Goal: Task Accomplishment & Management: Use online tool/utility

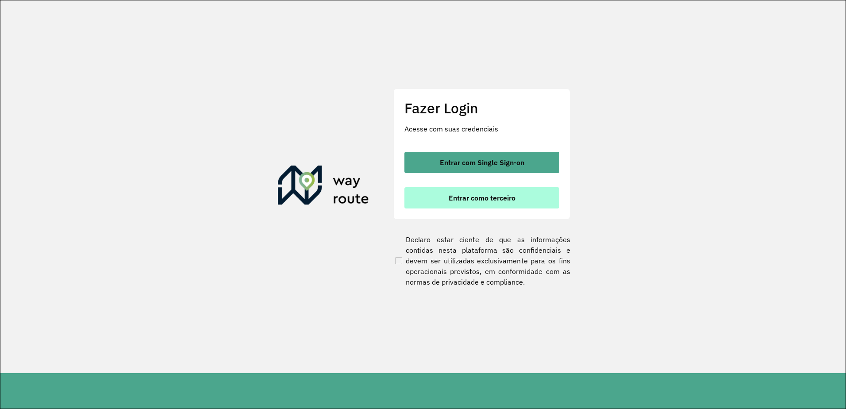
click at [458, 188] on button "Entrar como terceiro" at bounding box center [481, 197] width 155 height 21
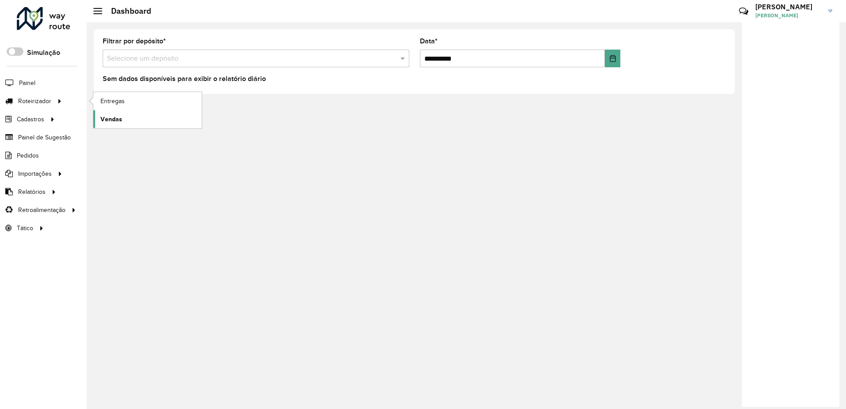
click at [115, 115] on span "Vendas" at bounding box center [111, 119] width 22 height 9
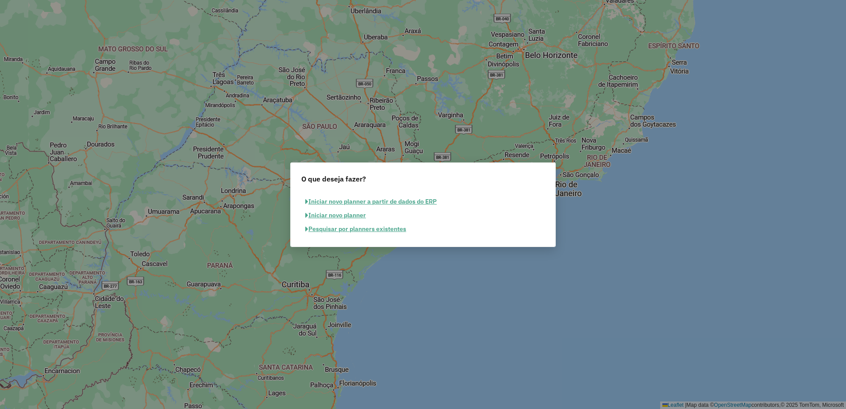
click at [372, 200] on button "Iniciar novo planner a partir de dados do ERP" at bounding box center [370, 202] width 139 height 14
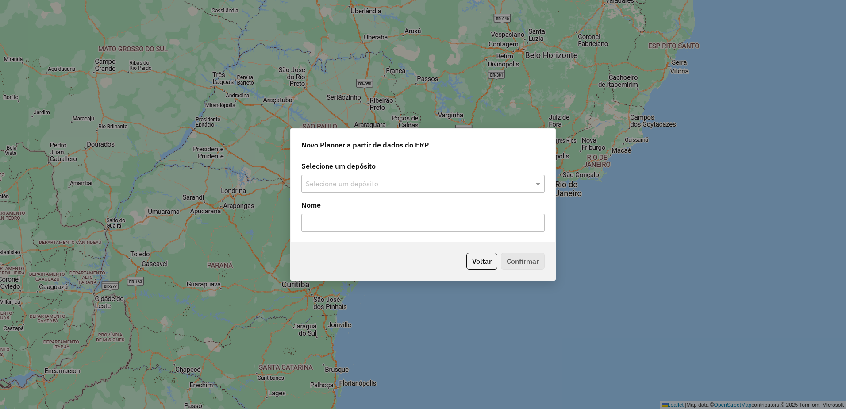
click at [422, 183] on input "text" at bounding box center [414, 184] width 217 height 11
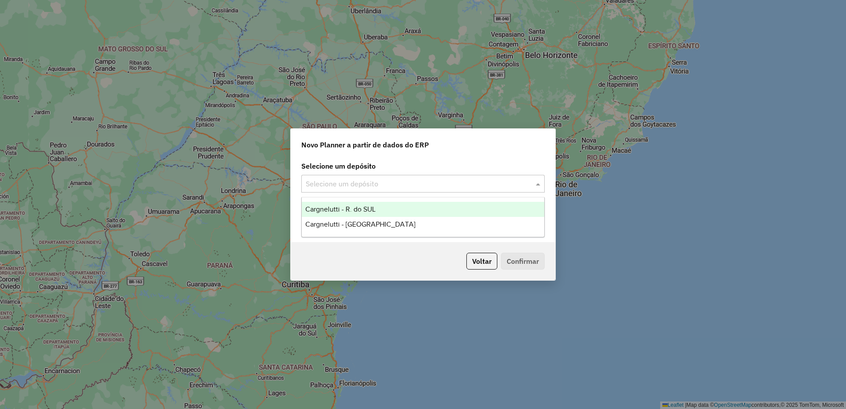
click at [385, 206] on div "Cargnelutti - R. do SUL" at bounding box center [423, 209] width 242 height 15
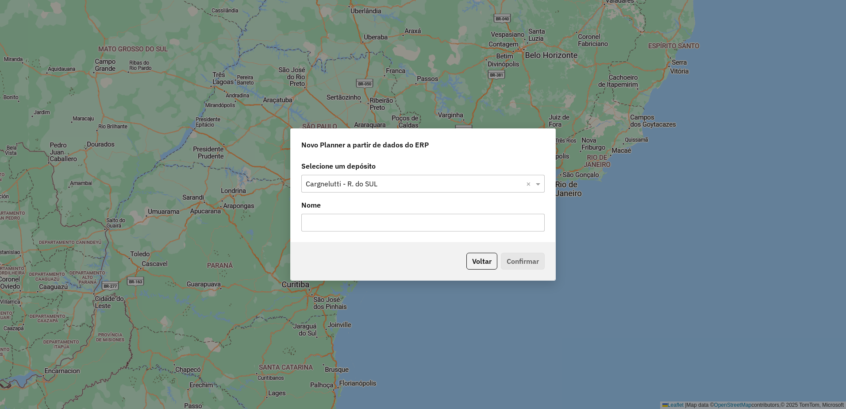
click at [381, 221] on input "text" at bounding box center [422, 223] width 243 height 18
type input "*****"
click at [533, 259] on button "Confirmar" at bounding box center [523, 261] width 44 height 17
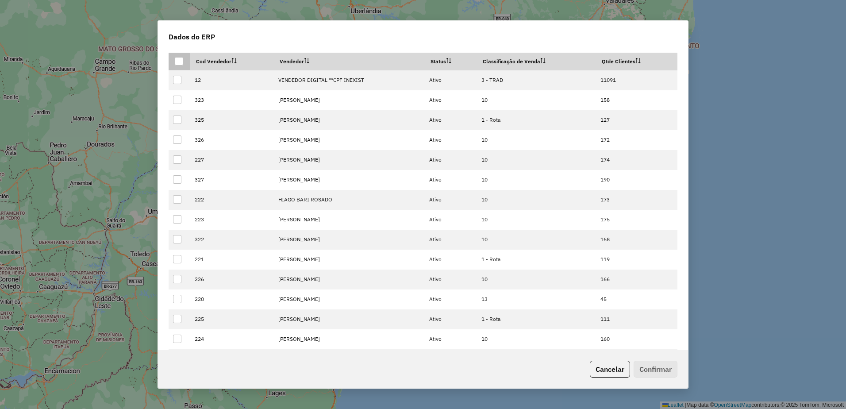
drag, startPoint x: 177, startPoint y: 59, endPoint x: 182, endPoint y: 59, distance: 4.9
click at [177, 59] on div at bounding box center [179, 61] width 8 height 8
click at [216, 63] on th "Cod Vendedor" at bounding box center [232, 61] width 84 height 17
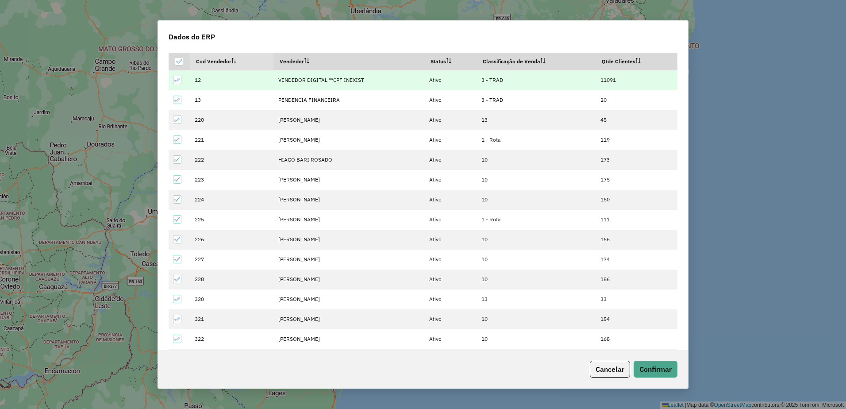
click at [176, 80] on icon at bounding box center [177, 80] width 6 height 6
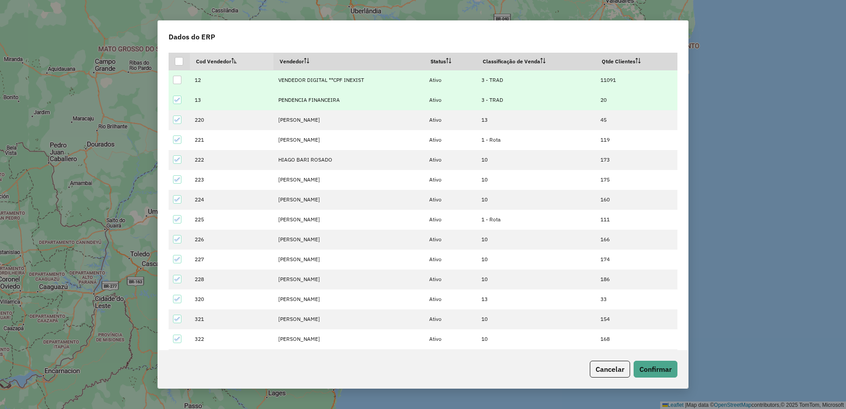
click at [176, 97] on icon at bounding box center [177, 100] width 6 height 6
click at [653, 366] on button "Confirmar" at bounding box center [656, 369] width 44 height 17
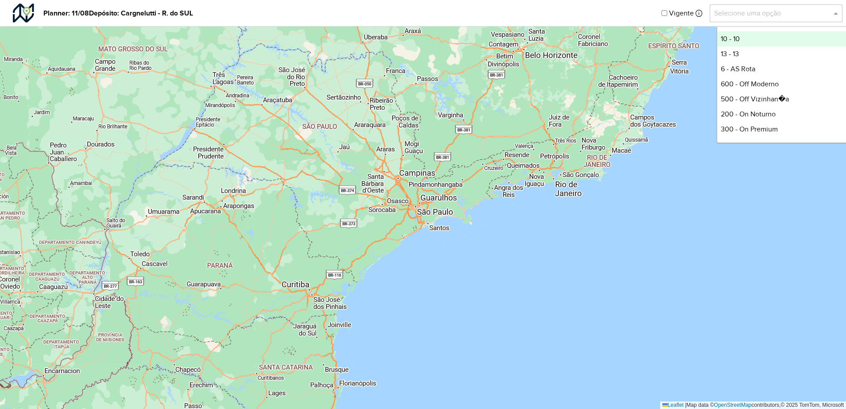
click at [734, 11] on input "text" at bounding box center [767, 13] width 106 height 11
click at [759, 39] on div "10 - 10" at bounding box center [783, 38] width 132 height 15
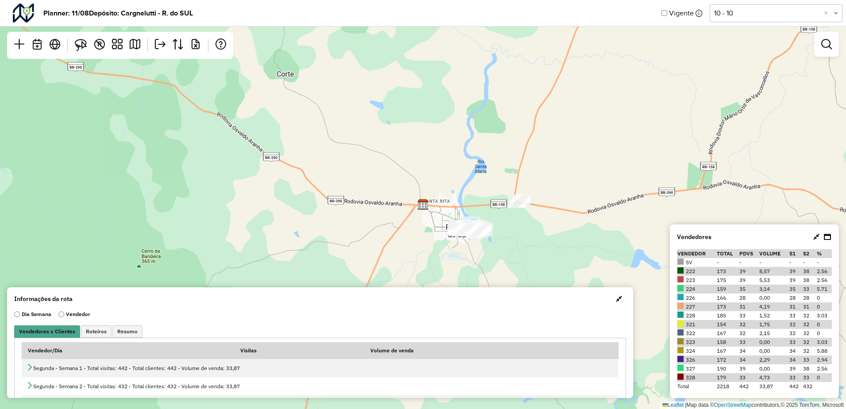
click at [612, 299] on button "button" at bounding box center [619, 299] width 14 height 14
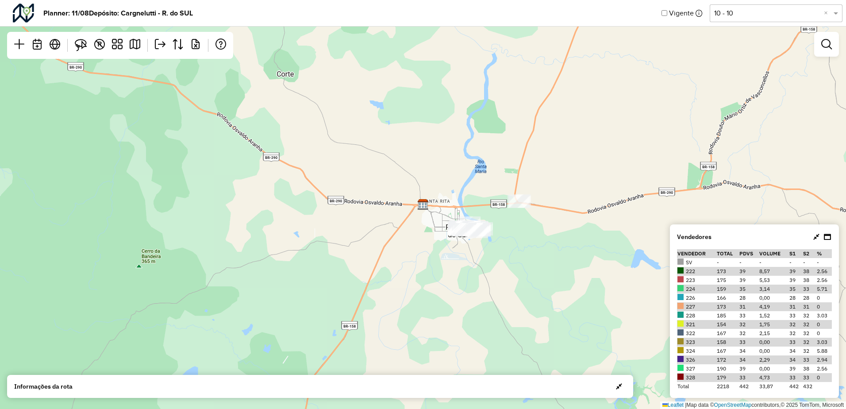
click at [818, 236] on icon at bounding box center [816, 236] width 6 height 7
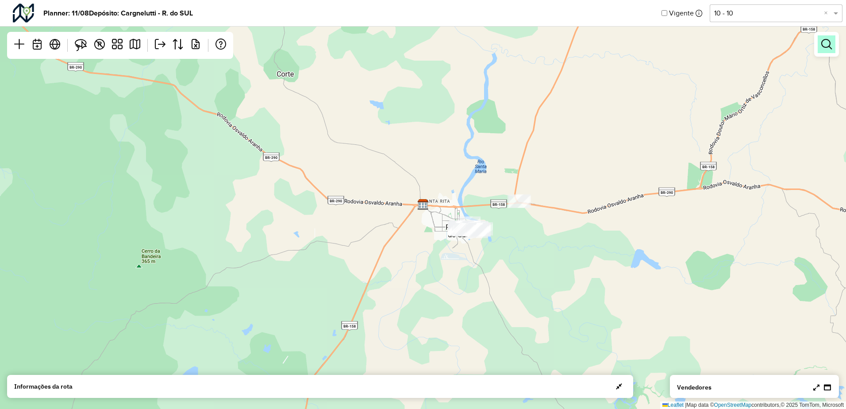
click at [829, 45] on em at bounding box center [826, 44] width 11 height 11
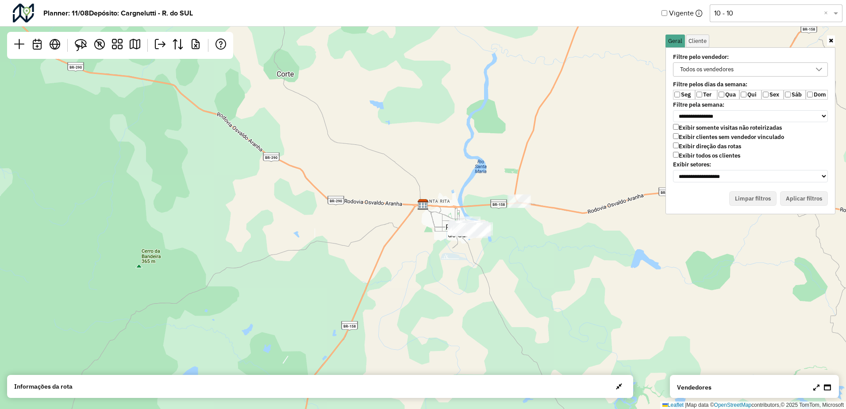
click at [726, 69] on div "Todos os vendedores" at bounding box center [707, 69] width 60 height 13
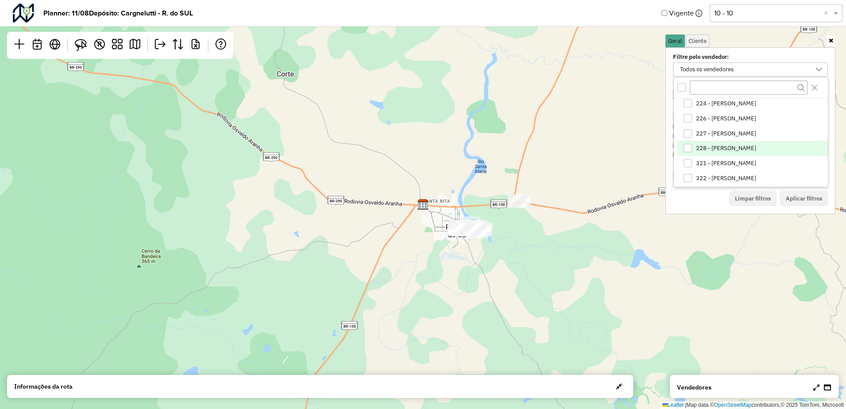
scroll to position [44, 0]
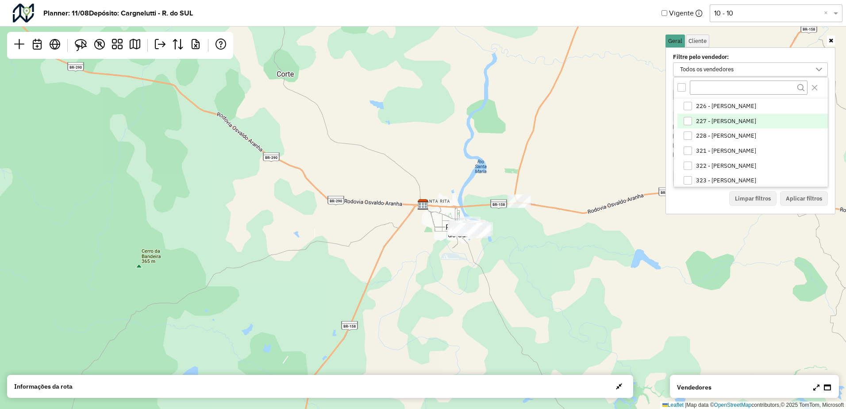
click at [721, 122] on span "227 - [PERSON_NAME]" at bounding box center [726, 121] width 60 height 7
click at [730, 107] on span "226 - [PERSON_NAME]" at bounding box center [726, 106] width 60 height 7
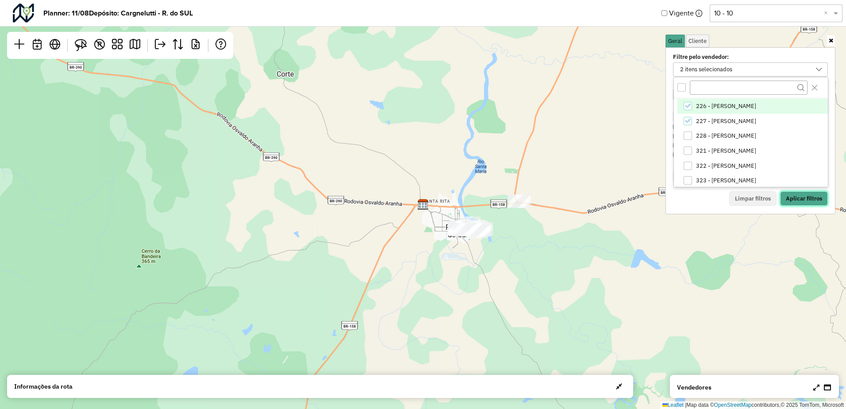
click at [804, 200] on button "Aplicar filtros" at bounding box center [804, 198] width 48 height 15
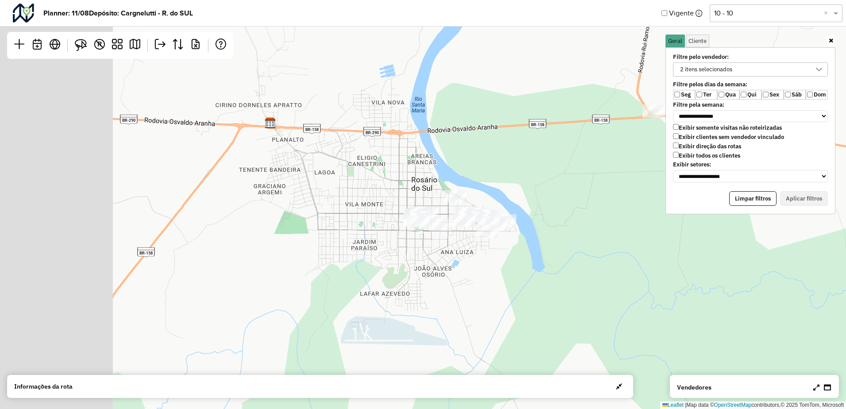
drag, startPoint x: 332, startPoint y: 158, endPoint x: 535, endPoint y: 199, distance: 206.7
click at [535, 199] on div "Leaflet | Map data © OpenStreetMap contributors,© 2025 TomTom, Microsoft" at bounding box center [423, 204] width 846 height 409
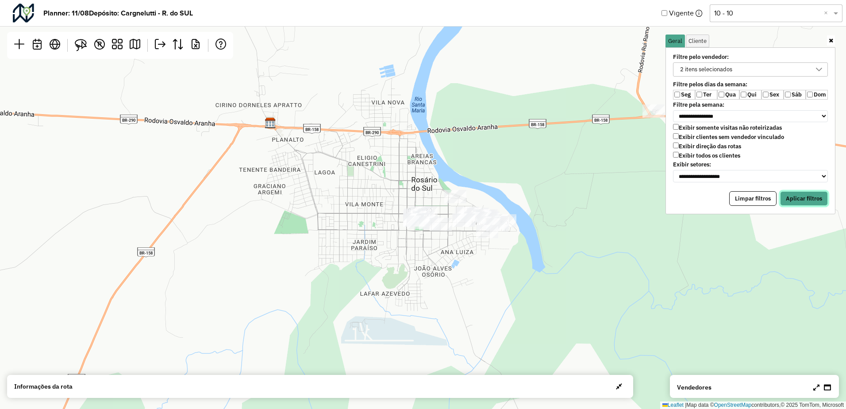
click at [802, 197] on button "Aplicar filtros" at bounding box center [804, 198] width 48 height 15
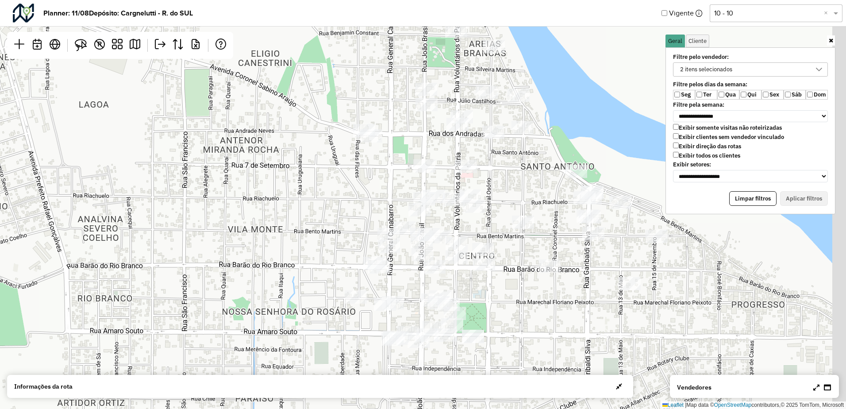
drag, startPoint x: 442, startPoint y: 148, endPoint x: 401, endPoint y: 167, distance: 45.3
click at [401, 167] on div "Leaflet | Map data © OpenStreetMap contributors,© 2025 TomTom, Microsoft" at bounding box center [423, 204] width 846 height 409
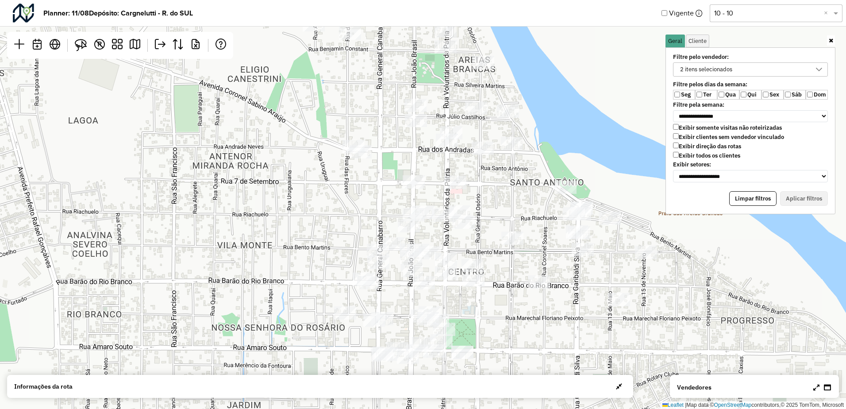
drag, startPoint x: 441, startPoint y: 165, endPoint x: 436, endPoint y: 171, distance: 8.0
click at [437, 171] on div "Leaflet | Map data © OpenStreetMap contributors,© 2025 TomTom, Microsoft" at bounding box center [423, 204] width 846 height 409
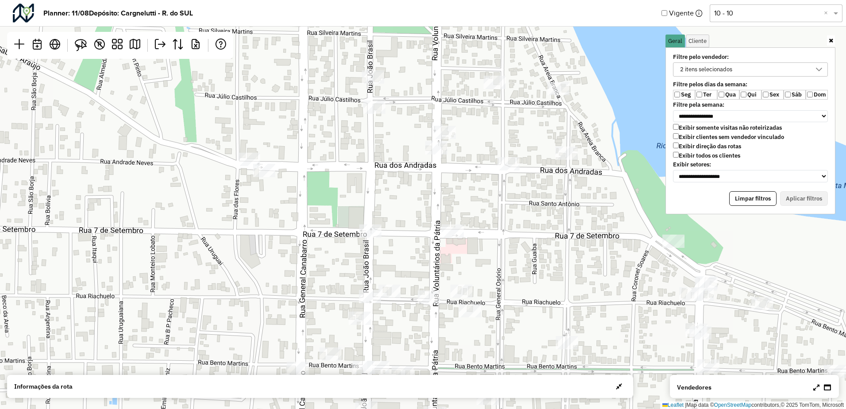
drag, startPoint x: 430, startPoint y: 149, endPoint x: 415, endPoint y: 181, distance: 34.8
click at [418, 183] on div "Leaflet | Map data © OpenStreetMap contributors,© 2025 TomTom, Microsoft" at bounding box center [423, 204] width 846 height 409
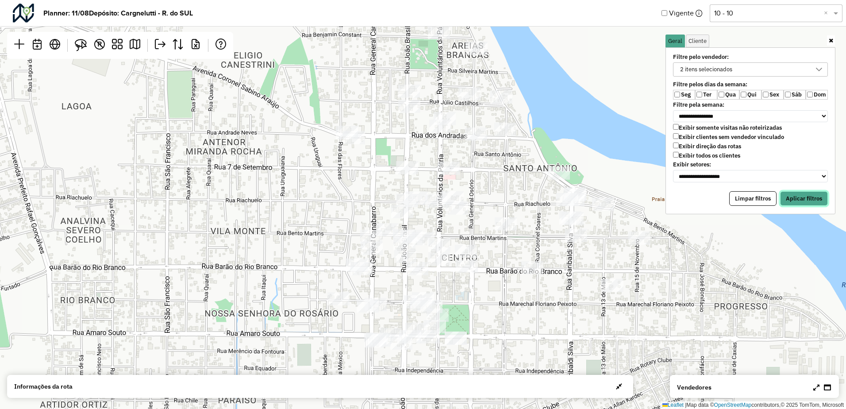
click at [793, 197] on button "Aplicar filtros" at bounding box center [804, 198] width 48 height 15
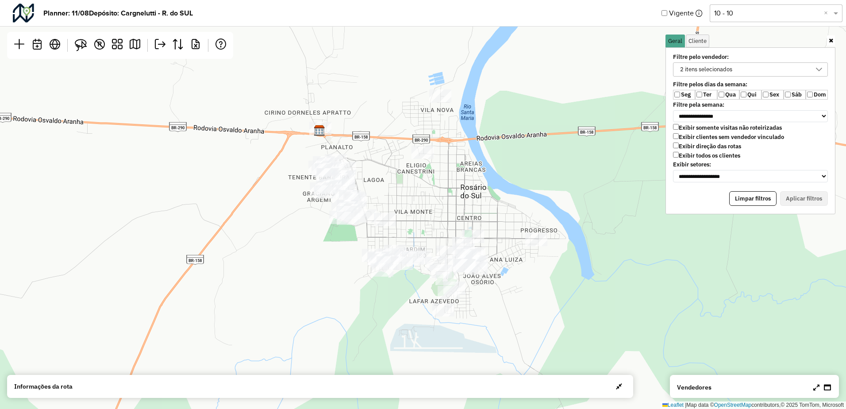
drag, startPoint x: 446, startPoint y: 250, endPoint x: 450, endPoint y: 238, distance: 12.3
click at [450, 238] on div "Leaflet | Map data © OpenStreetMap contributors,© 2025 TomTom, Microsoft" at bounding box center [423, 204] width 846 height 409
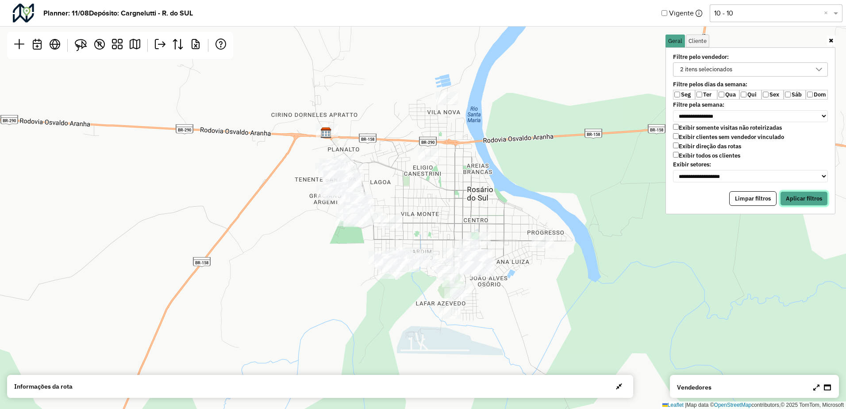
click at [802, 204] on button "Aplicar filtros" at bounding box center [804, 198] width 48 height 15
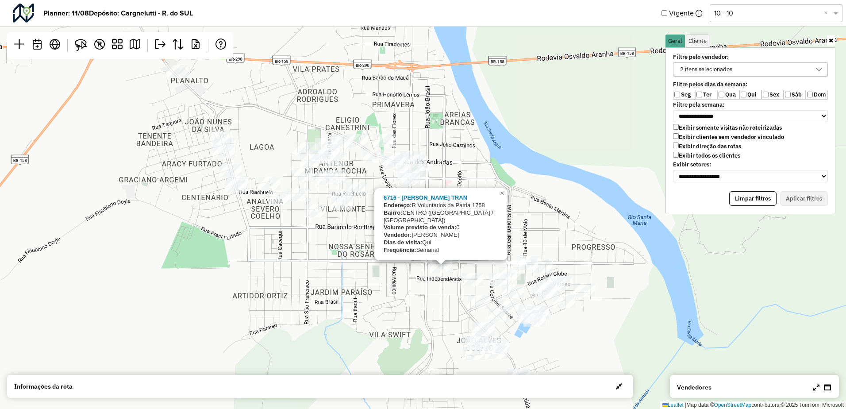
click at [353, 256] on div "6716 - MARCIO CIROLINI TRAN Endereço: R Voluntarios da Patria 1758 Bairro: CENT…" at bounding box center [423, 204] width 846 height 409
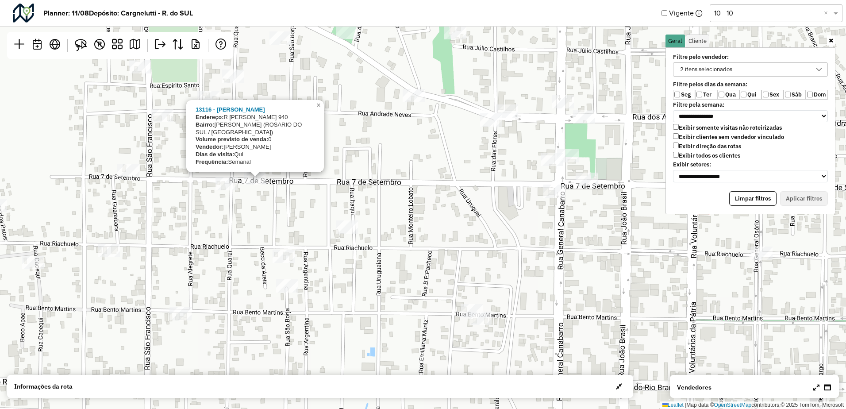
drag, startPoint x: 301, startPoint y: 169, endPoint x: 253, endPoint y: 230, distance: 77.4
click at [253, 230] on div "13116 - EDUARDA ROSA MENEZES Endereço: R ARTUR BERNARDES 940 Bairro: ANA LUIZA …" at bounding box center [423, 204] width 846 height 409
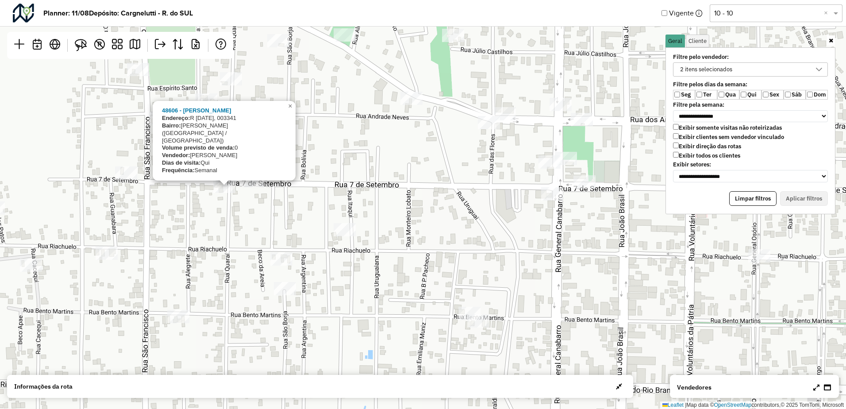
click at [408, 147] on div "48606 - IRIA MARIA MARQUES D Endereço: R 7 DE SETEMBRO, 003341 Bairro: VILA ROC…" at bounding box center [423, 204] width 846 height 409
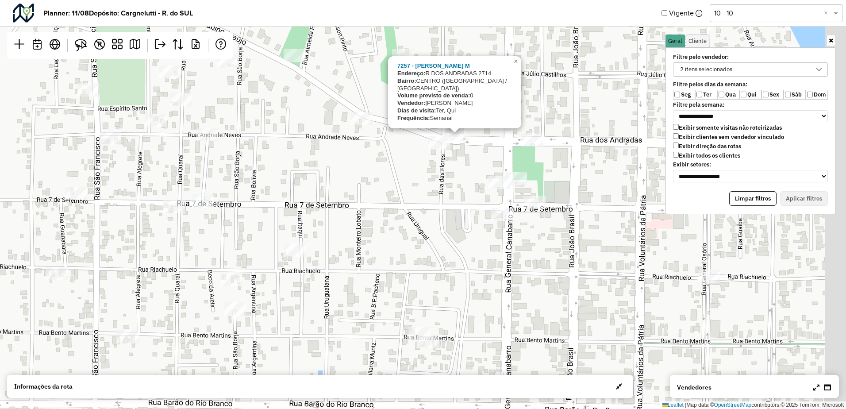
drag, startPoint x: 508, startPoint y: 152, endPoint x: 453, endPoint y: 175, distance: 59.3
click at [455, 174] on div "7257 - GUILHERME STREPPEL M Endereço: R DOS ANDRADAS 2714 Bairro: CENTRO (ROSAR…" at bounding box center [423, 204] width 846 height 409
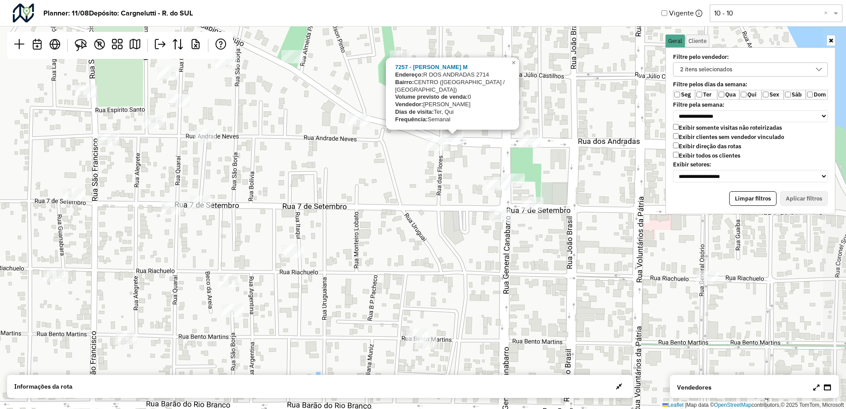
click at [440, 176] on div "7257 - GUILHERME STREPPEL M Endereço: R DOS ANDRADAS 2714 Bairro: CENTRO (ROSAR…" at bounding box center [423, 204] width 846 height 409
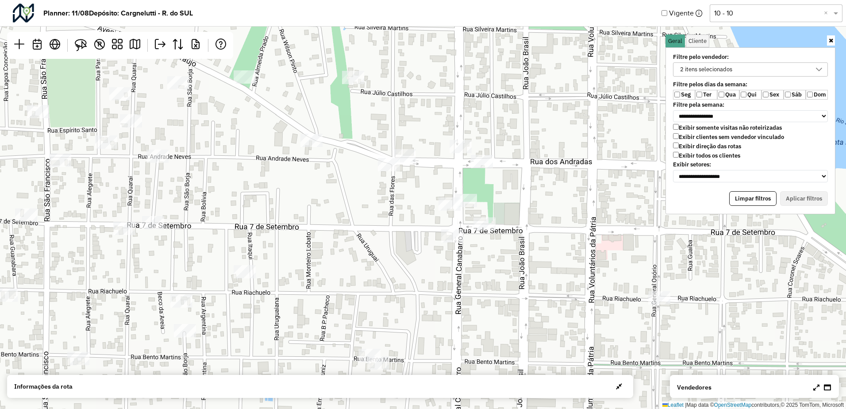
drag, startPoint x: 431, startPoint y: 184, endPoint x: 393, endPoint y: 196, distance: 40.4
click at [393, 196] on div "Leaflet | Map data © OpenStreetMap contributors,© 2025 TomTom, Microsoft" at bounding box center [423, 204] width 846 height 409
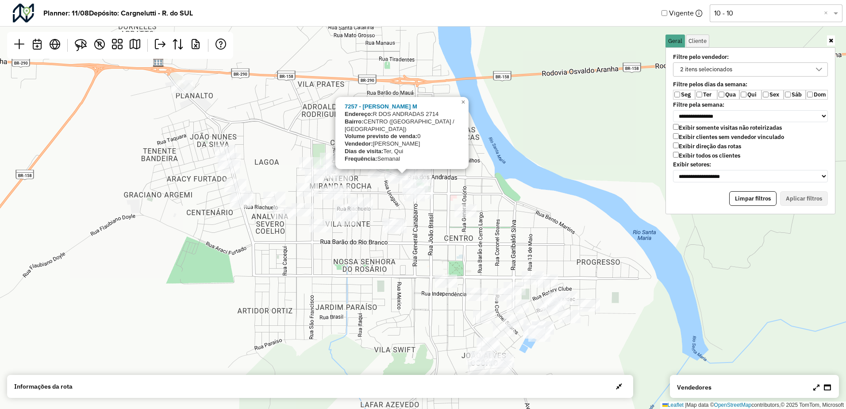
drag, startPoint x: 338, startPoint y: 250, endPoint x: 344, endPoint y: 245, distance: 8.2
click at [338, 250] on div "7257 - GUILHERME STREPPEL M Endereço: R DOS ANDRADAS 2714 Bairro: CENTRO (ROSAR…" at bounding box center [423, 204] width 846 height 409
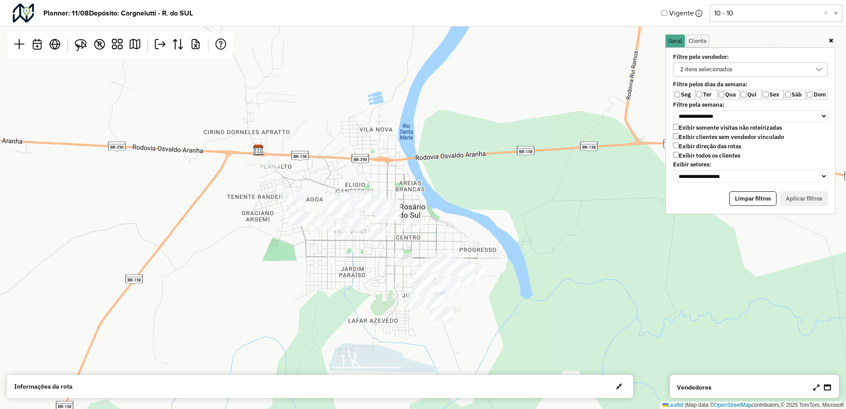
drag, startPoint x: 369, startPoint y: 260, endPoint x: 377, endPoint y: 218, distance: 43.3
click at [377, 221] on div "Leaflet | Map data © OpenStreetMap contributors,© 2025 TomTom, Microsoft" at bounding box center [423, 204] width 846 height 409
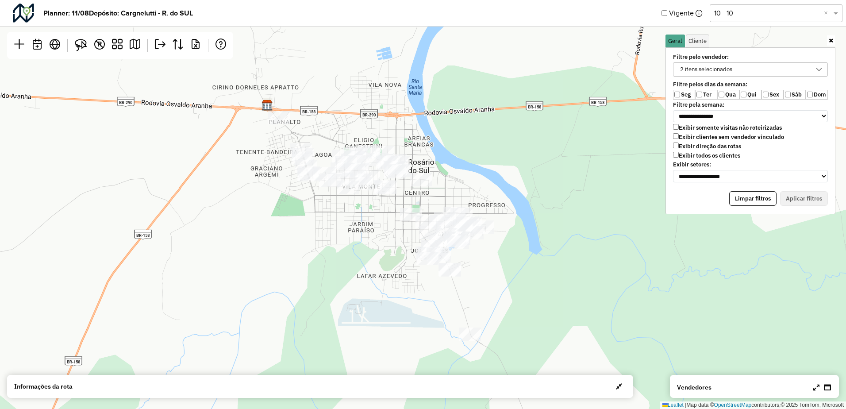
click at [769, 92] on label "Sex" at bounding box center [772, 95] width 22 height 10
click at [818, 199] on button "Aplicar filtros" at bounding box center [804, 198] width 48 height 15
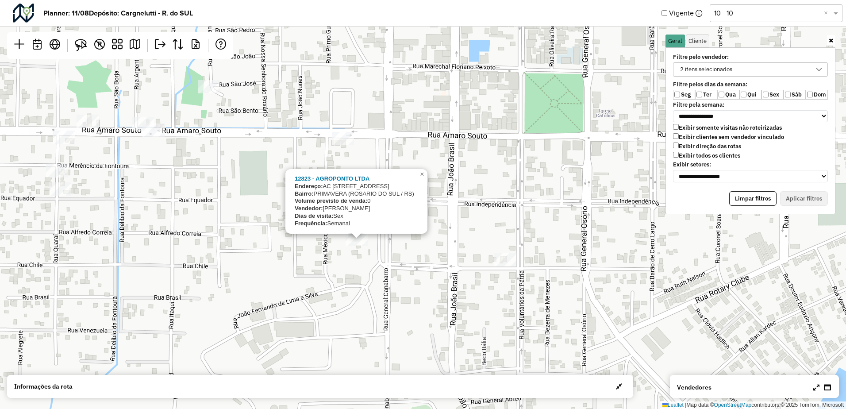
click at [378, 259] on div "12823 - AGROPONTO LTDA Endereço: AC Rua General Canabarro 2078 Bairro: PRIMAVER…" at bounding box center [423, 204] width 846 height 409
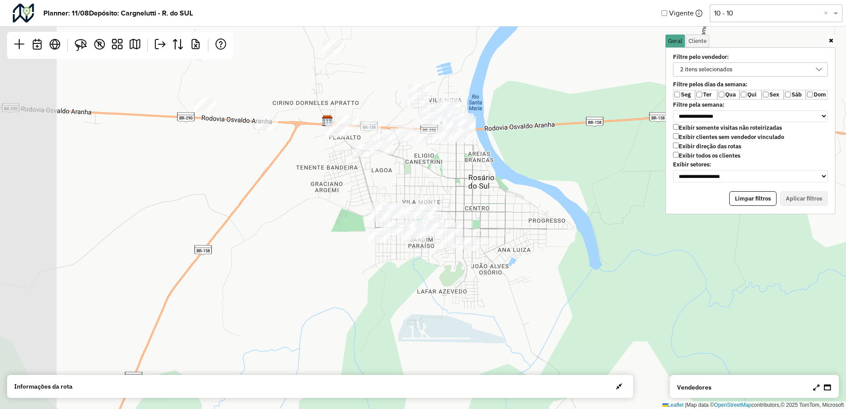
drag, startPoint x: 375, startPoint y: 201, endPoint x: 458, endPoint y: 192, distance: 82.9
click at [455, 192] on div "Leaflet | Map data © OpenStreetMap contributors,© 2025 TomTom, Microsoft" at bounding box center [423, 204] width 846 height 409
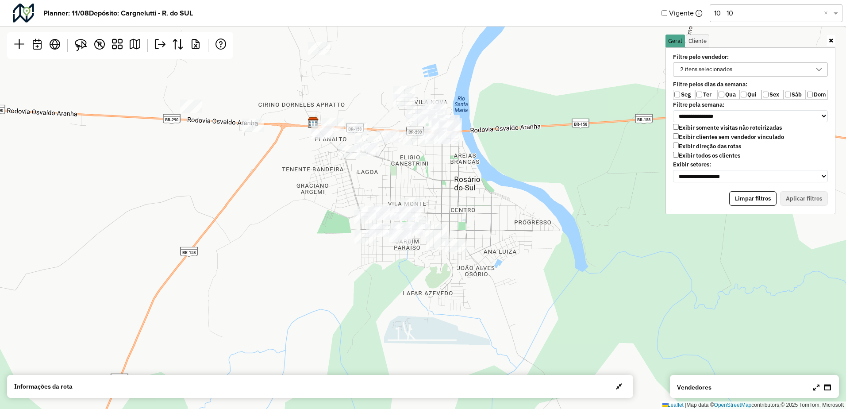
click at [750, 94] on label "Qui" at bounding box center [750, 95] width 22 height 10
click at [805, 200] on button "Aplicar filtros" at bounding box center [804, 198] width 48 height 15
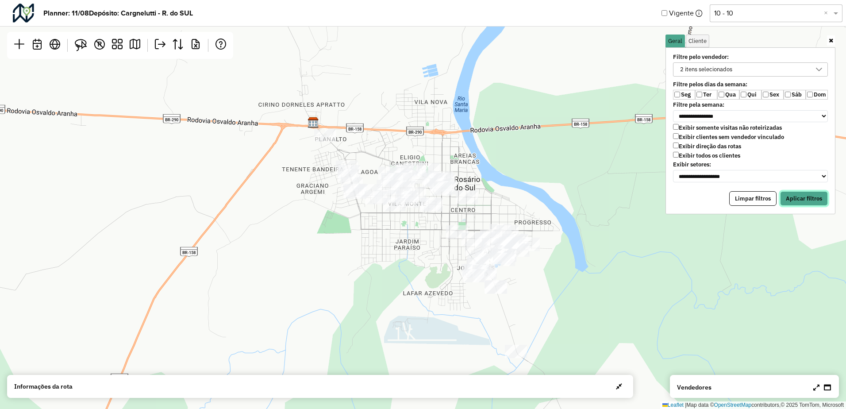
click at [793, 198] on button "Aplicar filtros" at bounding box center [804, 198] width 48 height 15
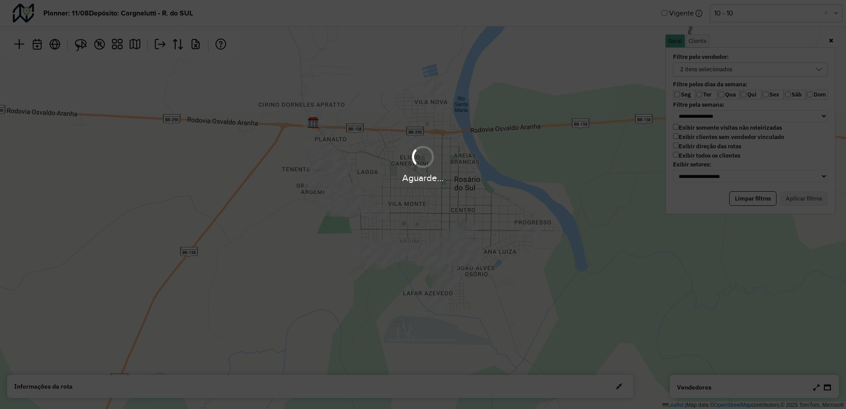
click at [703, 96] on div "Aguarde..." at bounding box center [423, 204] width 846 height 409
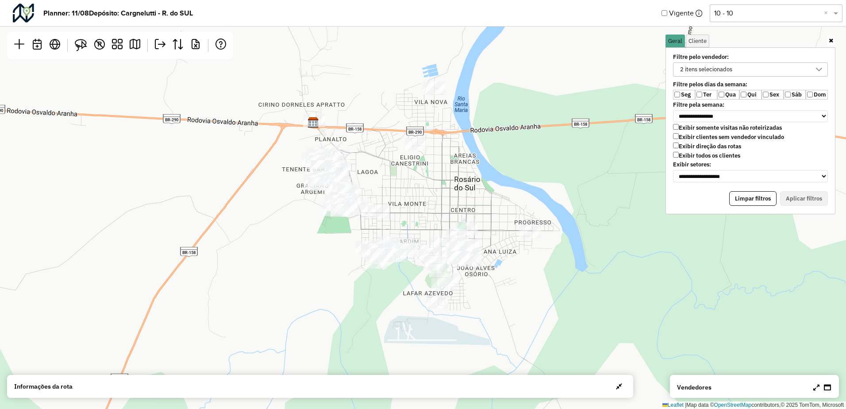
click at [702, 96] on label "Ter" at bounding box center [706, 95] width 22 height 10
click at [782, 196] on button "Aplicar filtros" at bounding box center [804, 198] width 48 height 15
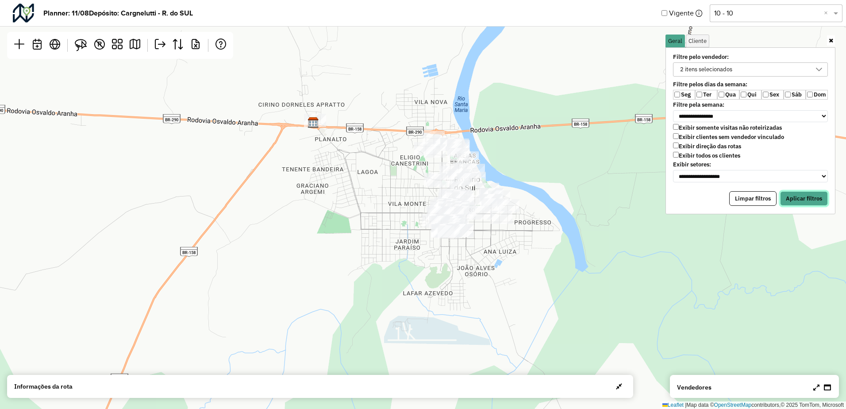
click at [810, 192] on button "Aplicar filtros" at bounding box center [804, 198] width 48 height 15
click at [696, 94] on label "Ter" at bounding box center [706, 95] width 22 height 10
click at [803, 192] on button "Aplicar filtros" at bounding box center [804, 198] width 48 height 15
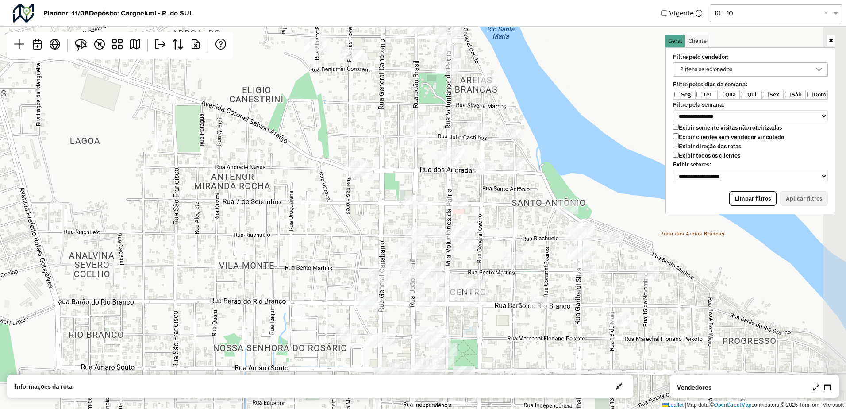
drag, startPoint x: 561, startPoint y: 159, endPoint x: 366, endPoint y: 154, distance: 195.2
click at [366, 154] on div "Leaflet | Map data © OpenStreetMap contributors,© 2025 TomTom, Microsoft" at bounding box center [423, 204] width 846 height 409
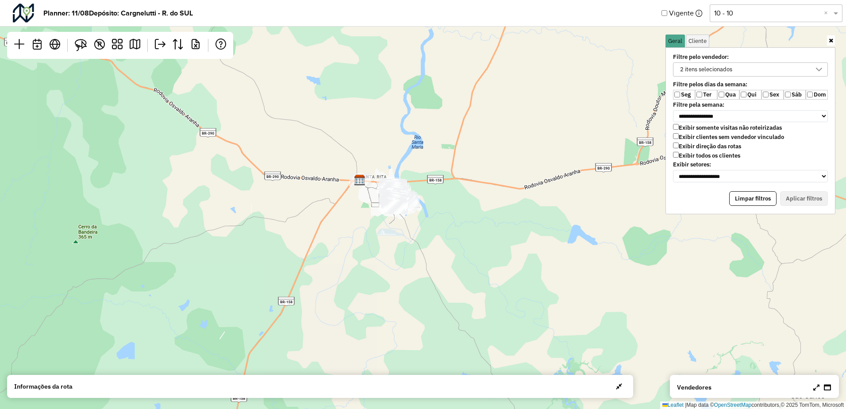
click at [715, 68] on div "2 itens selecionados" at bounding box center [706, 69] width 58 height 13
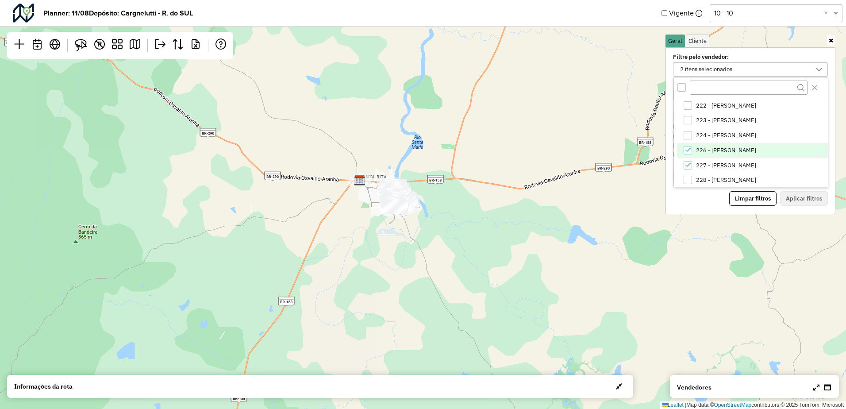
click at [707, 150] on span "226 - [PERSON_NAME]" at bounding box center [726, 150] width 60 height 7
drag, startPoint x: 702, startPoint y: 167, endPoint x: 709, endPoint y: 157, distance: 12.4
click at [703, 167] on span "227 - [PERSON_NAME]" at bounding box center [726, 165] width 60 height 7
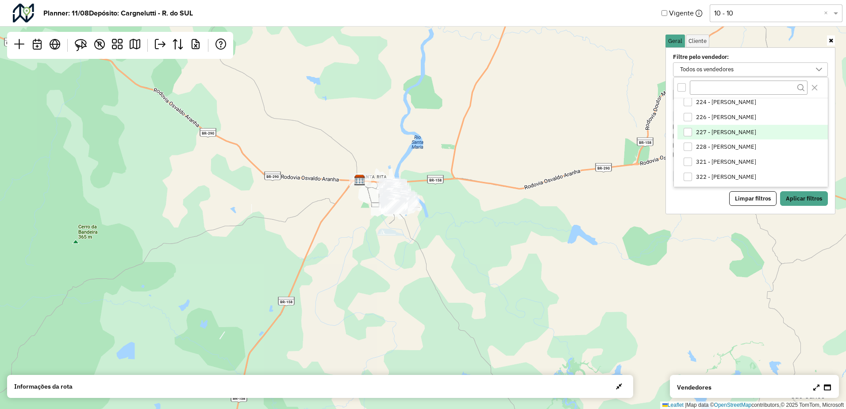
scroll to position [88, 0]
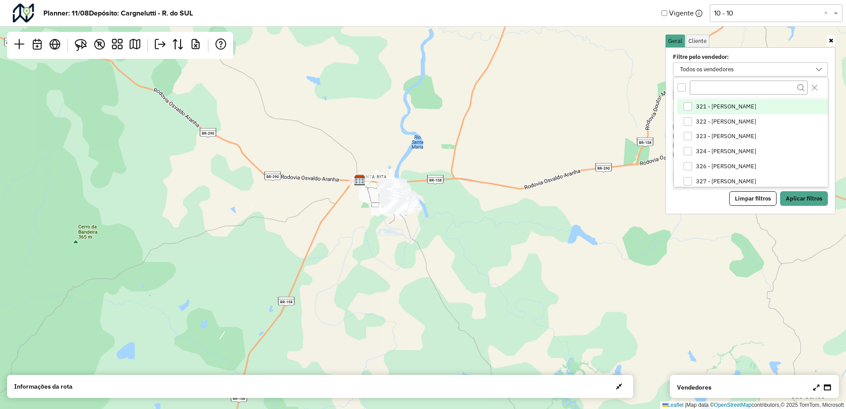
click at [727, 108] on span "321 - [PERSON_NAME]" at bounding box center [726, 106] width 60 height 7
click at [799, 200] on button "Aplicar filtros" at bounding box center [804, 198] width 48 height 15
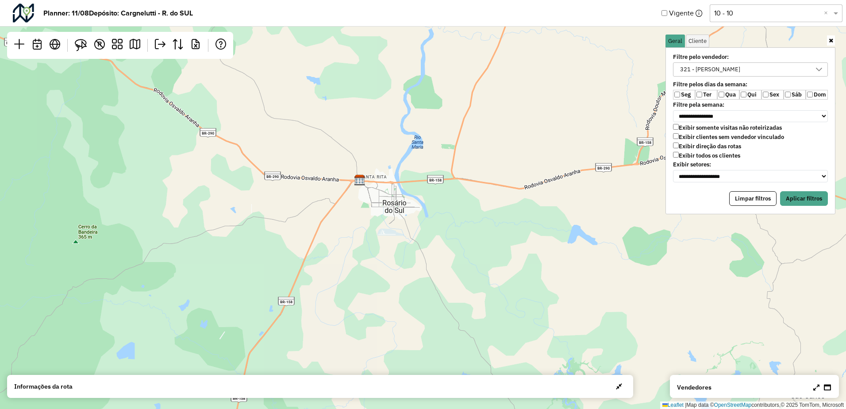
click at [770, 96] on label "Sex" at bounding box center [772, 95] width 22 height 10
click at [798, 195] on button "Aplicar filtros" at bounding box center [804, 198] width 48 height 15
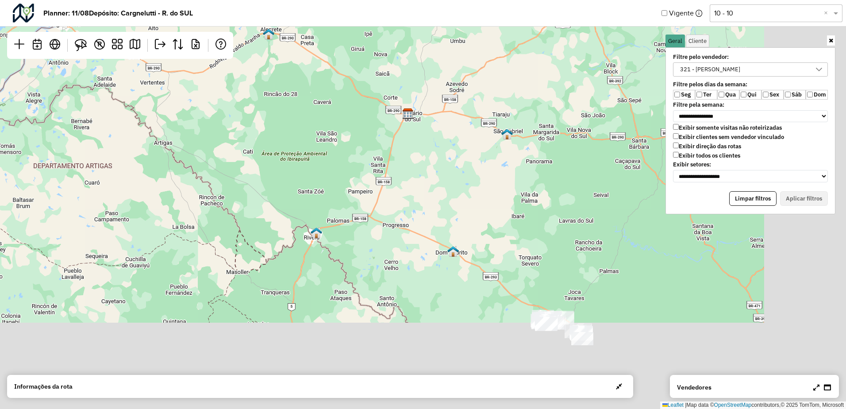
drag, startPoint x: 608, startPoint y: 246, endPoint x: 436, endPoint y: 113, distance: 217.3
click at [442, 121] on div "Leaflet | Map data © OpenStreetMap contributors,© 2025 TomTom, Microsoft" at bounding box center [423, 204] width 846 height 409
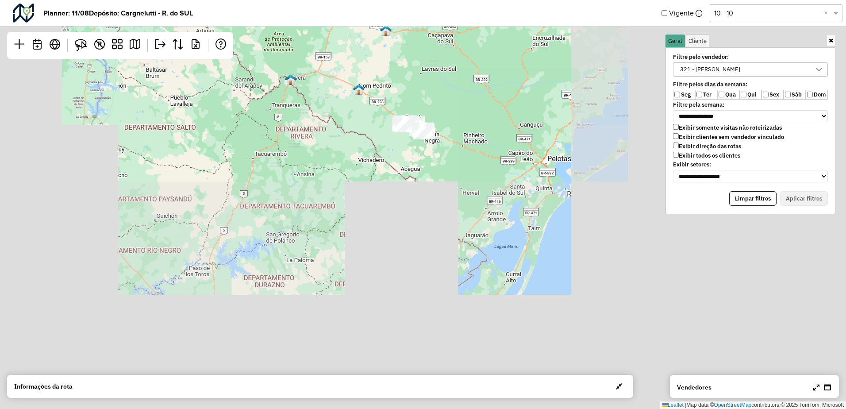
drag, startPoint x: 504, startPoint y: 207, endPoint x: 441, endPoint y: 135, distance: 95.6
click at [442, 136] on div "Leaflet | Map data © OpenStreetMap contributors,© 2025 TomTom, Microsoft" at bounding box center [423, 204] width 846 height 409
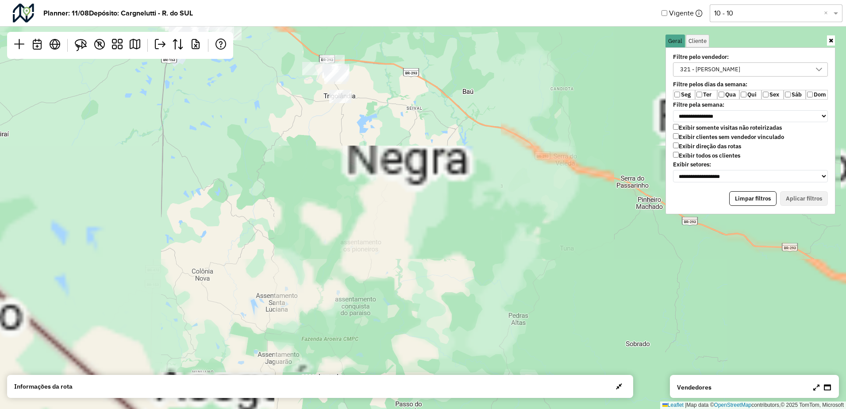
drag, startPoint x: 321, startPoint y: 107, endPoint x: 345, endPoint y: 171, distance: 68.5
click at [357, 196] on div "Leaflet | Map data © OpenStreetMap contributors,© 2025 TomTom, Microsoft" at bounding box center [423, 204] width 846 height 409
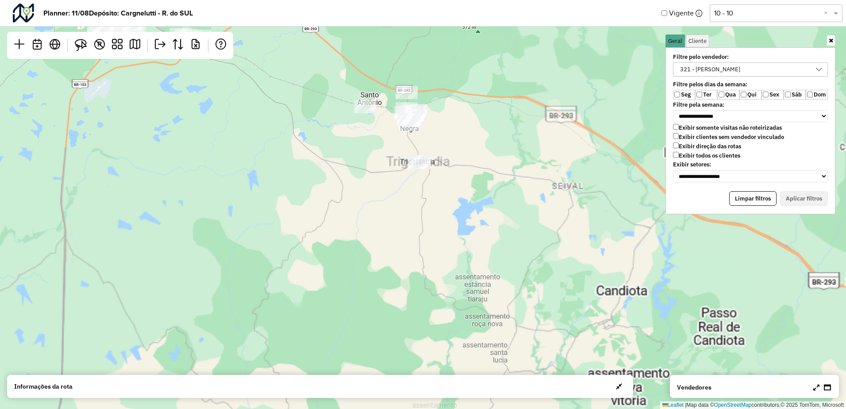
drag, startPoint x: 271, startPoint y: 121, endPoint x: 359, endPoint y: 201, distance: 119.0
click at [359, 201] on div "Leaflet | Map data © OpenStreetMap contributors,© 2025 TomTom, Microsoft" at bounding box center [423, 204] width 846 height 409
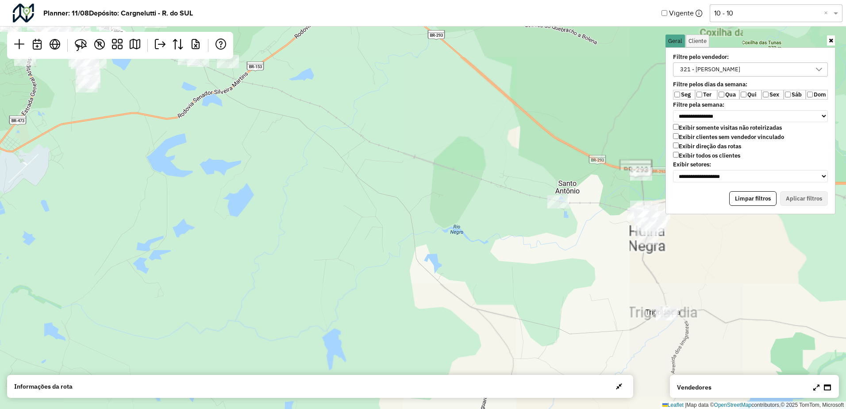
drag, startPoint x: 322, startPoint y: 151, endPoint x: 395, endPoint y: 224, distance: 103.3
click at [395, 224] on div "Leaflet | Map data © OpenStreetMap contributors,© 2025 TomTom, Microsoft" at bounding box center [423, 204] width 846 height 409
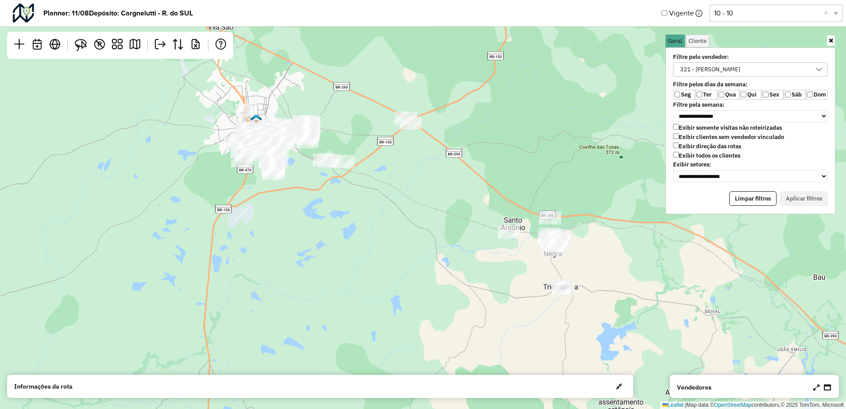
drag, startPoint x: 347, startPoint y: 144, endPoint x: 379, endPoint y: 155, distance: 33.7
click at [379, 155] on div "Leaflet | Map data © OpenStreetMap contributors,© 2025 TomTom, Microsoft" at bounding box center [423, 204] width 846 height 409
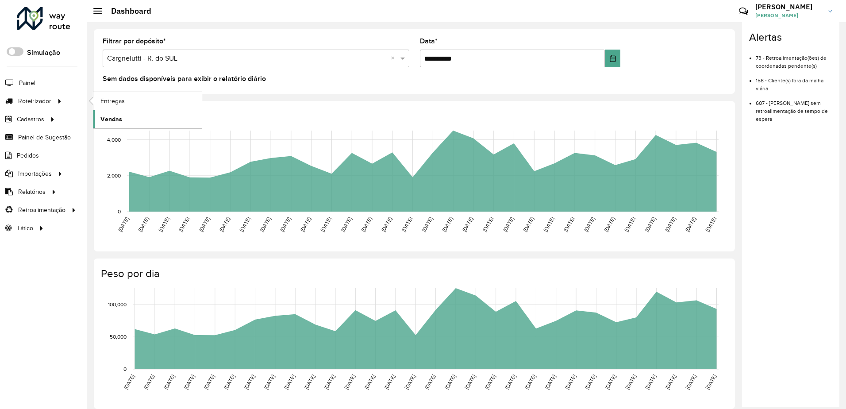
click at [115, 119] on span "Vendas" at bounding box center [111, 119] width 22 height 9
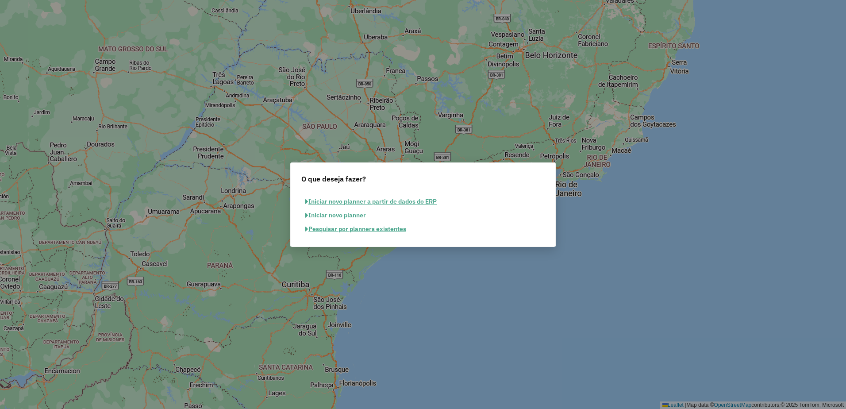
click at [356, 200] on button "Iniciar novo planner a partir de dados do ERP" at bounding box center [370, 202] width 139 height 14
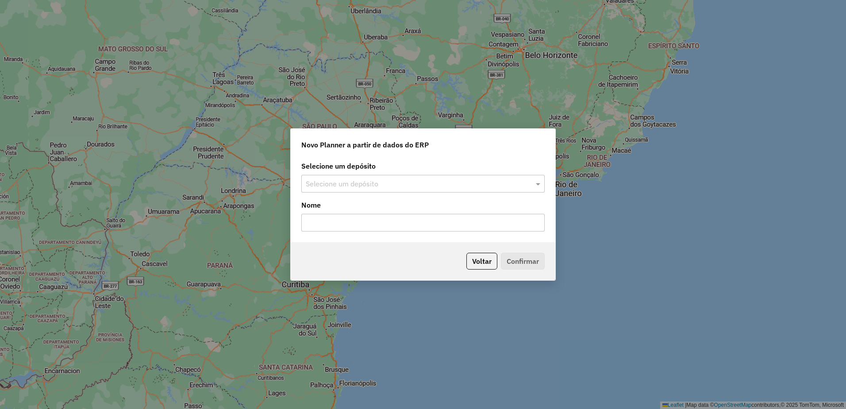
click at [352, 183] on input "text" at bounding box center [414, 184] width 217 height 11
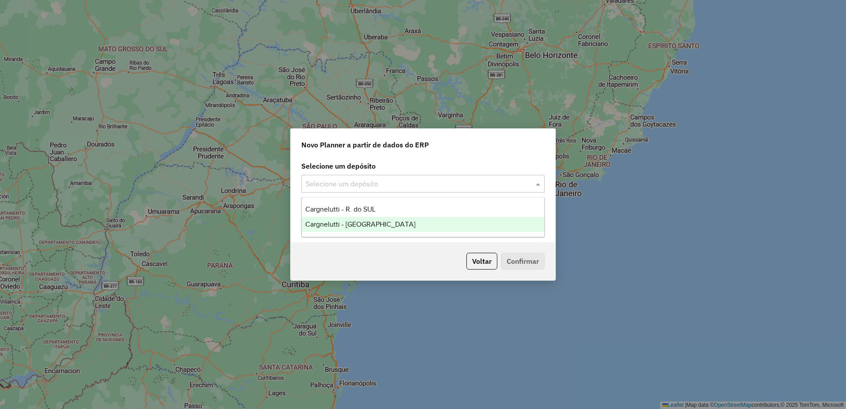
click at [341, 223] on span "Cargnelutti - Uruguaiana" at bounding box center [360, 224] width 110 height 8
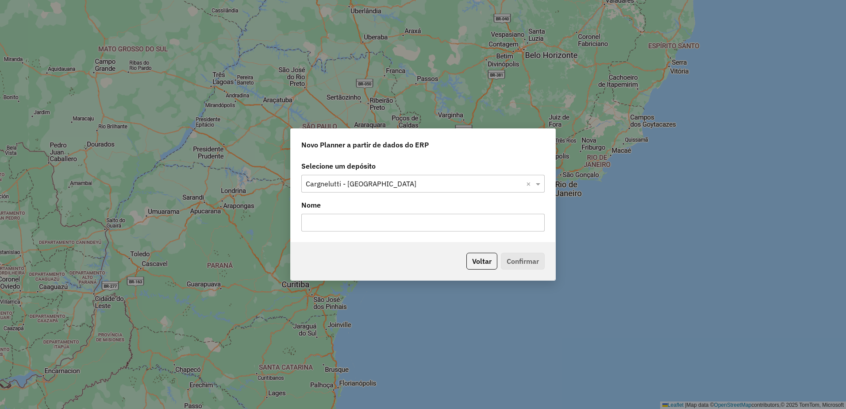
click at [341, 224] on input "text" at bounding box center [422, 223] width 243 height 18
type input "*******"
click at [534, 263] on button "Confirmar" at bounding box center [523, 261] width 44 height 17
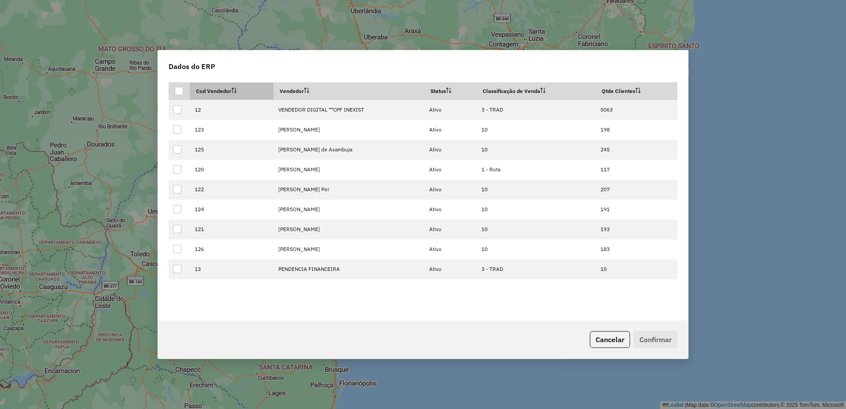
click at [227, 84] on th "Cod Vendedor" at bounding box center [232, 91] width 84 height 17
click at [177, 92] on div at bounding box center [179, 91] width 8 height 8
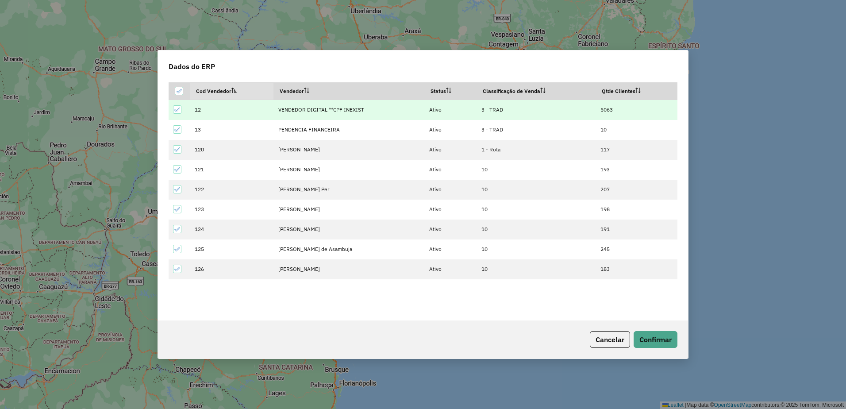
click at [178, 111] on icon at bounding box center [177, 110] width 6 height 6
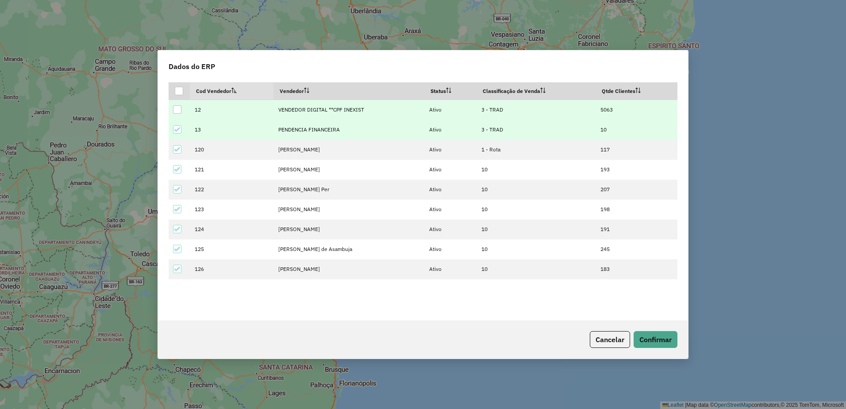
click at [177, 129] on icon at bounding box center [177, 130] width 6 height 6
click at [651, 340] on button "Confirmar" at bounding box center [656, 339] width 44 height 17
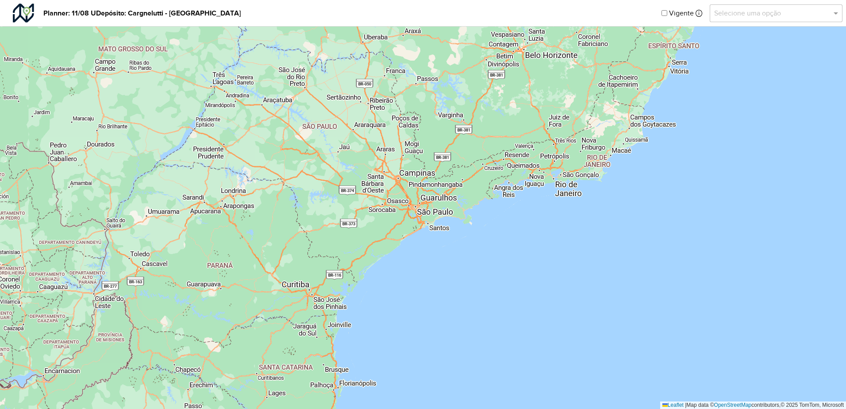
click at [789, 10] on input "text" at bounding box center [767, 13] width 106 height 11
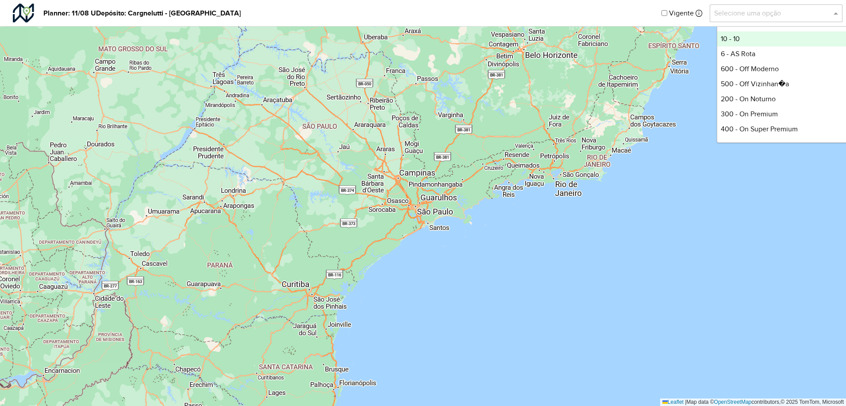
click at [758, 41] on div "10 - 10" at bounding box center [783, 38] width 132 height 15
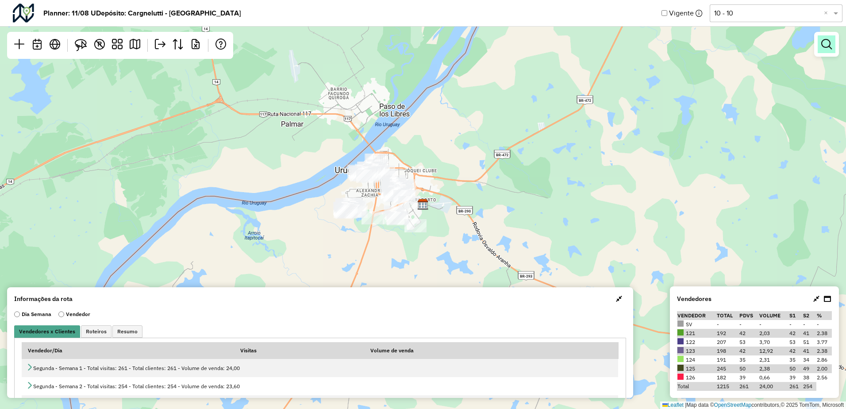
click at [822, 45] on em at bounding box center [826, 44] width 11 height 11
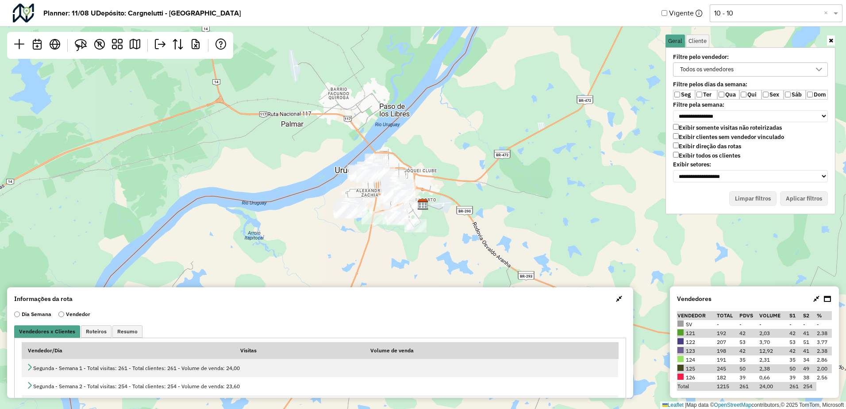
click at [831, 42] on icon at bounding box center [831, 41] width 4 height 6
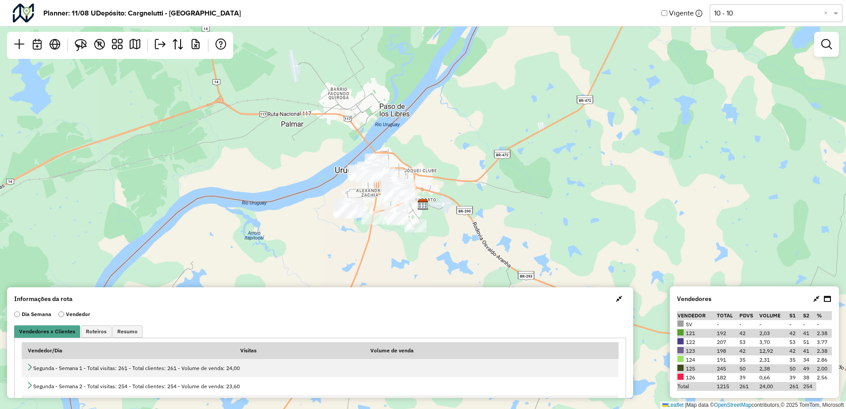
click at [514, 93] on div "Leaflet | Map data © OpenStreetMap contributors,© 2025 TomTom, Microsoft" at bounding box center [423, 204] width 846 height 409
click at [265, 50] on input "text" at bounding box center [300, 53] width 177 height 18
click at [312, 55] on input "text" at bounding box center [300, 53] width 177 height 18
click at [269, 54] on input "text" at bounding box center [300, 53] width 177 height 18
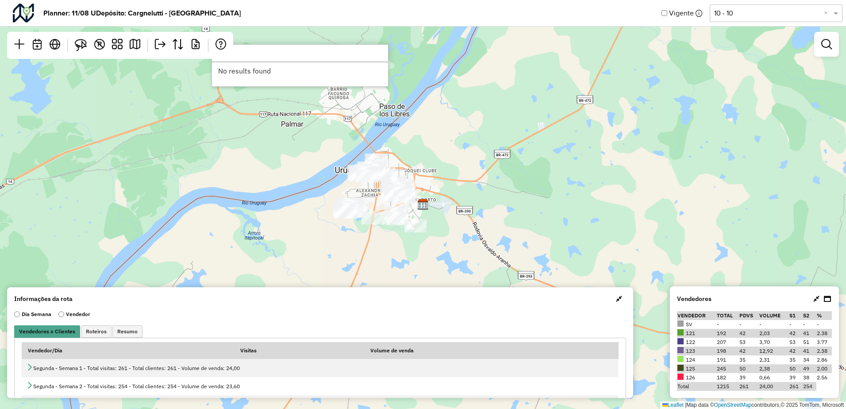
type input "*****"
drag, startPoint x: 252, startPoint y: 55, endPoint x: 192, endPoint y: 55, distance: 59.7
click at [192, 55] on hb-planner "Planner: 11/08 U Depósito: Cargnelutti - Uruguaiana Vigente Selecione uma opção…" at bounding box center [423, 204] width 846 height 409
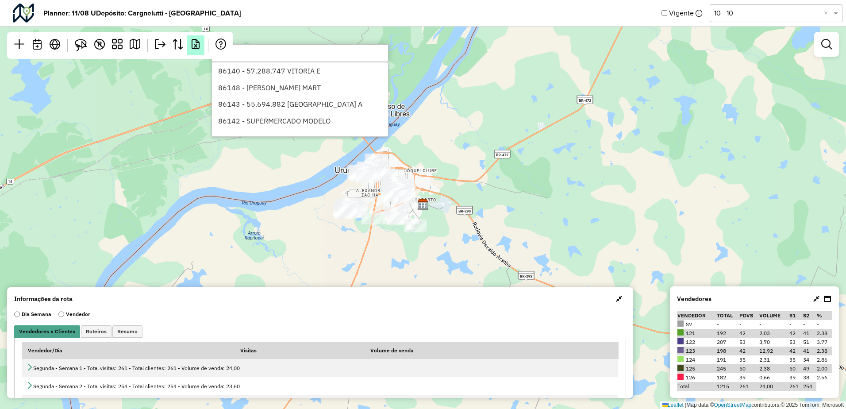
type input "*"
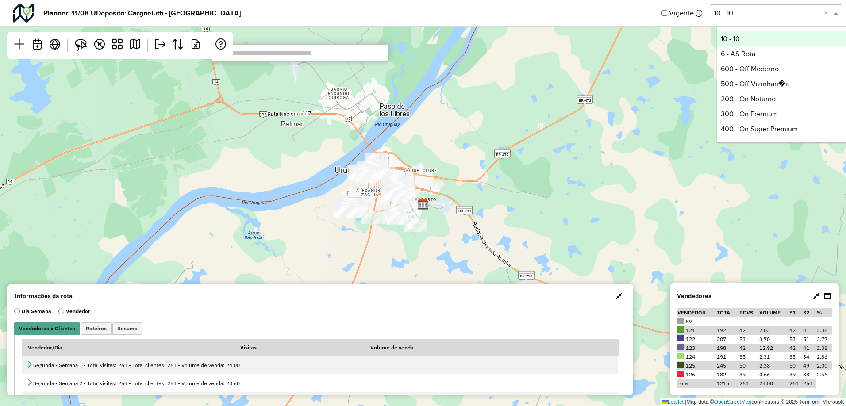
click at [786, 16] on input "text" at bounding box center [767, 13] width 106 height 11
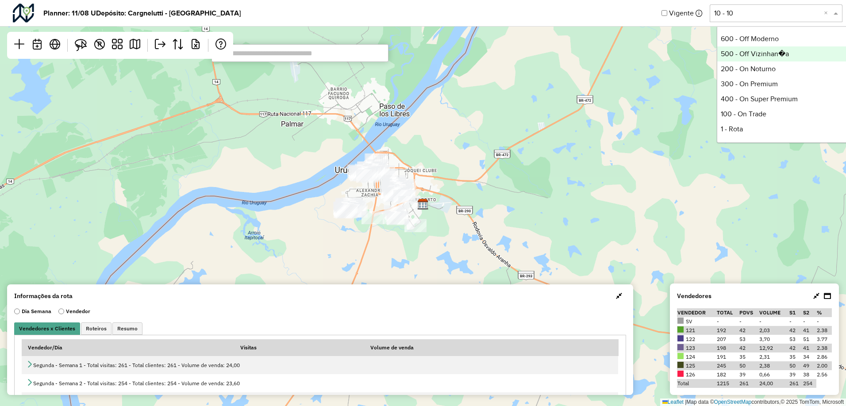
scroll to position [44, 0]
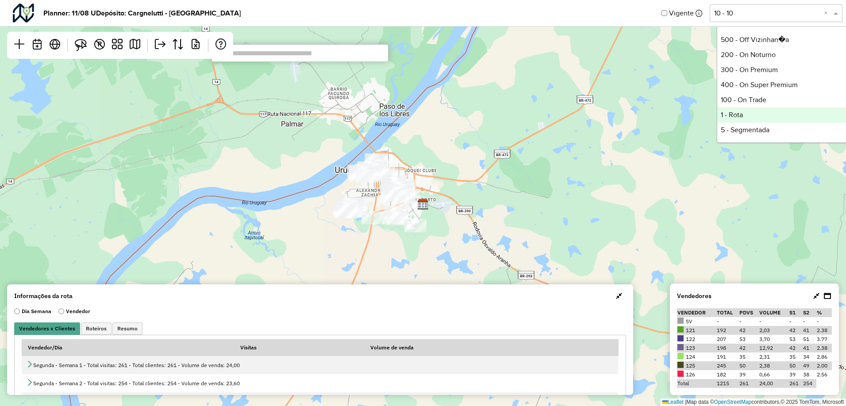
click at [746, 112] on div "1 - Rota" at bounding box center [783, 115] width 132 height 15
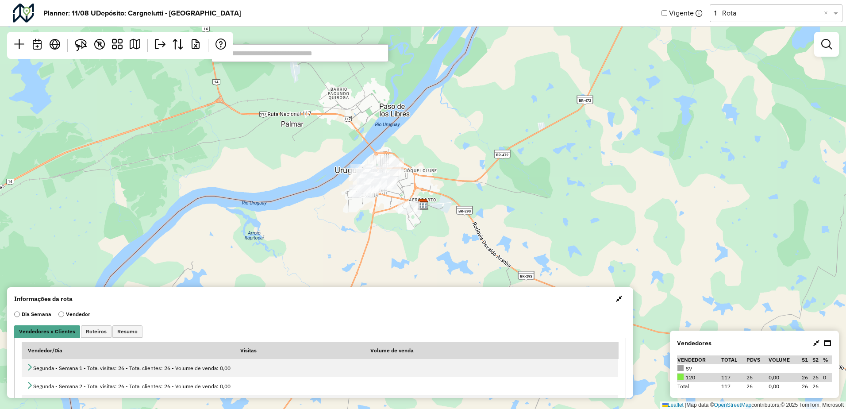
click at [320, 47] on input "text" at bounding box center [300, 53] width 177 height 18
click at [302, 52] on input "text" at bounding box center [300, 53] width 177 height 18
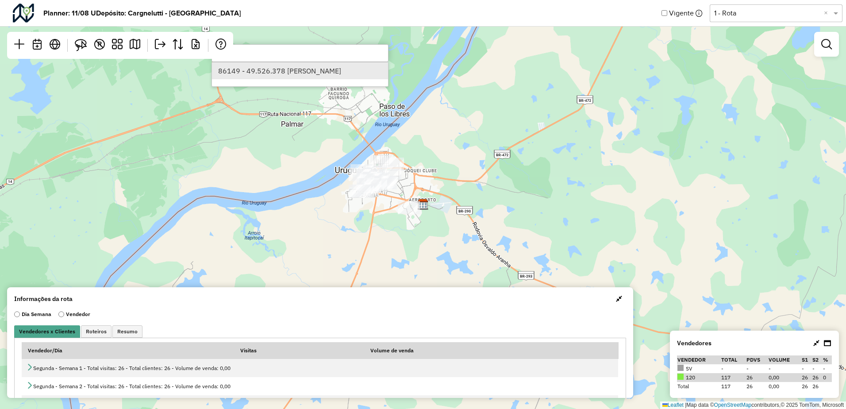
type input "*****"
click at [323, 70] on li "86149 - 49.526.378 ENIO FONS" at bounding box center [300, 70] width 176 height 17
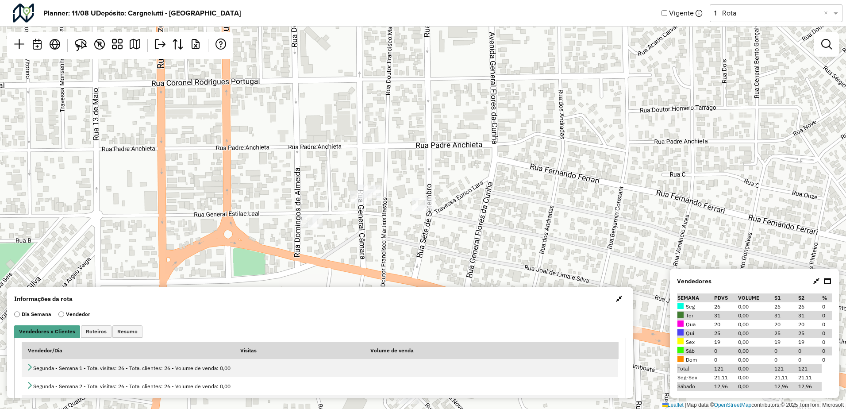
drag, startPoint x: 615, startPoint y: 295, endPoint x: 567, endPoint y: 273, distance: 53.2
click at [616, 295] on span "button" at bounding box center [619, 298] width 6 height 7
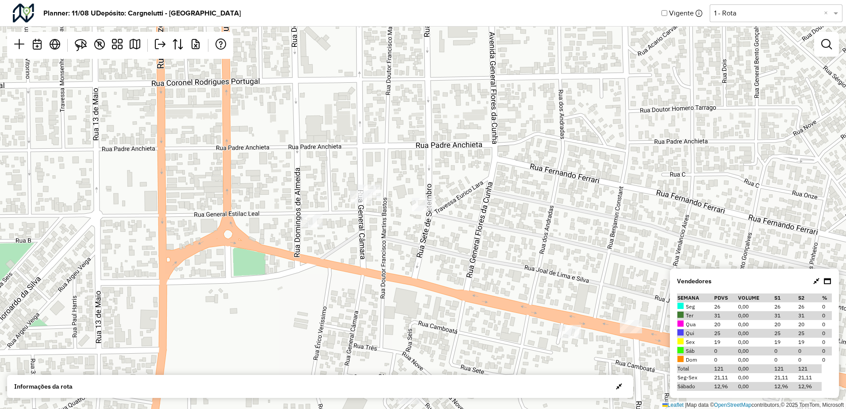
click at [815, 281] on icon at bounding box center [816, 280] width 6 height 7
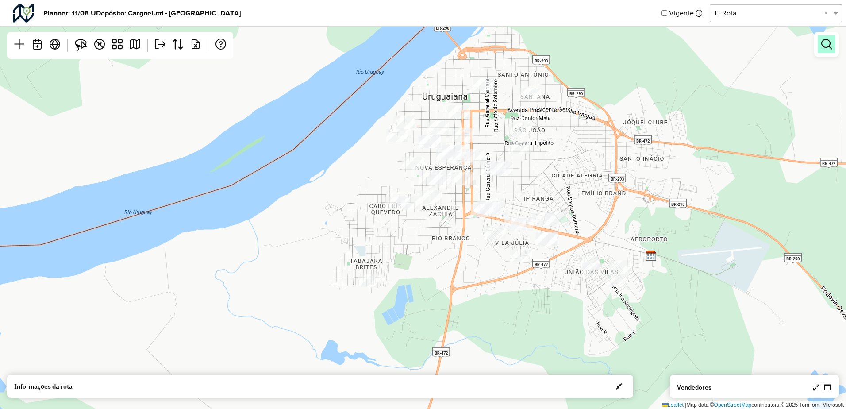
click at [823, 50] on link at bounding box center [827, 44] width 18 height 18
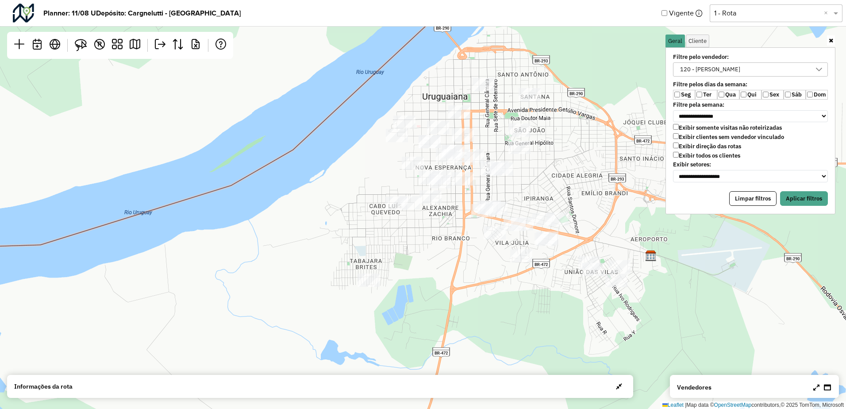
click at [746, 92] on label "Qui" at bounding box center [750, 95] width 22 height 10
click at [801, 198] on button "Aplicar filtros" at bounding box center [804, 198] width 48 height 15
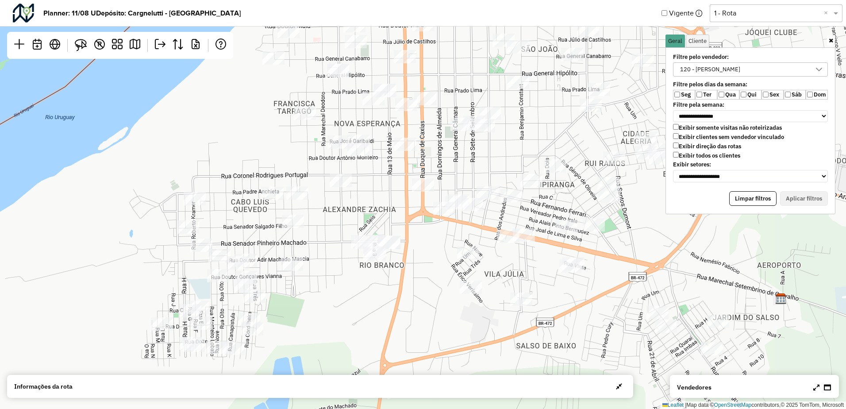
click at [819, 398] on div "Leaflet | Map data © OpenStreetMap contributors,© 2025 TomTom, Microsoft" at bounding box center [423, 204] width 846 height 409
click at [819, 395] on div "Vendedores Semana PDVs Volume S1 S2 % Seg 26 0,00 26 26 0 Ter 31 0,00 31 31 0 Q…" at bounding box center [754, 386] width 169 height 23
click at [819, 391] on link at bounding box center [816, 387] width 6 height 9
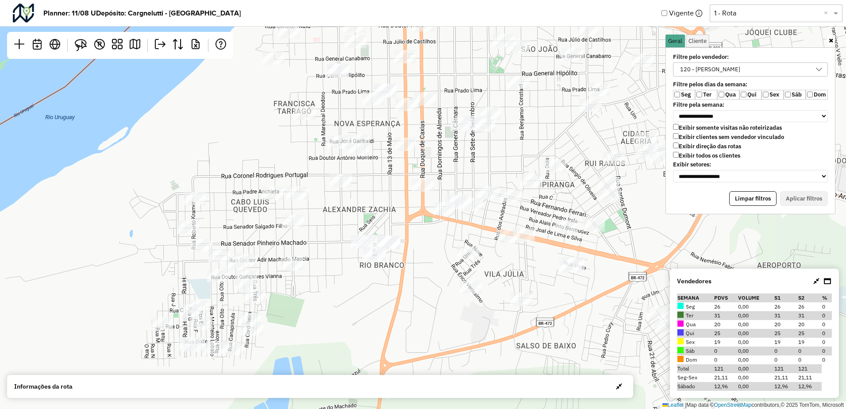
click at [817, 284] on icon at bounding box center [816, 280] width 6 height 7
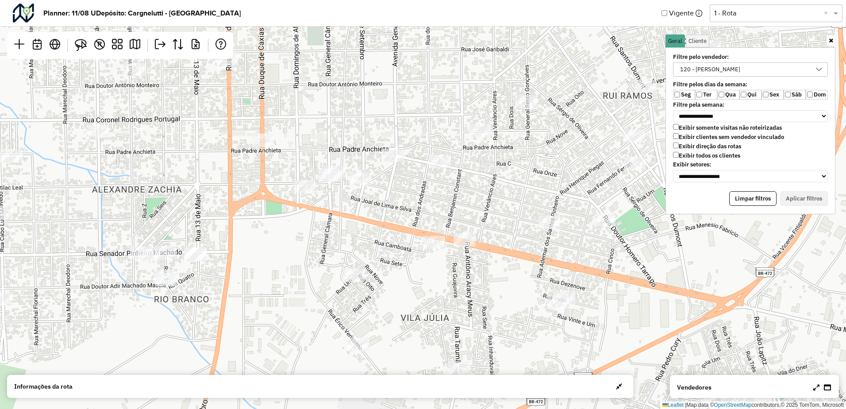
drag, startPoint x: 476, startPoint y: 248, endPoint x: 491, endPoint y: 250, distance: 14.7
click at [491, 250] on div "Leaflet | Map data © OpenStreetMap contributors,© 2025 TomTom, Microsoft" at bounding box center [423, 204] width 846 height 409
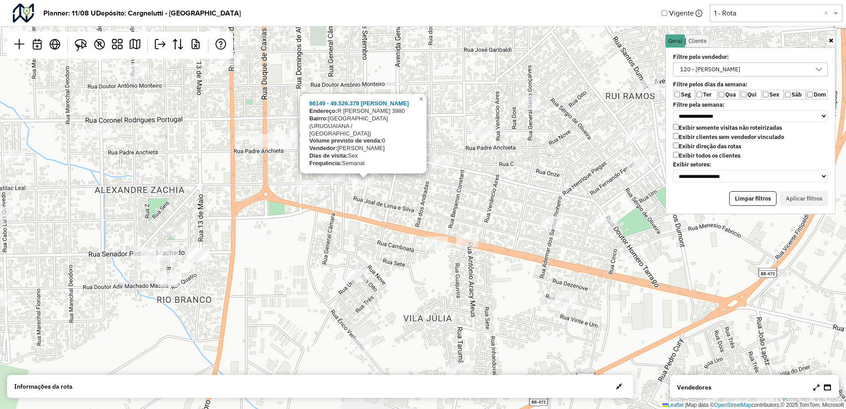
click at [333, 200] on div "86149 - 49.526.378 ENIO FONS Endereço: R Lais Pinto Bermudez 3980 Bairro: VILA …" at bounding box center [423, 204] width 846 height 409
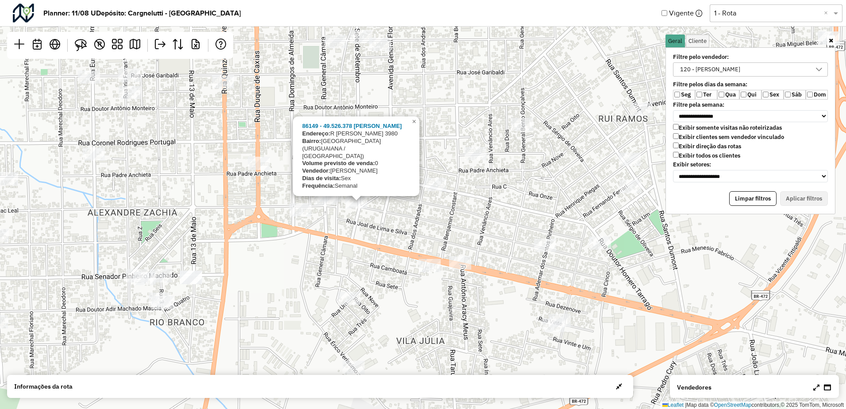
click at [339, 218] on div "86149 - 49.526.378 ENIO FONS Endereço: R Lais Pinto Bermudez 3980 Bairro: VILA …" at bounding box center [423, 204] width 846 height 409
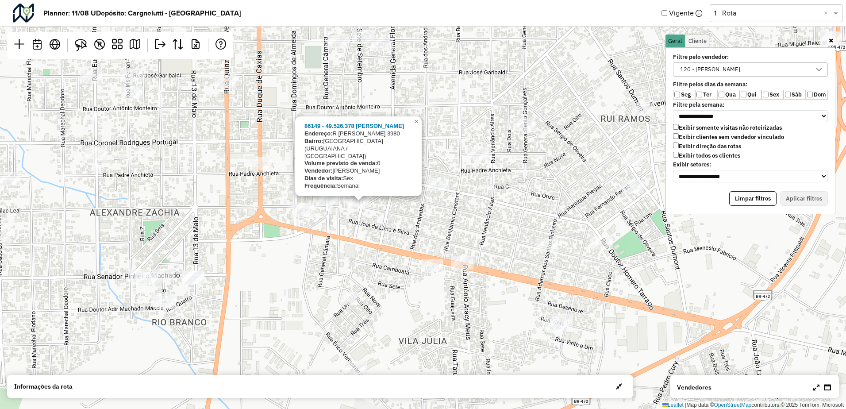
click at [330, 238] on div "86149 - 49.526.378 ENIO FONS Endereço: R Lais Pinto Bermudez 3980 Bairro: VILA …" at bounding box center [423, 204] width 846 height 409
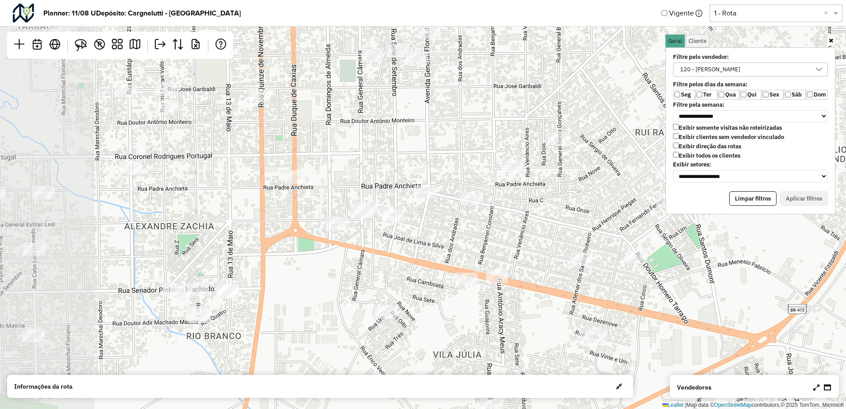
drag, startPoint x: 294, startPoint y: 235, endPoint x: 422, endPoint y: 258, distance: 130.0
click at [422, 258] on div "Leaflet | Map data © OpenStreetMap contributors,© 2025 TomTom, Microsoft" at bounding box center [423, 204] width 846 height 409
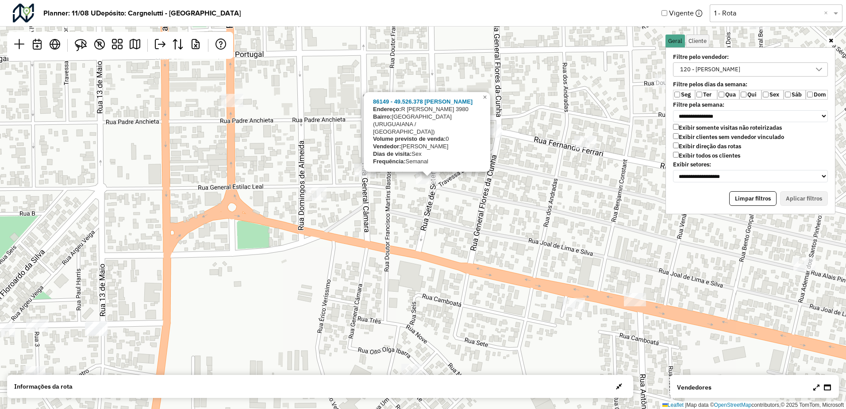
drag, startPoint x: 459, startPoint y: 225, endPoint x: 417, endPoint y: 225, distance: 42.0
click at [417, 225] on div "86149 - 49.526.378 ENIO FONS Endereço: R Lais Pinto Bermudez 3980 Bairro: VILA …" at bounding box center [423, 204] width 846 height 409
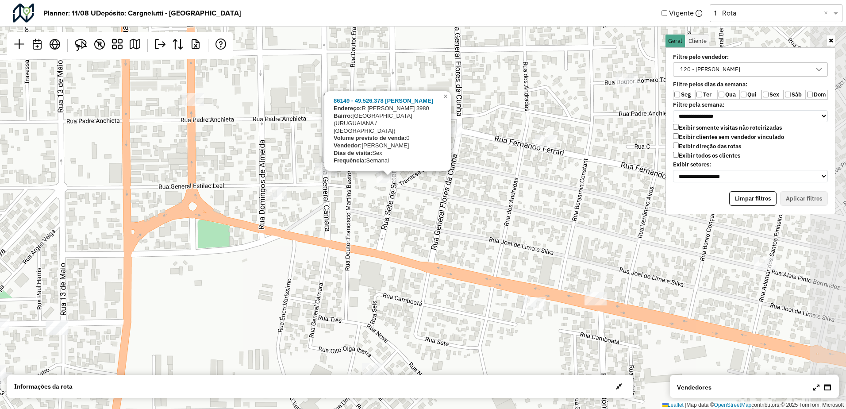
click at [417, 225] on div "86149 - 49.526.378 ENIO FONS Endereço: R Lais Pinto Bermudez 3980 Bairro: VILA …" at bounding box center [423, 204] width 846 height 409
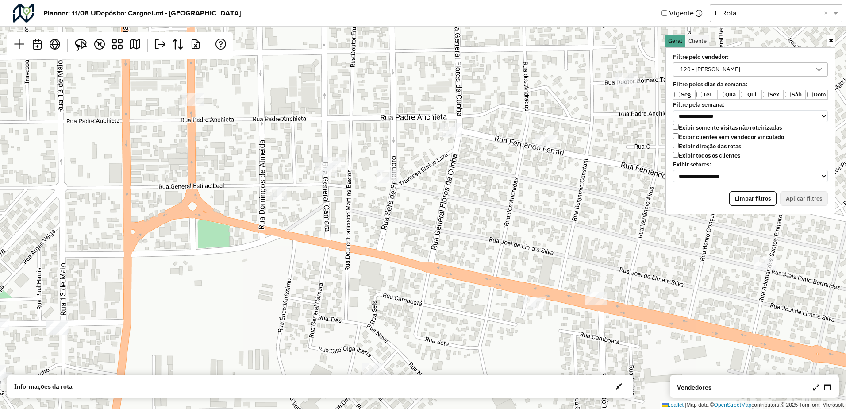
click at [816, 385] on icon at bounding box center [816, 387] width 6 height 7
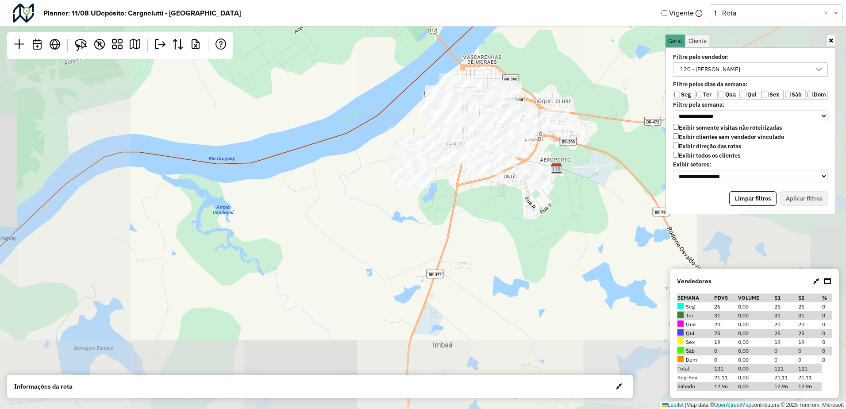
drag, startPoint x: 634, startPoint y: 139, endPoint x: 617, endPoint y: 135, distance: 16.7
click at [615, 150] on div "Leaflet | Map data © OpenStreetMap contributors,© 2025 TomTom, Microsoft" at bounding box center [423, 204] width 846 height 409
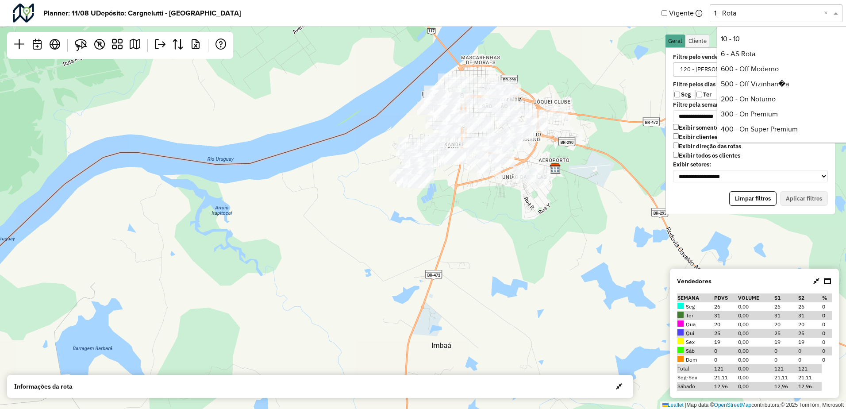
click at [762, 16] on input "text" at bounding box center [767, 13] width 106 height 11
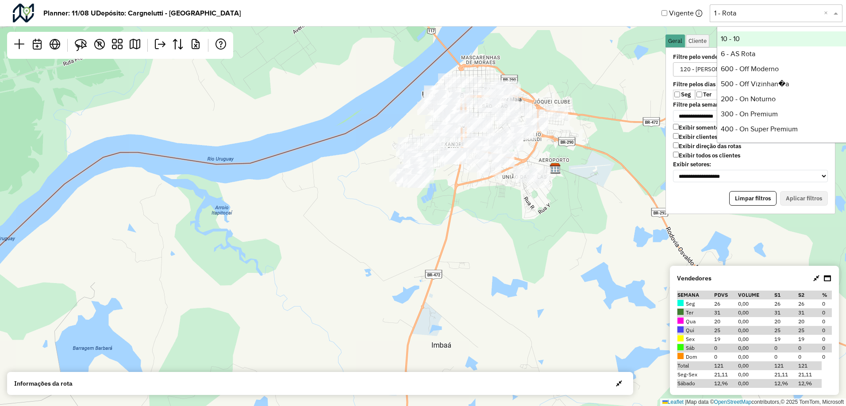
click at [744, 44] on div "10 - 10" at bounding box center [783, 38] width 132 height 15
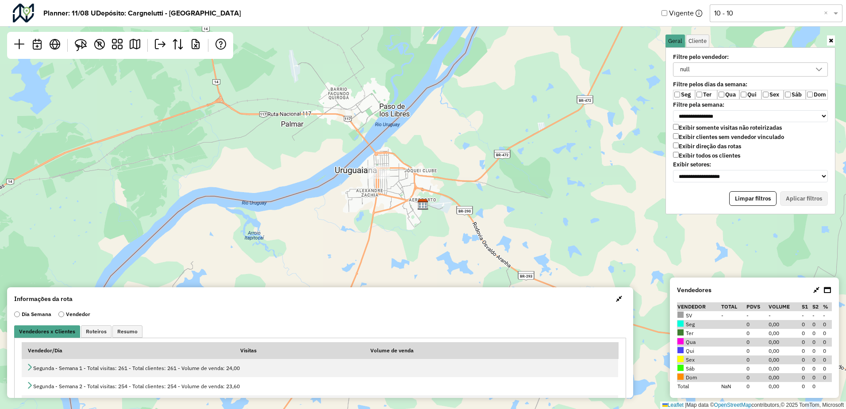
click at [694, 70] on div "null" at bounding box center [744, 69] width 134 height 13
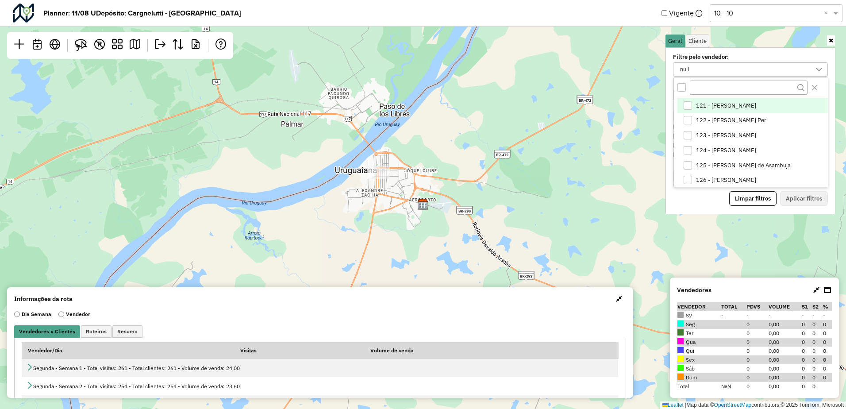
scroll to position [5, 35]
click at [705, 102] on span "121 - WILLIAM MARTINS PEREIRA" at bounding box center [726, 105] width 60 height 7
click at [791, 198] on button "Aplicar filtros" at bounding box center [804, 198] width 48 height 15
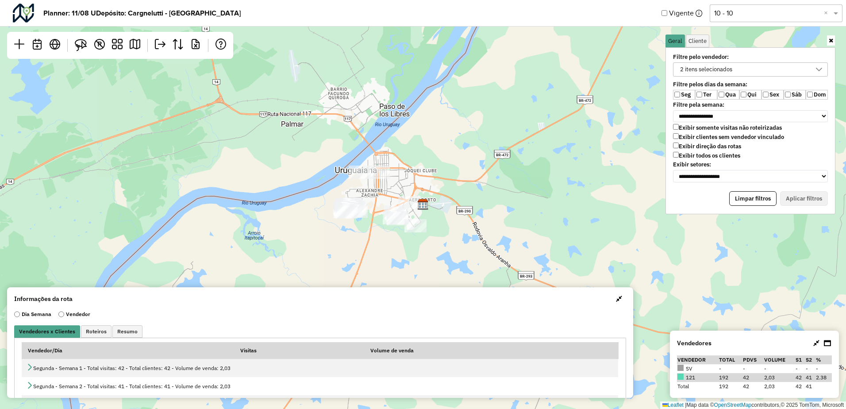
click at [705, 74] on div "2 itens selecionados" at bounding box center [706, 69] width 58 height 13
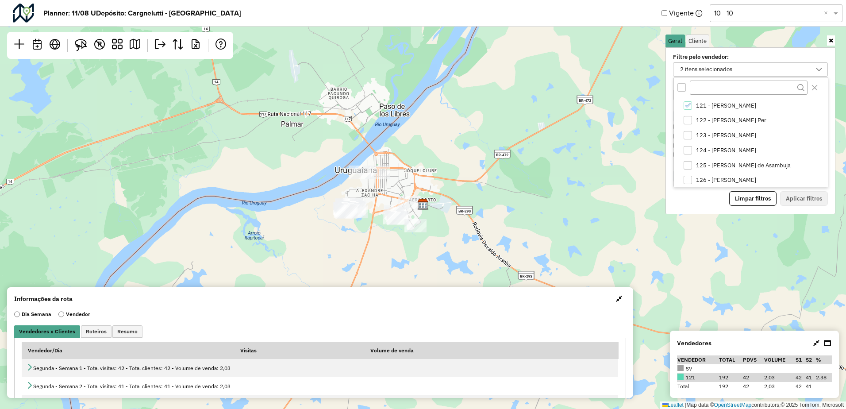
click at [682, 88] on div "All items unselected" at bounding box center [681, 87] width 8 height 8
click at [682, 88] on icon "All items selected" at bounding box center [682, 87] width 6 height 6
click at [688, 106] on div "121 - WILLIAM MARTINS PEREIRA" at bounding box center [688, 105] width 8 height 8
click at [799, 199] on button "Aplicar filtros" at bounding box center [804, 198] width 48 height 15
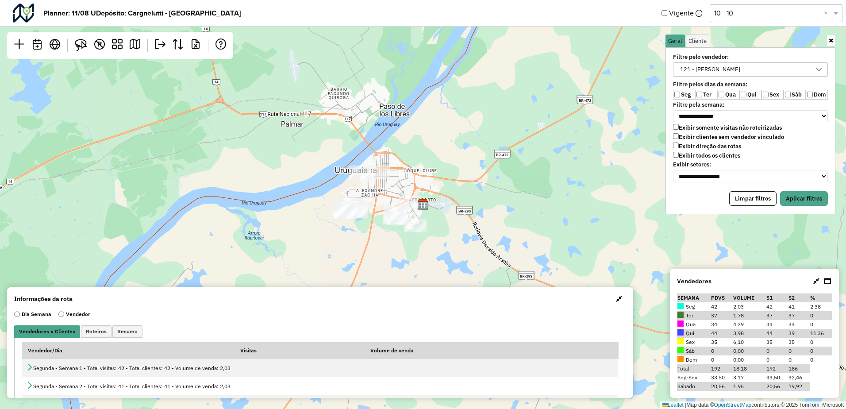
click at [770, 94] on label "Sex" at bounding box center [772, 95] width 22 height 10
click at [810, 204] on button "Aplicar filtros" at bounding box center [804, 198] width 48 height 15
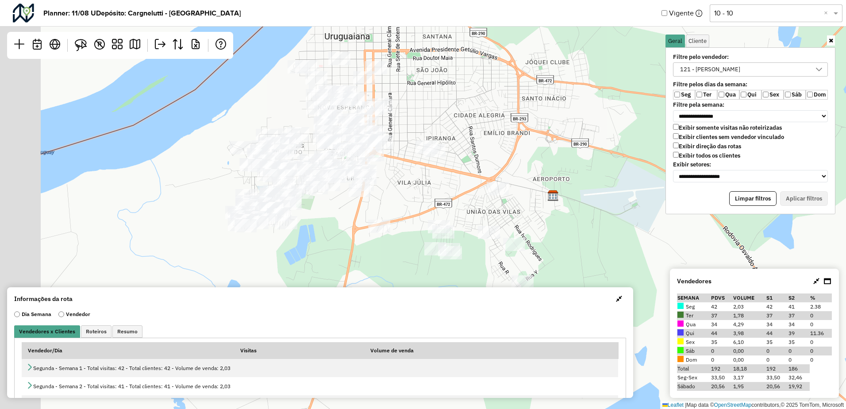
drag, startPoint x: 363, startPoint y: 213, endPoint x: 426, endPoint y: 172, distance: 74.9
click at [423, 174] on div "Leaflet | Map data © OpenStreetMap contributors,© 2025 TomTom, Microsoft" at bounding box center [423, 204] width 846 height 409
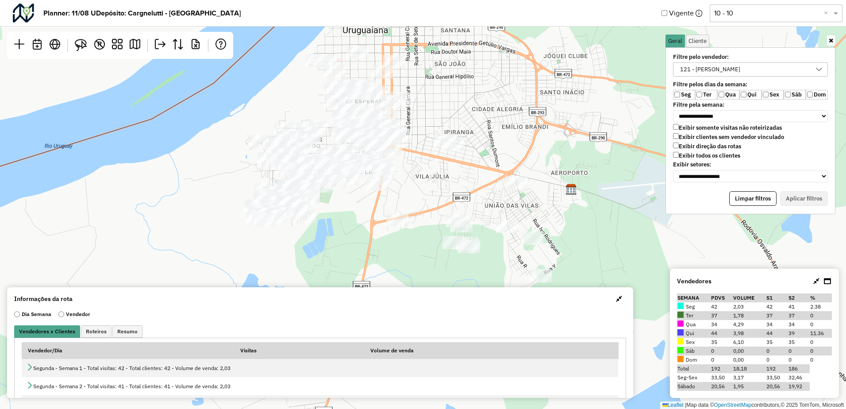
drag, startPoint x: 409, startPoint y: 184, endPoint x: 441, endPoint y: 151, distance: 46.0
click at [440, 152] on div "Leaflet | Map data © OpenStreetMap contributors,© 2025 TomTom, Microsoft" at bounding box center [423, 204] width 846 height 409
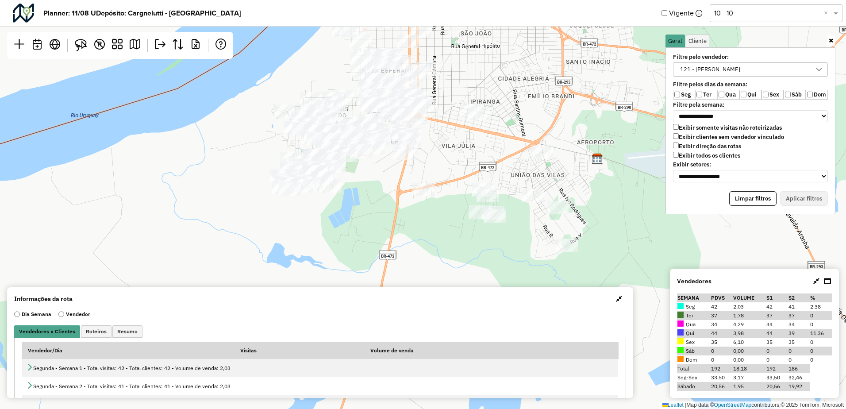
click at [578, 243] on div "Leaflet | Map data © OpenStreetMap contributors,© 2025 TomTom, Microsoft" at bounding box center [423, 204] width 846 height 409
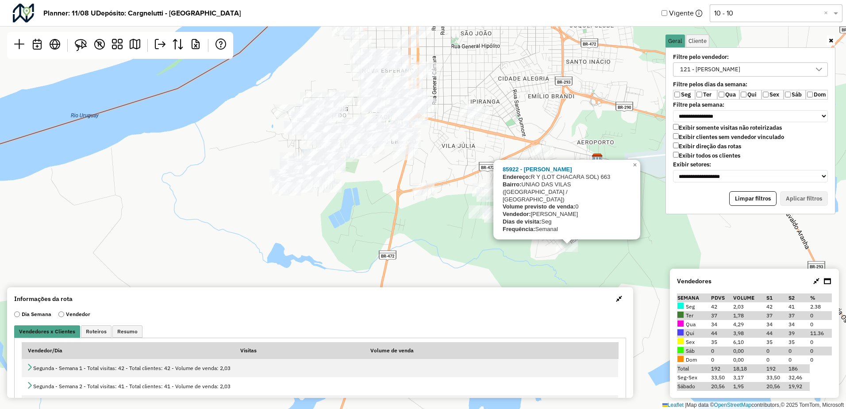
click at [553, 246] on div "85922 - DIONE DE FREITAS MAC Endereço: R Y (LOT CHACARA SOL) 663 Bairro: UNIAO …" at bounding box center [423, 204] width 846 height 409
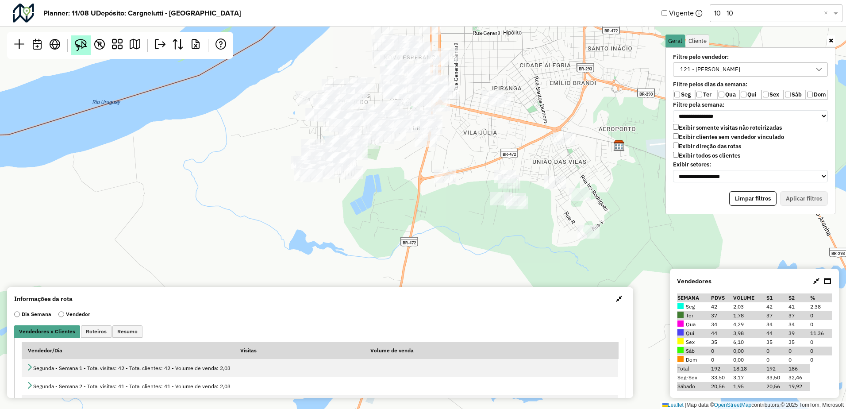
click at [84, 49] on img at bounding box center [81, 45] width 12 height 12
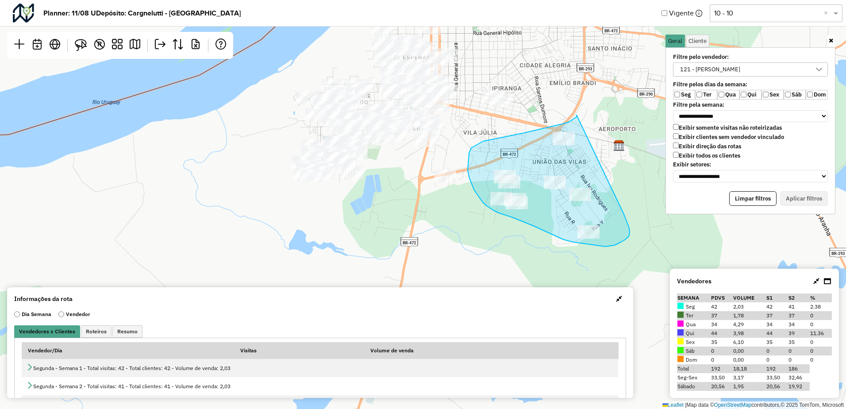
drag, startPoint x: 577, startPoint y: 115, endPoint x: 616, endPoint y: 200, distance: 93.6
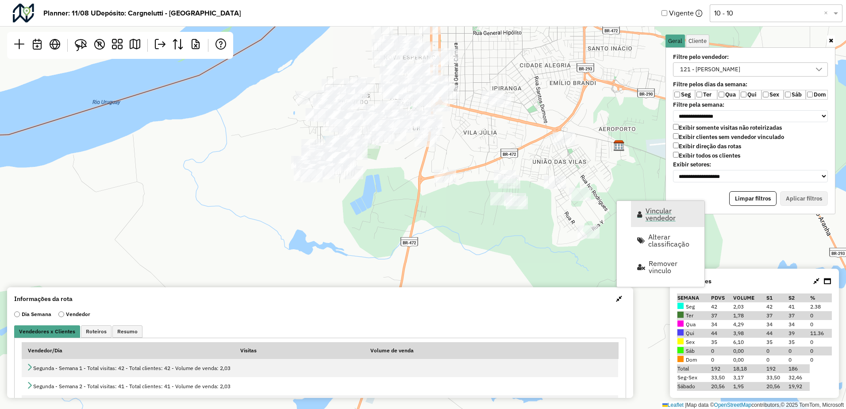
click at [651, 216] on span "Vincular vendedor" at bounding box center [672, 214] width 53 height 14
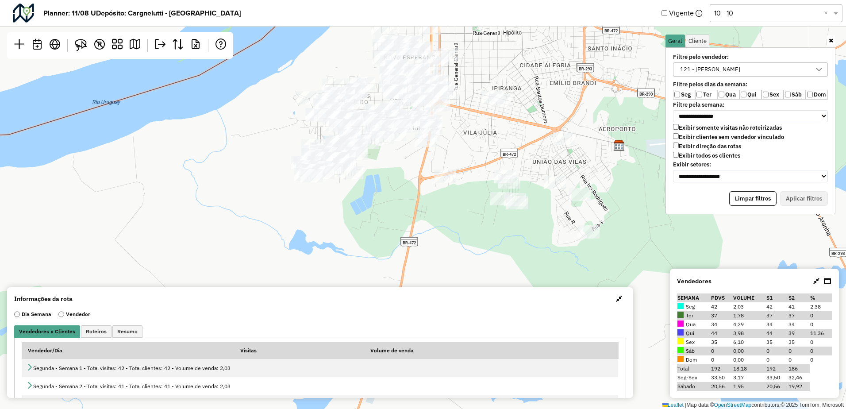
select select "*******"
select select "*"
select select "*******"
select select "*"
select select "*******"
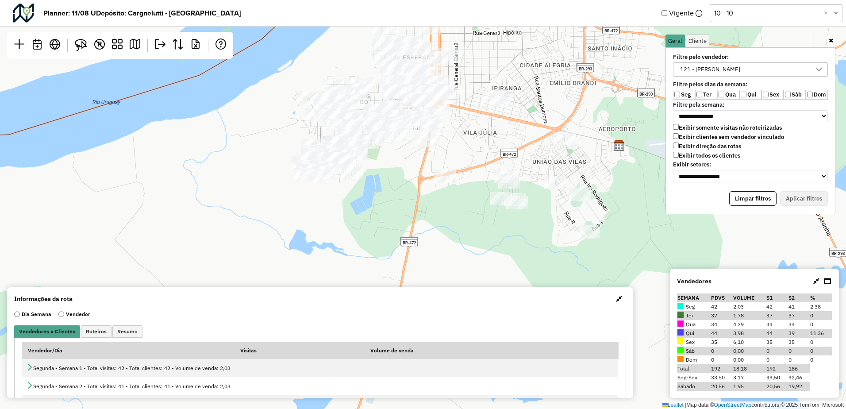
select select "*"
select select "*******"
select select "*"
select select "*******"
select select "*"
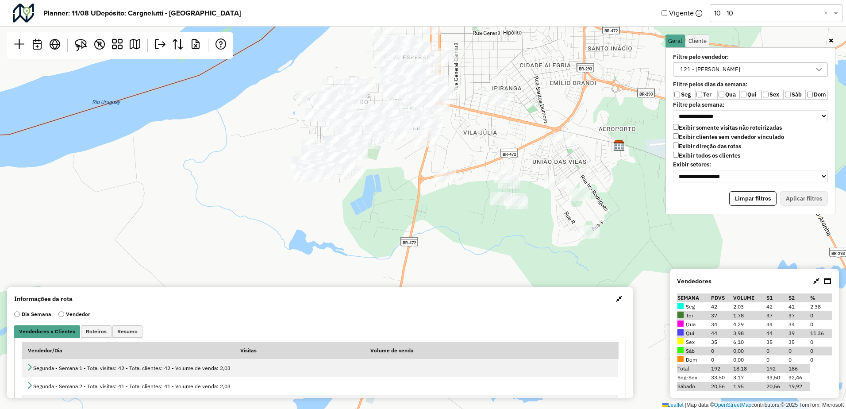
select select "*******"
select select "*"
select select "*******"
select select "*"
select select "*******"
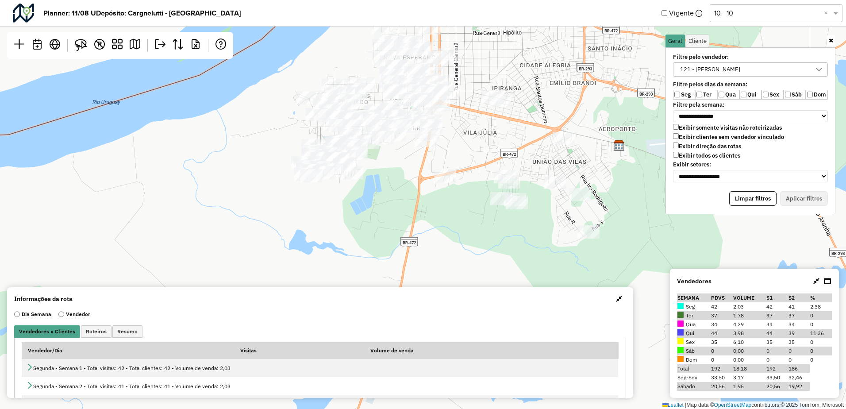
select select "*"
select select "*******"
select select "*"
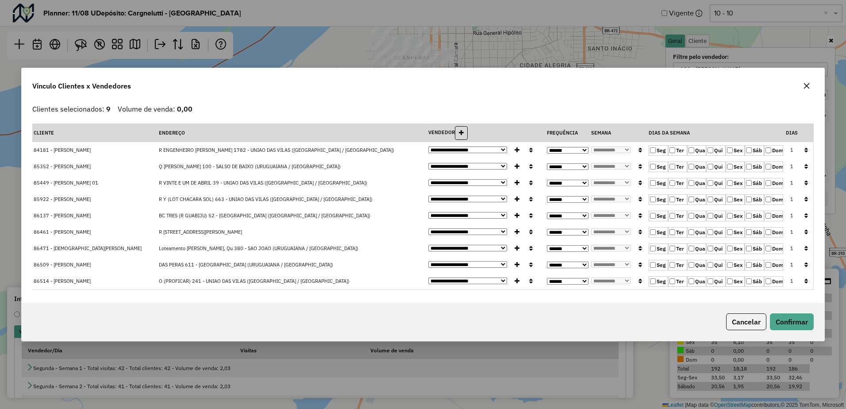
click at [807, 85] on icon "button" at bounding box center [807, 86] width 6 height 6
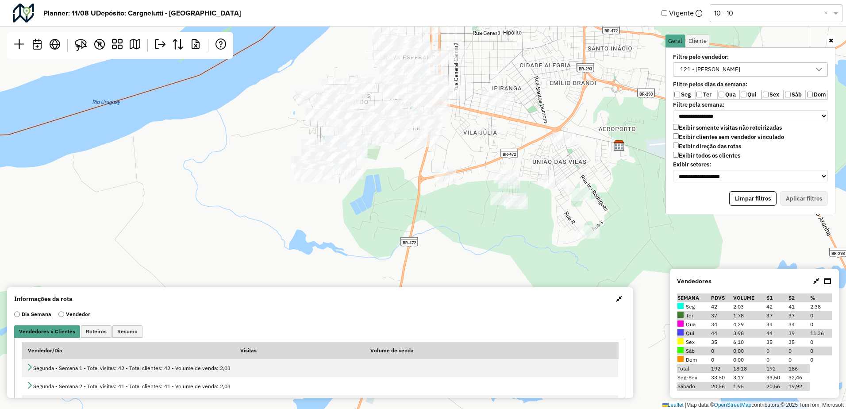
click at [724, 65] on div "121 - WILLIAM MARTINS PEREIRA" at bounding box center [710, 69] width 66 height 13
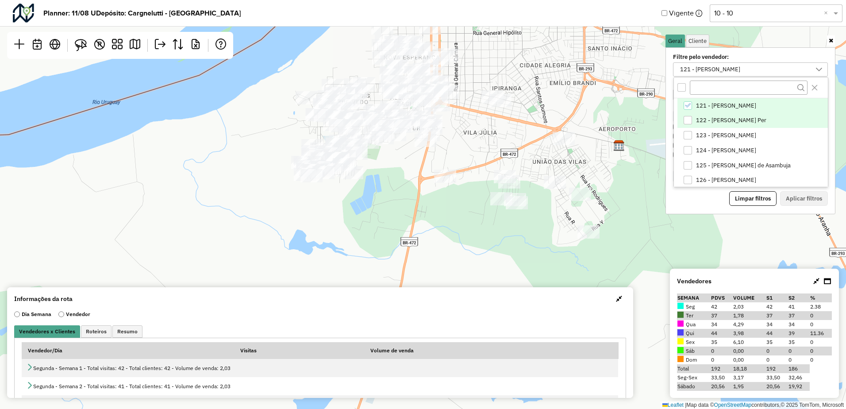
click at [708, 120] on span "122 - Antonio Moacir Per" at bounding box center [731, 120] width 70 height 7
click at [708, 107] on span "121 - WILLIAM MARTINS PEREIRA" at bounding box center [726, 105] width 60 height 7
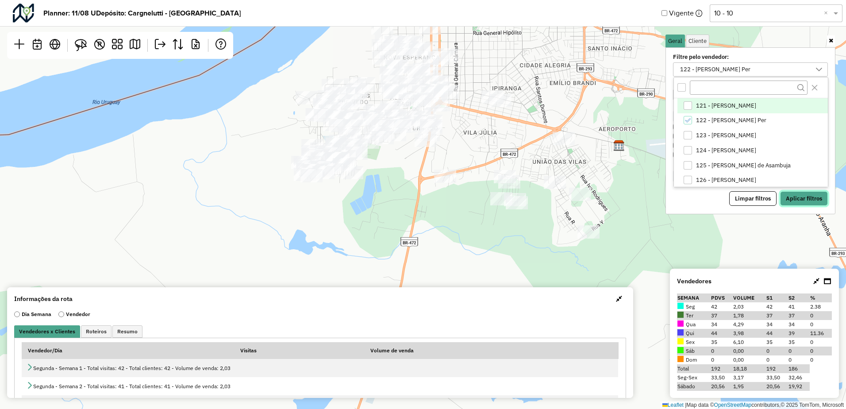
click at [793, 196] on button "Aplicar filtros" at bounding box center [804, 198] width 48 height 15
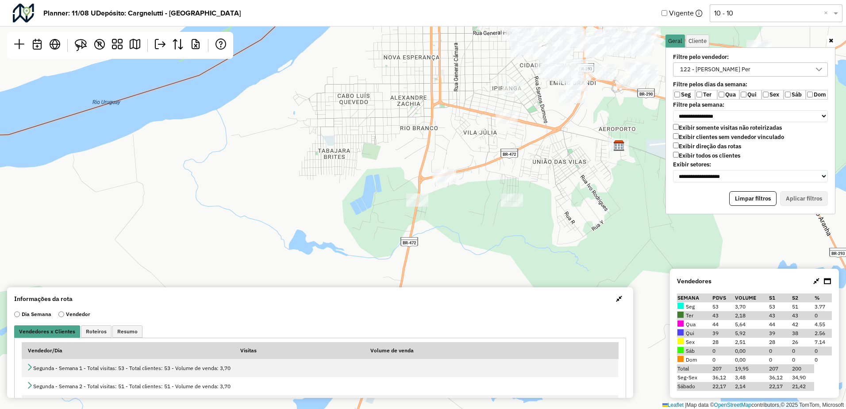
click at [715, 71] on div "122 - Antonio Moacir Per" at bounding box center [715, 69] width 77 height 13
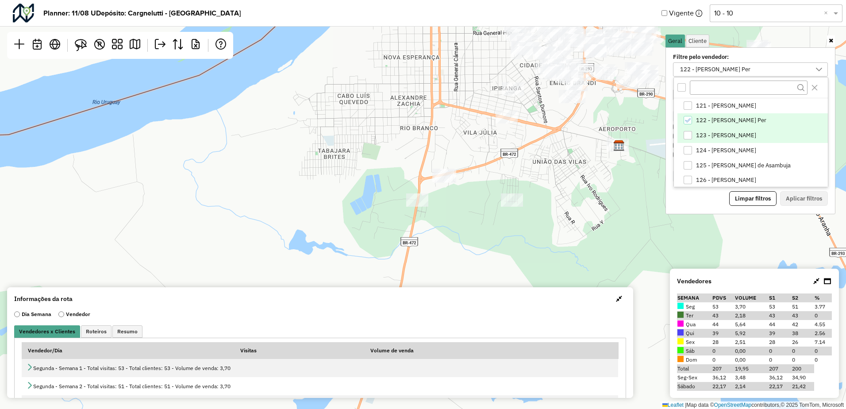
click at [706, 134] on span "123 - LUCAS DORNELES" at bounding box center [726, 135] width 60 height 7
click at [706, 115] on li "122 - Antonio Moacir Per" at bounding box center [752, 120] width 150 height 15
click at [804, 199] on button "Aplicar filtros" at bounding box center [804, 198] width 48 height 15
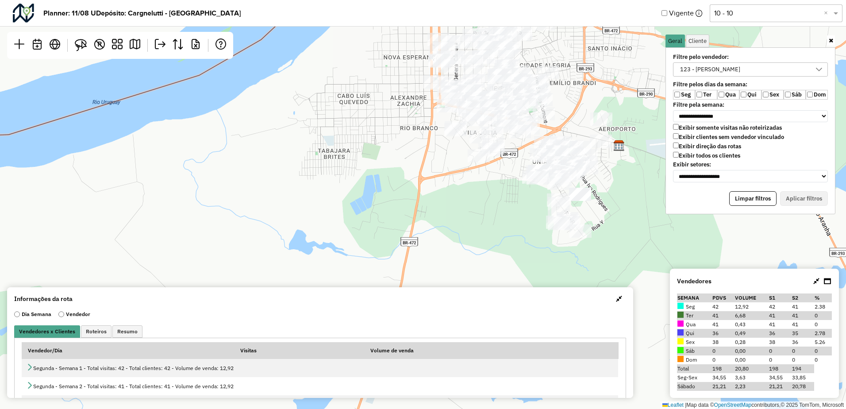
click at [704, 69] on div "123 - LUCAS DORNELES" at bounding box center [710, 69] width 66 height 13
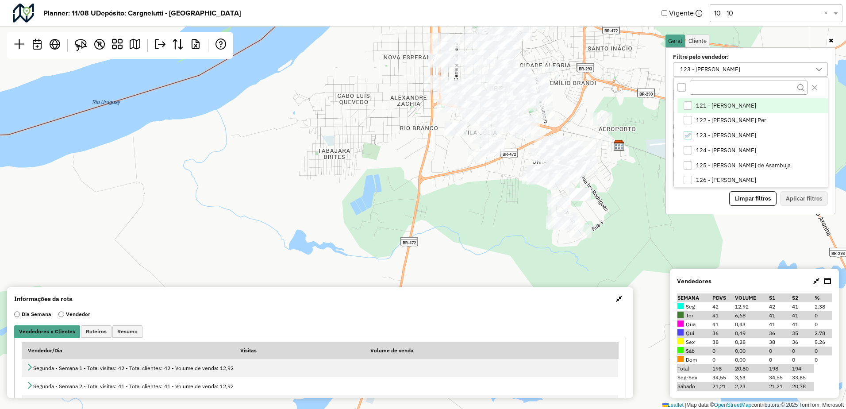
click at [707, 106] on span "121 - WILLIAM MARTINS PEREIRA" at bounding box center [726, 105] width 60 height 7
click at [706, 134] on span "123 - LUCAS DORNELES" at bounding box center [726, 135] width 60 height 7
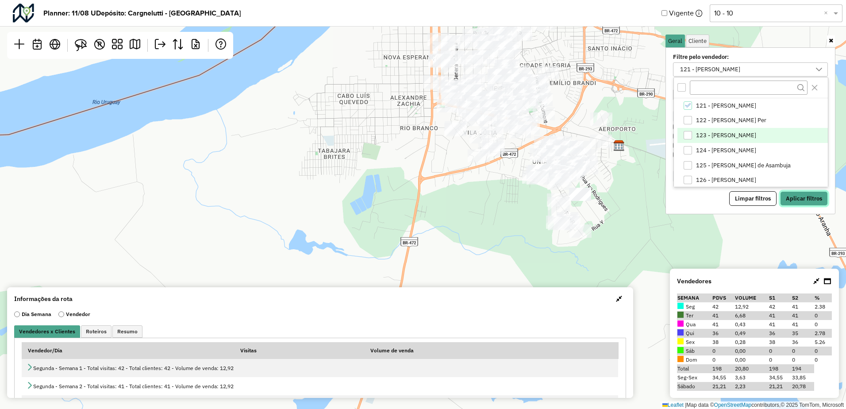
click at [797, 198] on button "Aplicar filtros" at bounding box center [804, 198] width 48 height 15
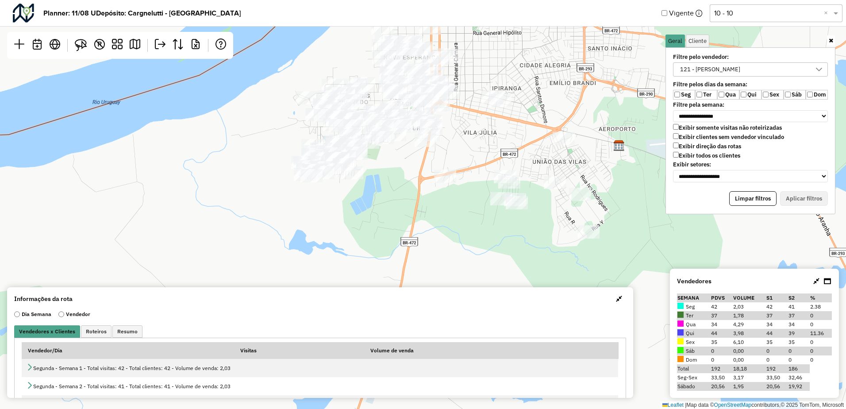
drag, startPoint x: 499, startPoint y: 134, endPoint x: 485, endPoint y: 185, distance: 52.7
click at [485, 185] on div "Leaflet | Map data © OpenStreetMap contributors,© 2025 TomTom, Microsoft" at bounding box center [423, 204] width 846 height 409
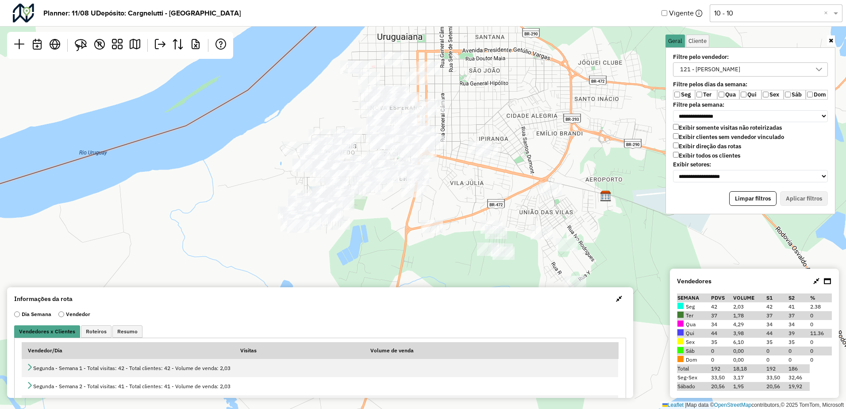
drag, startPoint x: 486, startPoint y: 177, endPoint x: 495, endPoint y: 177, distance: 8.8
click at [494, 177] on div "Leaflet | Map data © OpenStreetMap contributors,© 2025 TomTom, Microsoft" at bounding box center [423, 204] width 846 height 409
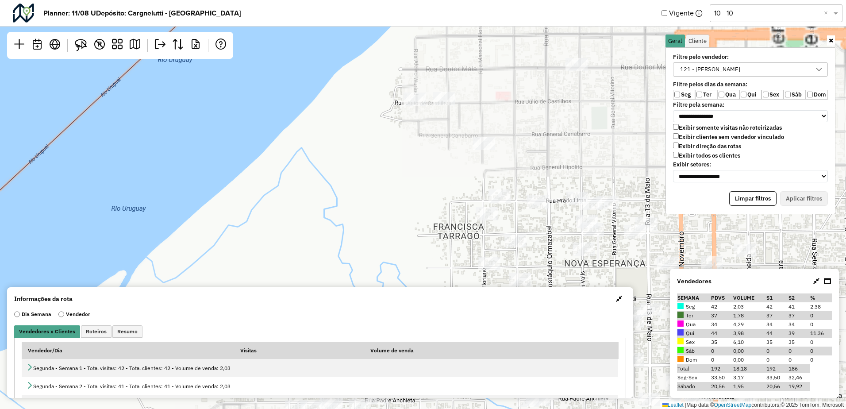
drag, startPoint x: 337, startPoint y: 72, endPoint x: 381, endPoint y: 89, distance: 47.5
click at [368, 88] on div "Leaflet | Map data © OpenStreetMap contributors,© 2025 TomTom, Microsoft" at bounding box center [423, 204] width 846 height 409
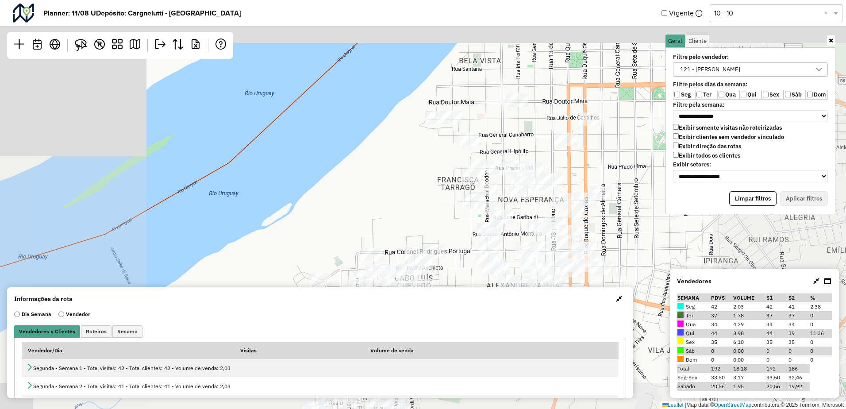
drag, startPoint x: 431, startPoint y: 150, endPoint x: 379, endPoint y: 110, distance: 65.8
click at [379, 110] on div "Leaflet | Map data © OpenStreetMap contributors,© 2025 TomTom, Microsoft" at bounding box center [423, 204] width 846 height 409
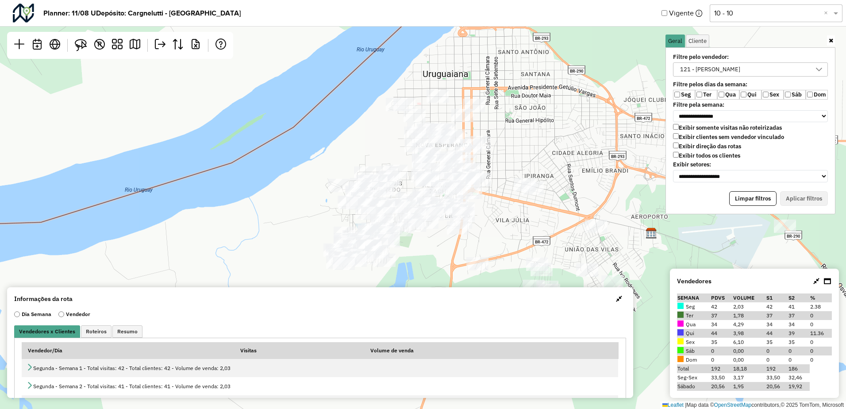
drag, startPoint x: 519, startPoint y: 204, endPoint x: 515, endPoint y: 185, distance: 18.9
click at [516, 185] on div "Leaflet | Map data © OpenStreetMap contributors,© 2025 TomTom, Microsoft" at bounding box center [423, 204] width 846 height 409
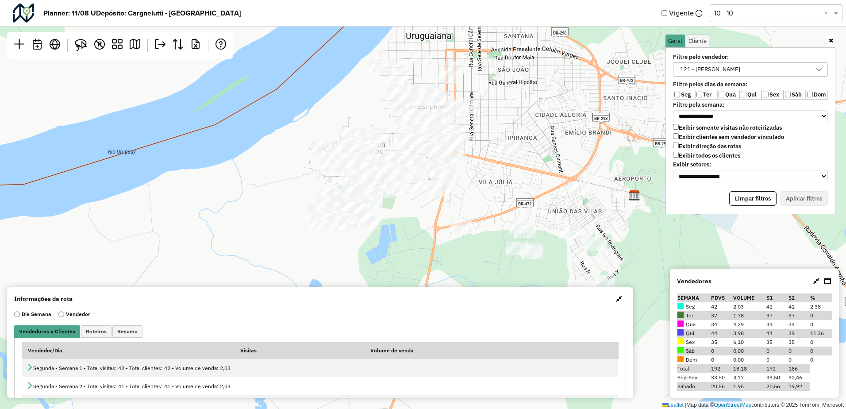
drag, startPoint x: 512, startPoint y: 206, endPoint x: 490, endPoint y: 177, distance: 36.0
click at [490, 178] on div "Leaflet | Map data © OpenStreetMap contributors,© 2025 TomTom, Microsoft" at bounding box center [423, 204] width 846 height 409
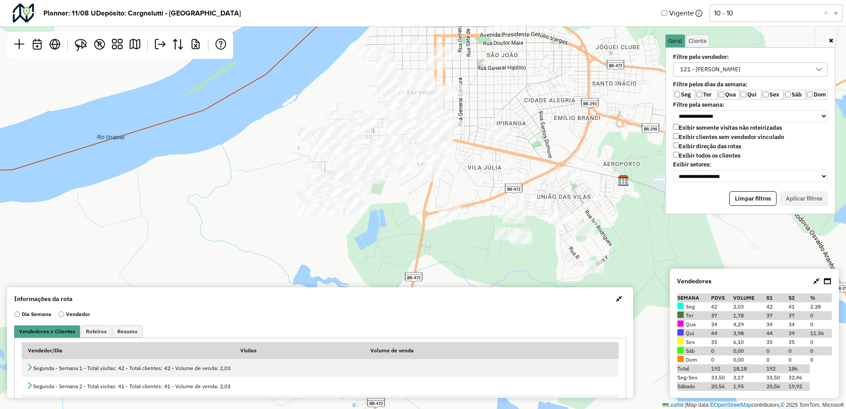
click at [484, 162] on div "Leaflet | Map data © OpenStreetMap contributors,© 2025 TomTom, Microsoft" at bounding box center [423, 204] width 846 height 409
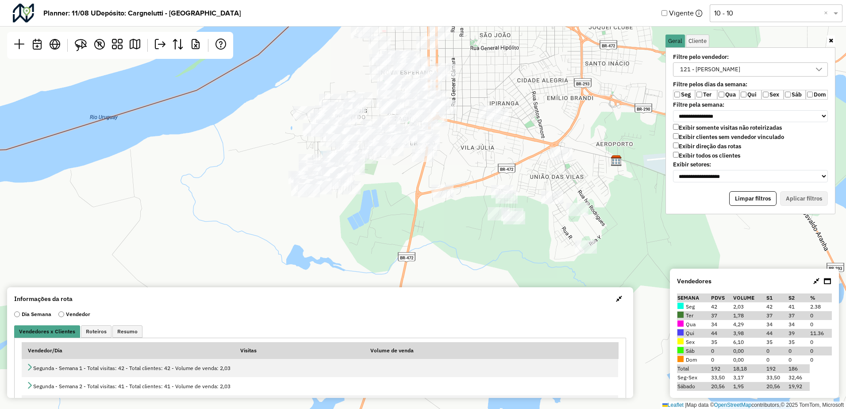
click at [529, 244] on div "Leaflet | Map data © OpenStreetMap contributors,© 2025 TomTom, Microsoft" at bounding box center [423, 204] width 846 height 409
click at [616, 297] on span "button" at bounding box center [619, 298] width 6 height 7
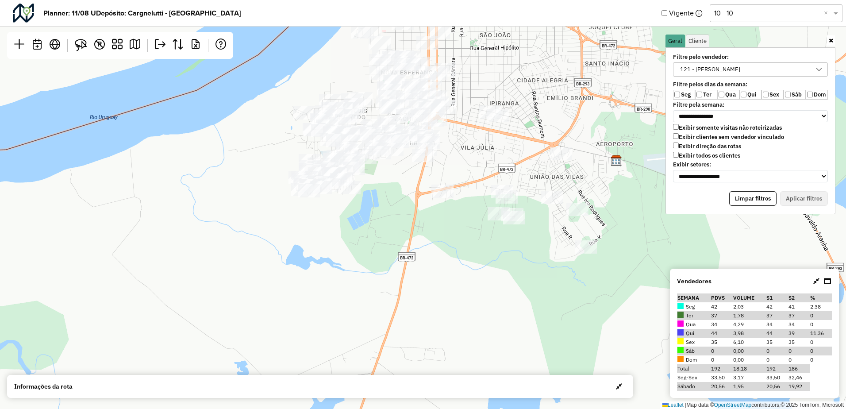
drag, startPoint x: 425, startPoint y: 190, endPoint x: 464, endPoint y: 228, distance: 53.8
click at [464, 228] on div "Leaflet | Map data © OpenStreetMap contributors,© 2025 TomTom, Microsoft" at bounding box center [423, 204] width 846 height 409
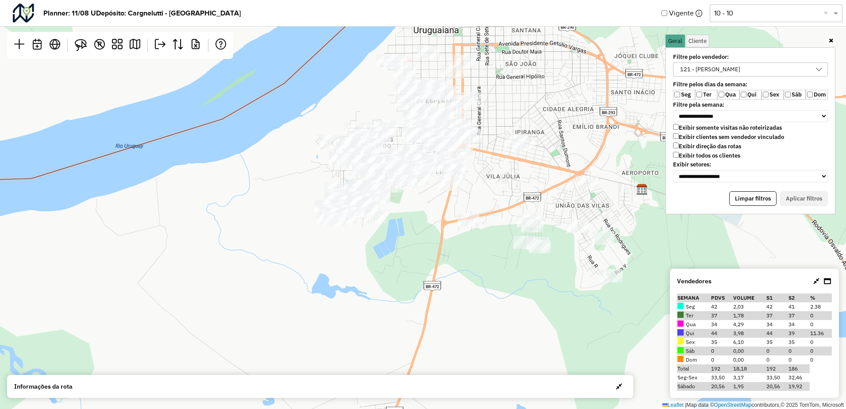
drag, startPoint x: 493, startPoint y: 164, endPoint x: 469, endPoint y: 184, distance: 31.4
click at [472, 181] on div "Leaflet | Map data © OpenStreetMap contributors,© 2025 TomTom, Microsoft" at bounding box center [423, 204] width 846 height 409
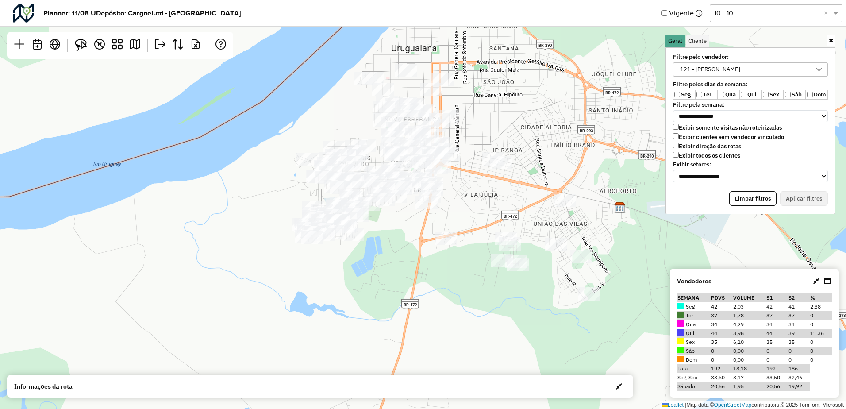
click at [830, 42] on icon at bounding box center [831, 41] width 4 height 6
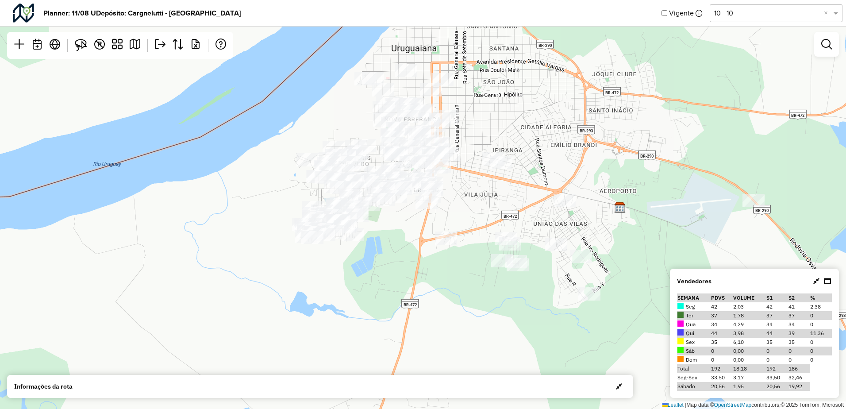
click at [817, 282] on icon at bounding box center [816, 280] width 6 height 7
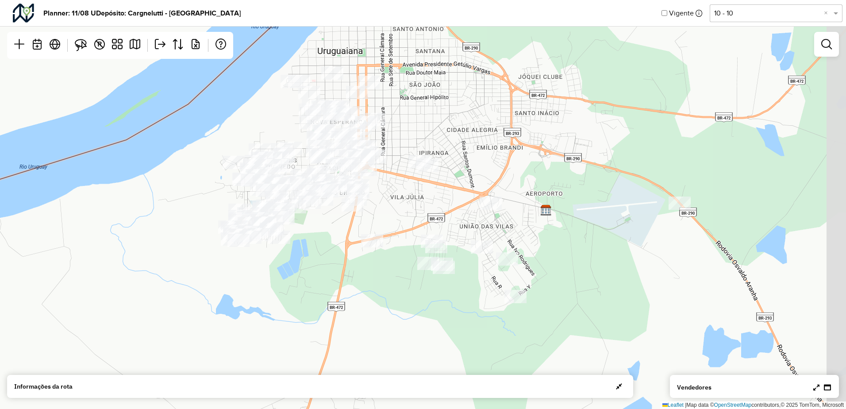
drag, startPoint x: 295, startPoint y: 132, endPoint x: 219, endPoint y: 135, distance: 75.7
click at [219, 135] on div "Leaflet | Map data © OpenStreetMap contributors,© 2025 TomTom, Microsoft" at bounding box center [423, 204] width 846 height 409
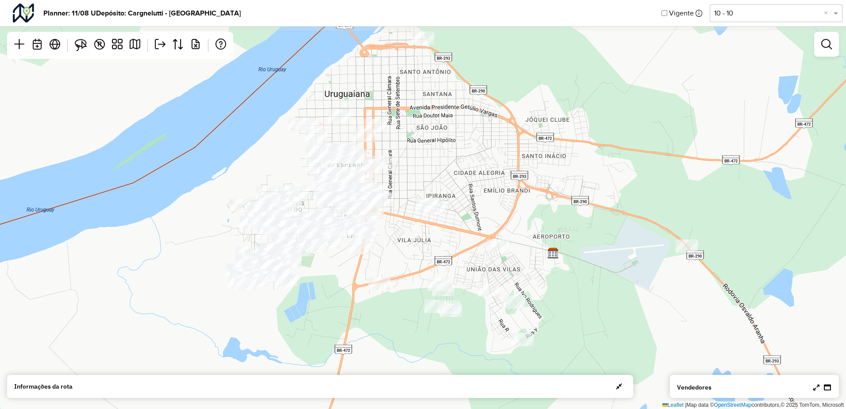
drag, startPoint x: 180, startPoint y: 150, endPoint x: 192, endPoint y: 167, distance: 21.2
click at [192, 167] on div "Leaflet | Map data © OpenStreetMap contributors,© 2025 TomTom, Microsoft" at bounding box center [423, 204] width 846 height 409
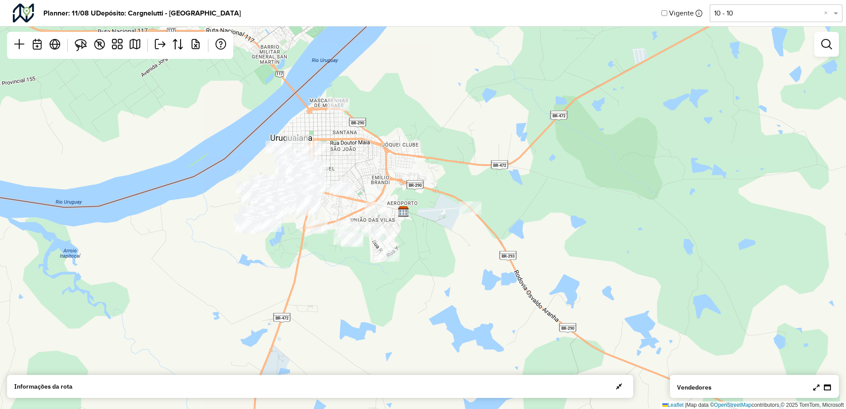
drag, startPoint x: 183, startPoint y: 154, endPoint x: 212, endPoint y: 162, distance: 30.0
click at [212, 162] on div "Leaflet | Map data © OpenStreetMap contributors,© 2025 TomTom, Microsoft" at bounding box center [423, 204] width 846 height 409
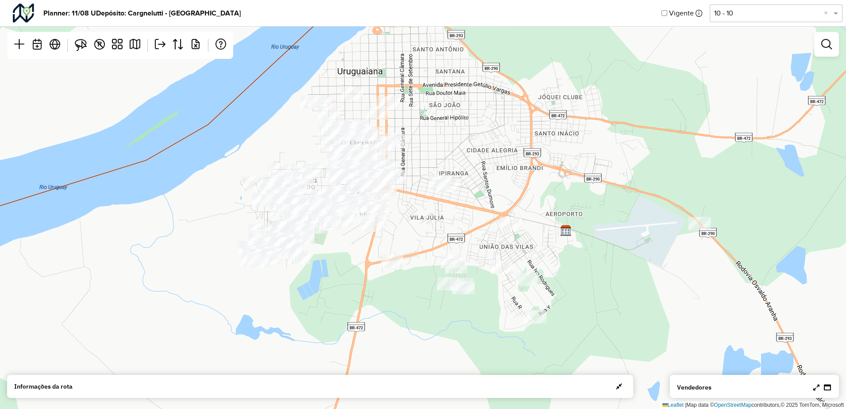
drag, startPoint x: 472, startPoint y: 155, endPoint x: 423, endPoint y: 118, distance: 61.3
click at [423, 118] on div "Leaflet | Map data © OpenStreetMap contributors,© 2025 TomTom, Microsoft" at bounding box center [423, 204] width 846 height 409
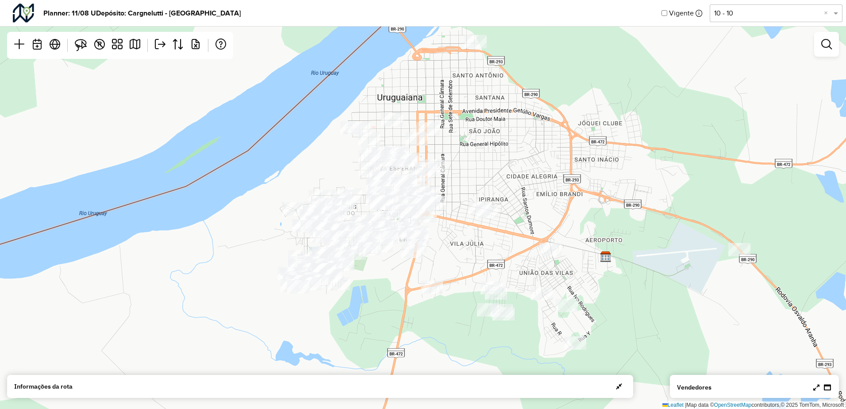
drag, startPoint x: 411, startPoint y: 114, endPoint x: 453, endPoint y: 141, distance: 50.2
click at [453, 140] on div "Leaflet | Map data © OpenStreetMap contributors,© 2025 TomTom, Microsoft" at bounding box center [423, 204] width 846 height 409
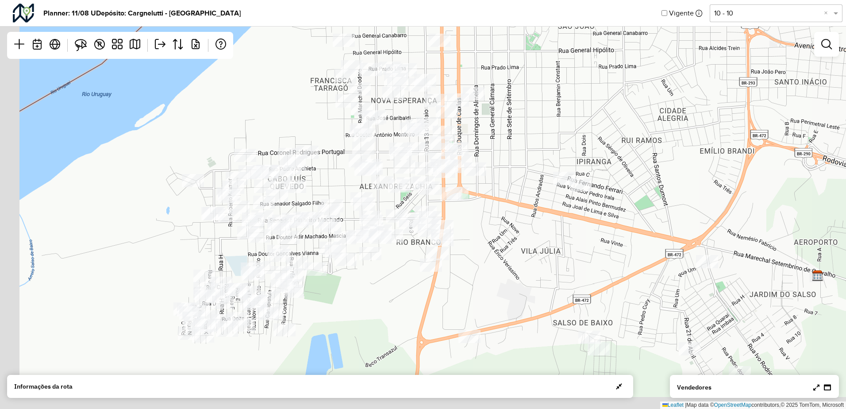
drag, startPoint x: 522, startPoint y: 305, endPoint x: 556, endPoint y: 207, distance: 103.8
click at [555, 218] on div "Leaflet | Map data © OpenStreetMap contributors,© 2025 TomTom, Microsoft" at bounding box center [423, 204] width 846 height 409
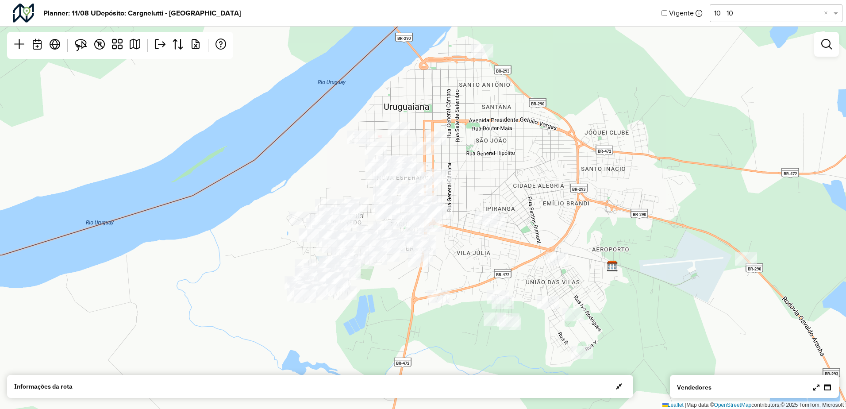
drag, startPoint x: 528, startPoint y: 223, endPoint x: 456, endPoint y: 254, distance: 78.5
click at [456, 256] on div "Leaflet | Map data © OpenStreetMap contributors,© 2025 TomTom, Microsoft" at bounding box center [423, 204] width 846 height 409
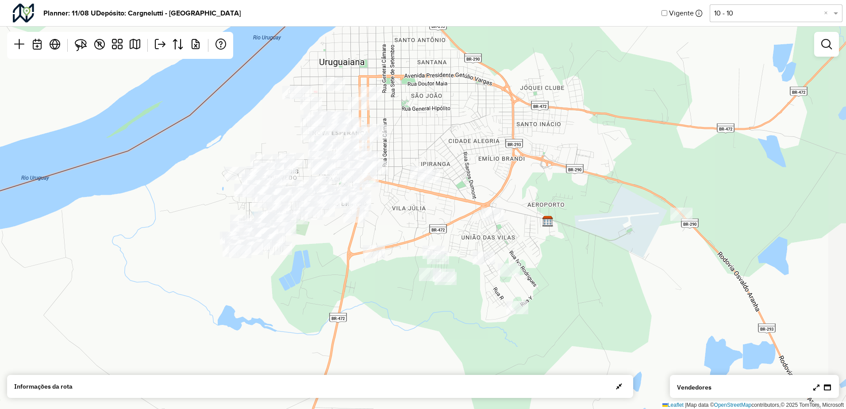
drag, startPoint x: 493, startPoint y: 176, endPoint x: 443, endPoint y: 148, distance: 57.6
click at [443, 148] on div "Leaflet | Map data © OpenStreetMap contributors,© 2025 TomTom, Microsoft" at bounding box center [423, 204] width 846 height 409
click at [77, 45] on img at bounding box center [81, 45] width 12 height 12
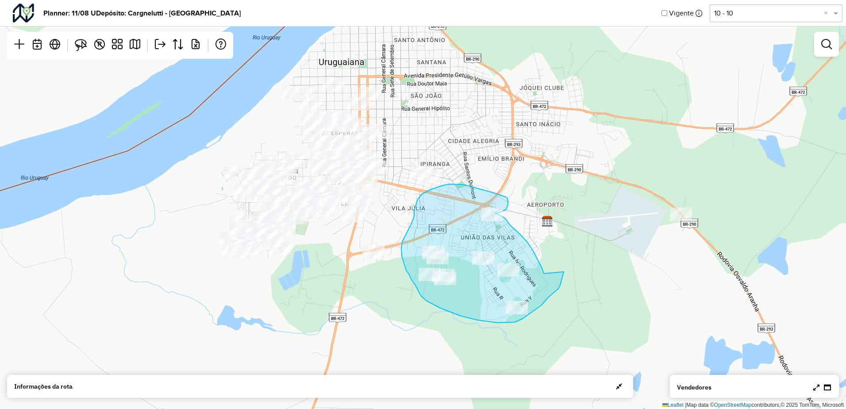
drag, startPoint x: 533, startPoint y: 251, endPoint x: 564, endPoint y: 262, distance: 32.5
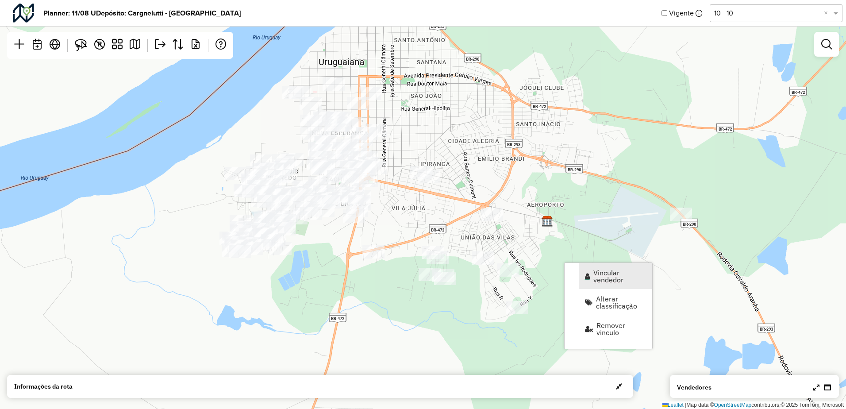
click at [600, 276] on span "Vincular vendedor" at bounding box center [619, 276] width 53 height 14
select select "*******"
select select "*"
select select "*******"
select select "*"
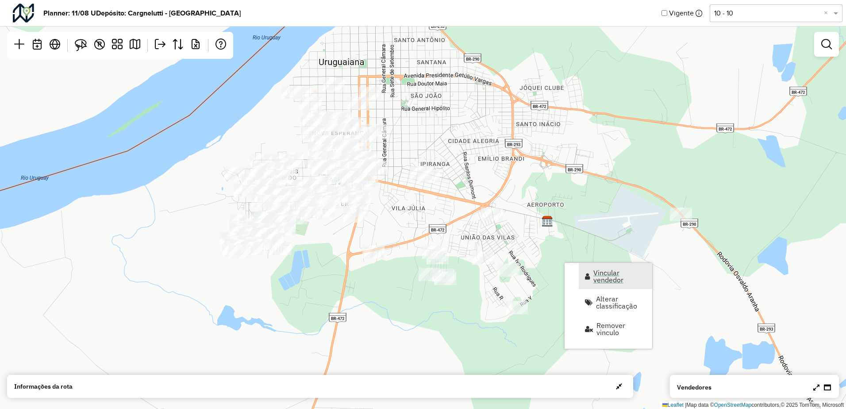
select select "*******"
select select "*"
select select "*******"
select select "*"
select select "*******"
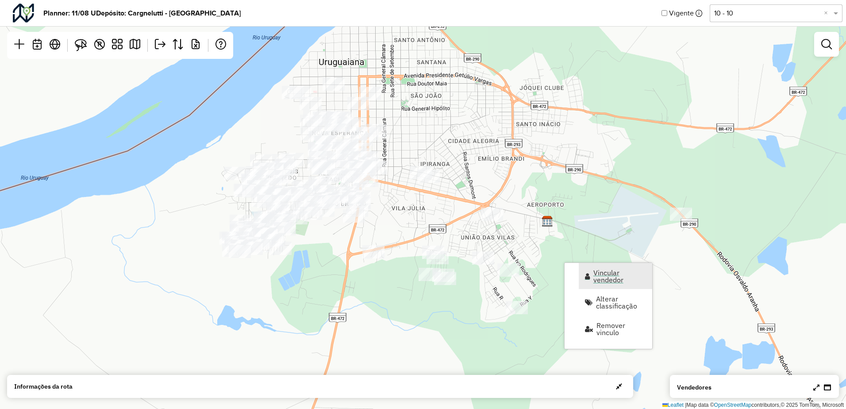
select select "*"
select select "*******"
select select "*"
select select "*******"
select select "*"
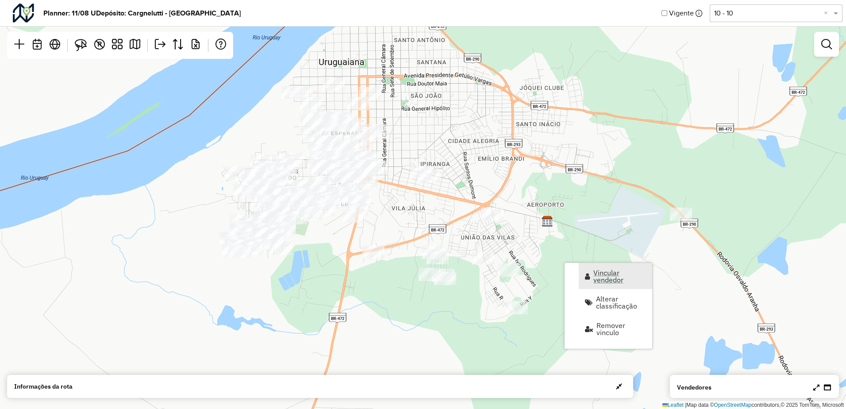
select select "*******"
select select "*"
select select "*******"
select select "*"
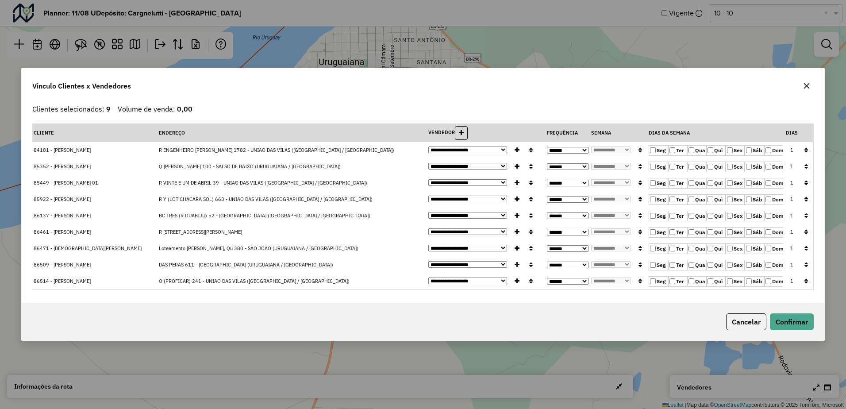
click at [829, 324] on div "**********" at bounding box center [423, 204] width 846 height 409
drag, startPoint x: 48, startPoint y: 150, endPoint x: 27, endPoint y: 150, distance: 21.2
click at [27, 150] on div "**********" at bounding box center [423, 201] width 803 height 203
drag, startPoint x: 27, startPoint y: 150, endPoint x: 40, endPoint y: 152, distance: 13.5
click at [40, 152] on span "84181 - RITA IZABEL MARTINS" at bounding box center [62, 150] width 57 height 6
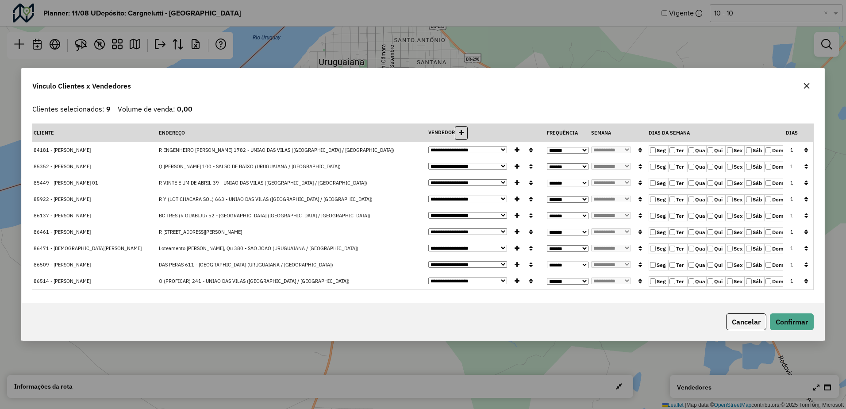
click at [808, 86] on icon "button" at bounding box center [807, 86] width 6 height 6
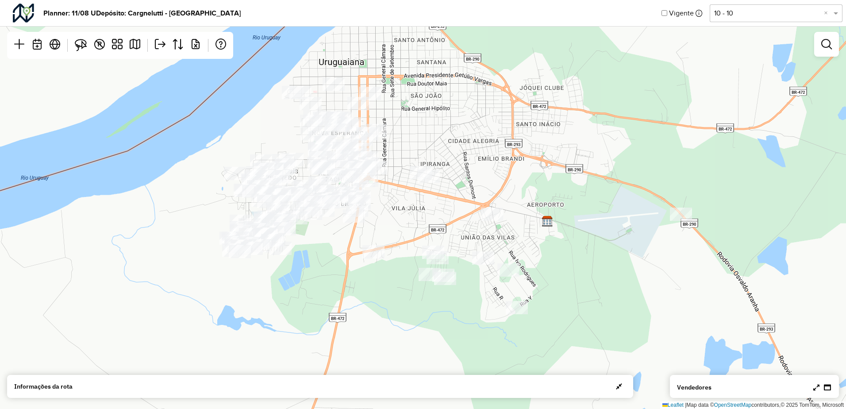
click at [832, 55] on div at bounding box center [826, 44] width 25 height 25
click at [828, 48] on em at bounding box center [826, 44] width 11 height 11
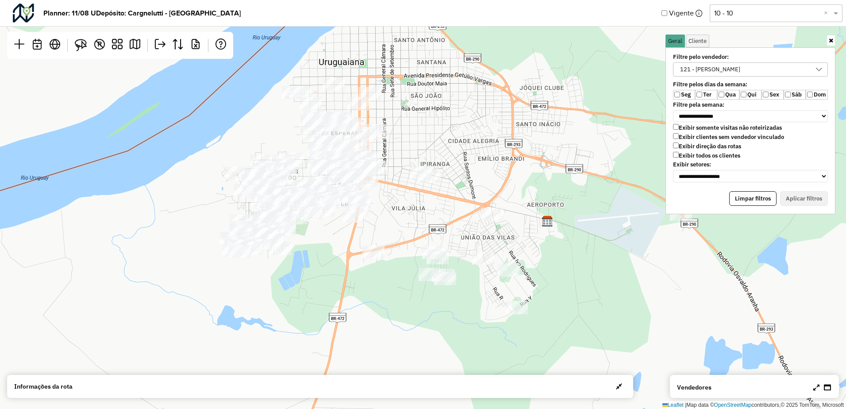
click at [696, 70] on div "121 - WILLIAM MARTINS PEREIRA" at bounding box center [710, 69] width 66 height 13
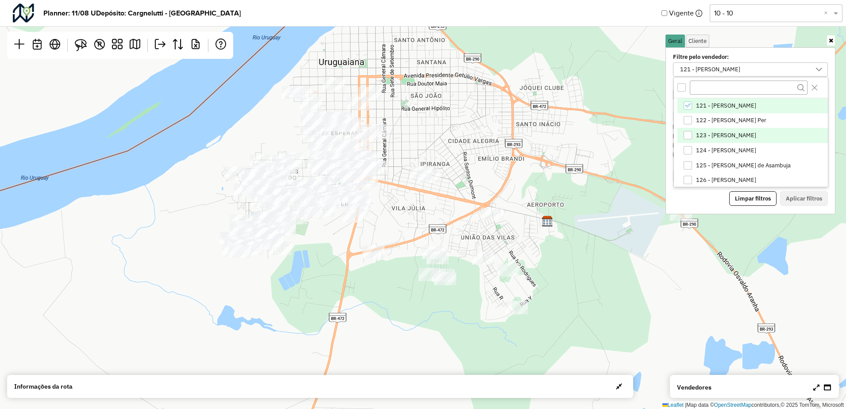
click at [705, 131] on li "123 - LUCAS DORNELES" at bounding box center [752, 135] width 150 height 15
click at [710, 104] on span "121 - WILLIAM MARTINS PEREIRA" at bounding box center [726, 105] width 60 height 7
click at [806, 199] on button "Aplicar filtros" at bounding box center [804, 198] width 48 height 15
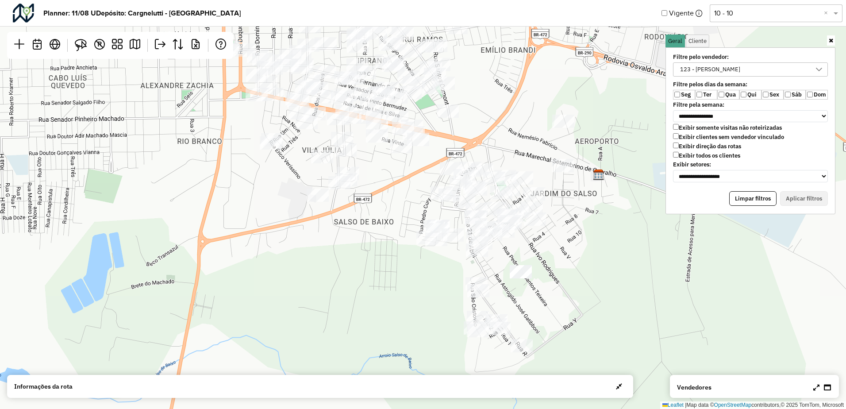
click at [814, 387] on icon at bounding box center [816, 387] width 6 height 7
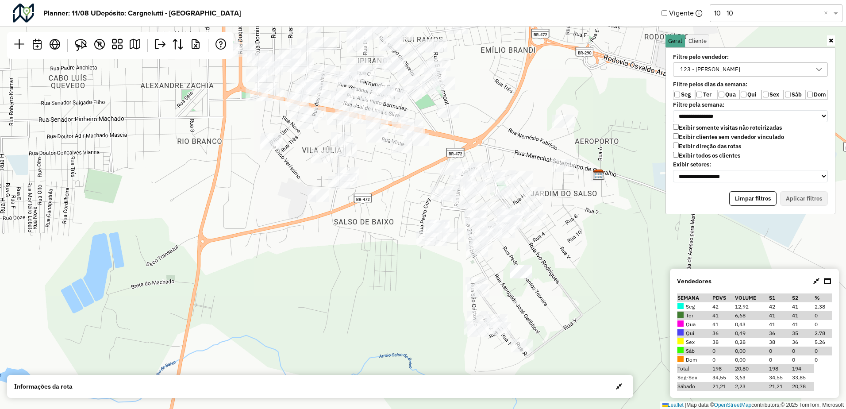
click at [753, 72] on div "123 - LUCAS DORNELES" at bounding box center [744, 69] width 134 height 13
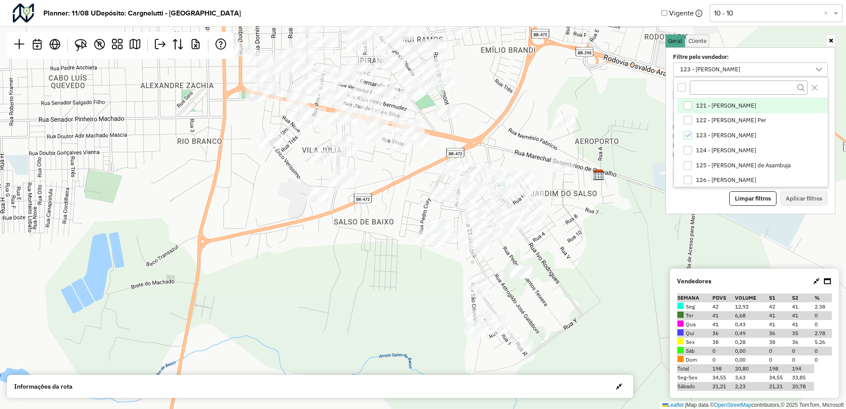
click at [719, 109] on span "121 - WILLIAM MARTINS PEREIRA" at bounding box center [726, 105] width 60 height 7
click at [709, 136] on span "123 - LUCAS DORNELES" at bounding box center [726, 135] width 60 height 7
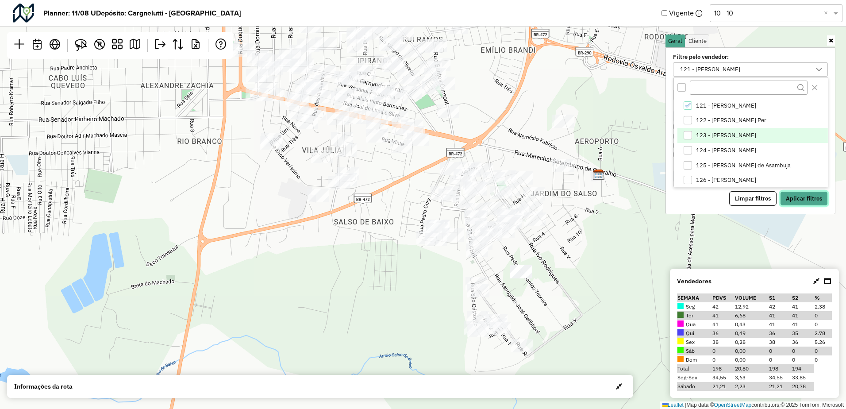
click at [804, 199] on button "Aplicar filtros" at bounding box center [804, 198] width 48 height 15
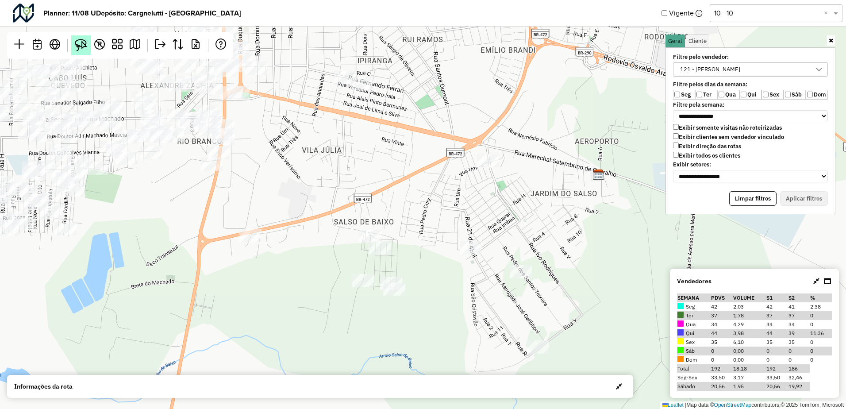
click at [77, 44] on img at bounding box center [81, 45] width 12 height 12
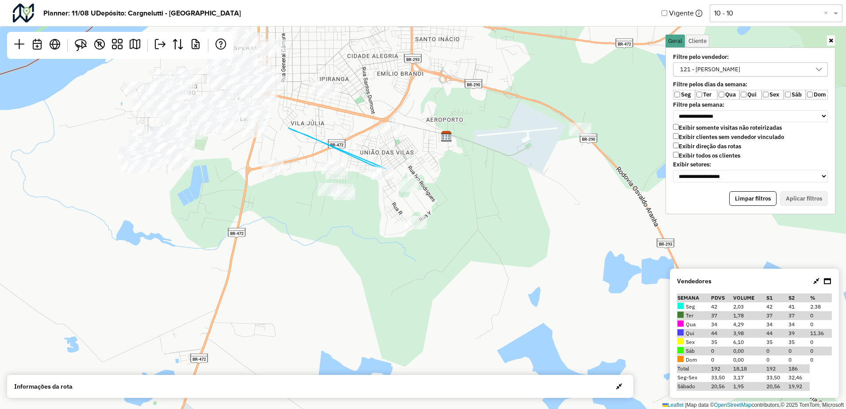
click at [386, 169] on div "Leaflet | Map data © OpenStreetMap contributors,© 2025 TomTom, Microsoft" at bounding box center [423, 204] width 846 height 409
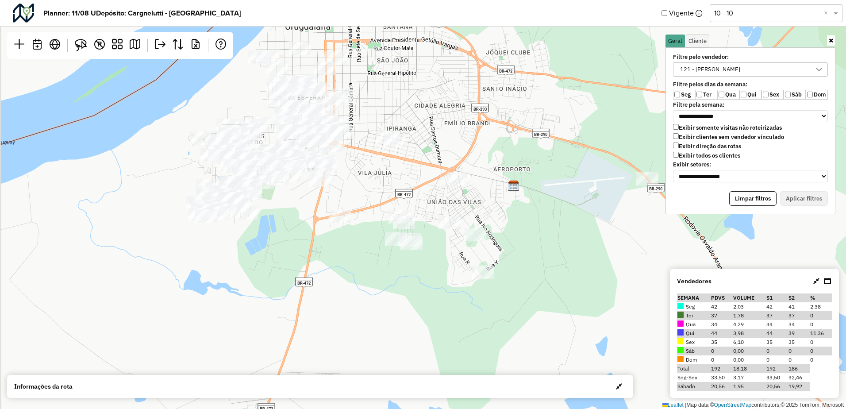
drag, startPoint x: 331, startPoint y: 147, endPoint x: 362, endPoint y: 171, distance: 38.5
click at [362, 171] on div "Leaflet | Map data © OpenStreetMap contributors,© 2025 TomTom, Microsoft" at bounding box center [423, 204] width 846 height 409
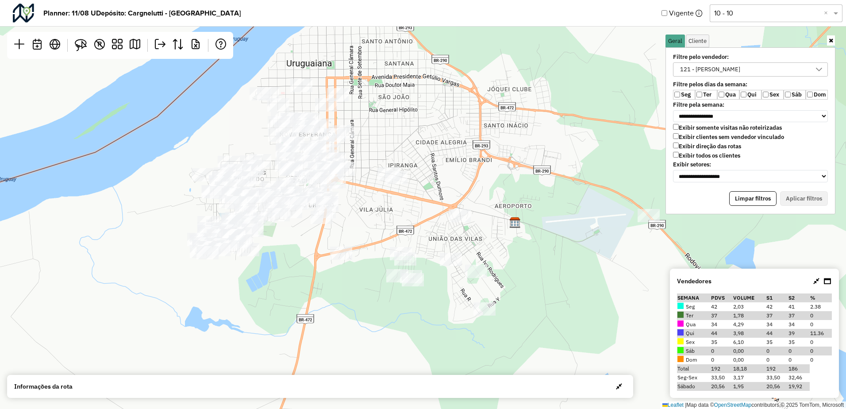
drag, startPoint x: 362, startPoint y: 171, endPoint x: 362, endPoint y: 208, distance: 36.7
click at [362, 208] on div "Leaflet | Map data © OpenStreetMap contributors,© 2025 TomTom, Microsoft" at bounding box center [423, 204] width 846 height 409
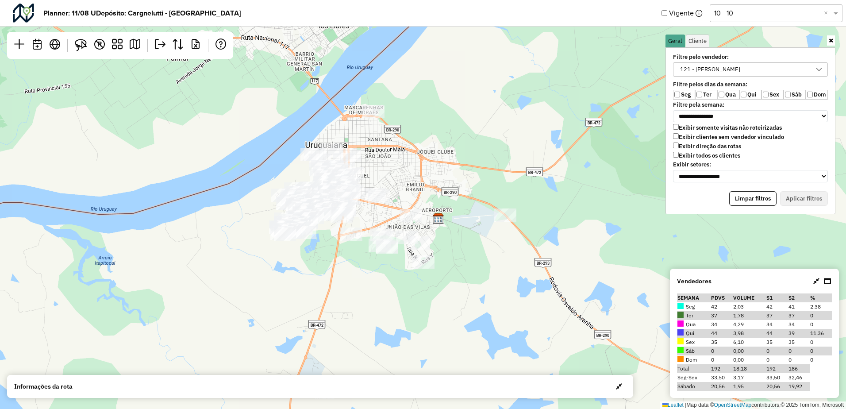
click at [364, 204] on div "Leaflet | Map data © OpenStreetMap contributors,© 2025 TomTom, Microsoft" at bounding box center [423, 204] width 846 height 409
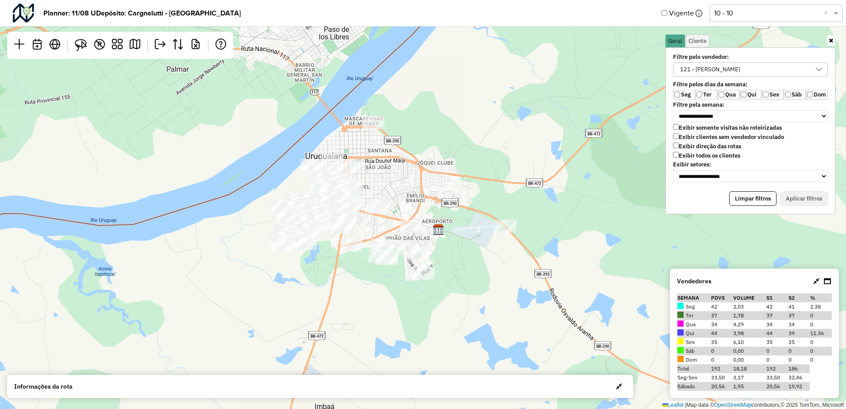
drag, startPoint x: 456, startPoint y: 139, endPoint x: 451, endPoint y: 139, distance: 4.4
click at [455, 140] on div "Leaflet | Map data © OpenStreetMap contributors,© 2025 TomTom, Microsoft" at bounding box center [423, 204] width 846 height 409
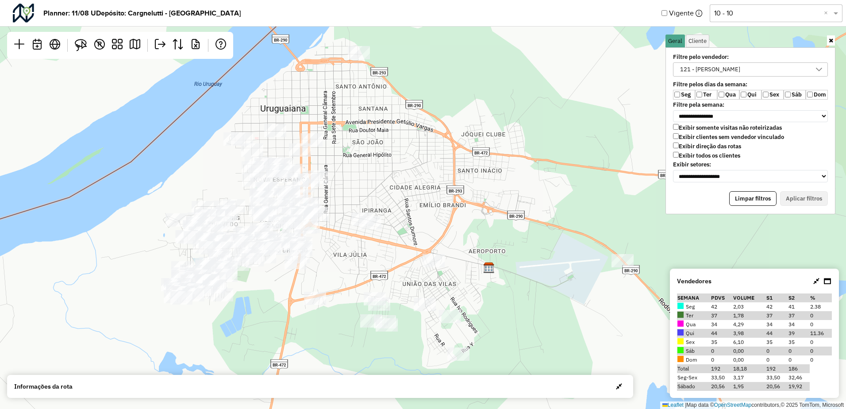
drag, startPoint x: 391, startPoint y: 181, endPoint x: 395, endPoint y: 161, distance: 20.4
click at [395, 162] on div "Leaflet | Map data © OpenStreetMap contributors,© 2025 TomTom, Microsoft" at bounding box center [423, 204] width 846 height 409
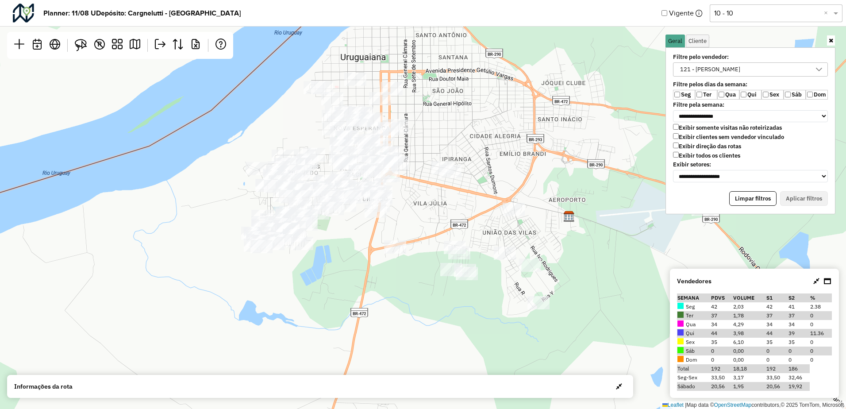
drag, startPoint x: 505, startPoint y: 339, endPoint x: 583, endPoint y: 296, distance: 89.1
click at [583, 296] on div "Leaflet | Map data © OpenStreetMap contributors,© 2025 TomTom, Microsoft" at bounding box center [423, 204] width 846 height 409
click at [697, 66] on div "121 - WILLIAM MARTINS PEREIRA" at bounding box center [710, 69] width 66 height 13
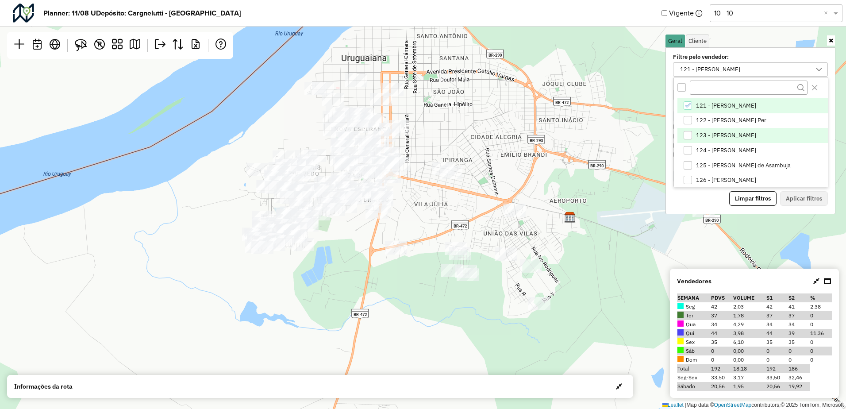
click at [699, 137] on span "123 - LUCAS DORNELES" at bounding box center [726, 135] width 60 height 7
click at [702, 106] on span "121 - WILLIAM MARTINS PEREIRA" at bounding box center [726, 105] width 60 height 7
click at [812, 201] on button "Aplicar filtros" at bounding box center [804, 198] width 48 height 15
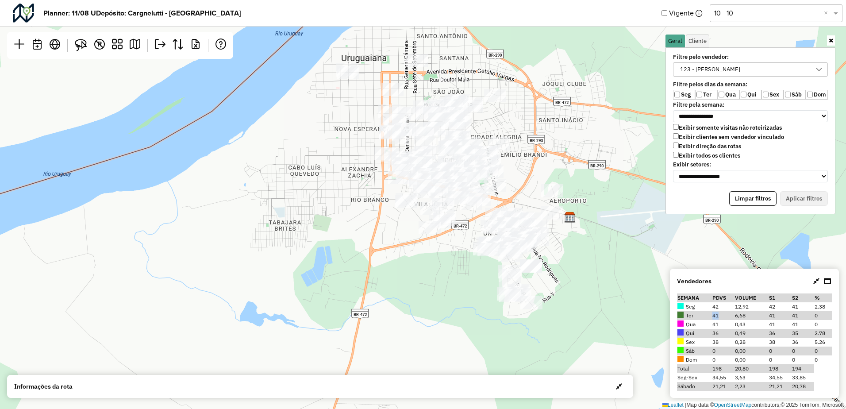
drag, startPoint x: 717, startPoint y: 315, endPoint x: 711, endPoint y: 315, distance: 5.3
click at [712, 315] on td "41" at bounding box center [723, 315] width 23 height 9
drag, startPoint x: 711, startPoint y: 315, endPoint x: 713, endPoint y: 343, distance: 28.3
click at [713, 343] on td "38" at bounding box center [723, 342] width 23 height 9
drag, startPoint x: 713, startPoint y: 343, endPoint x: 647, endPoint y: 323, distance: 68.7
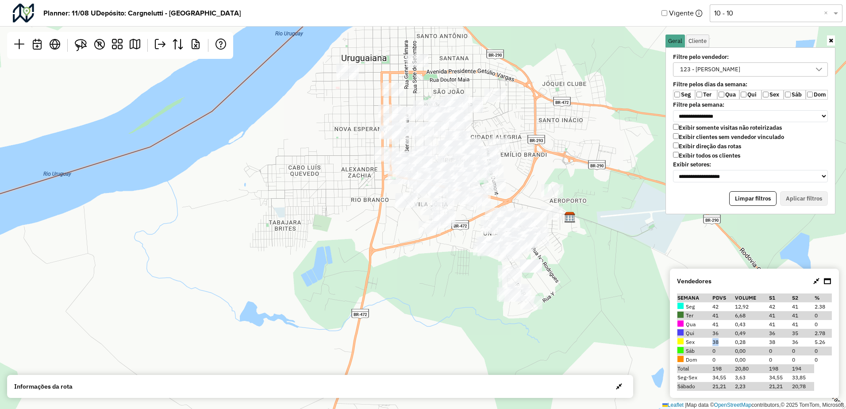
click at [647, 323] on div "Leaflet | Map data © OpenStreetMap contributors,© 2025 TomTom, Microsoft" at bounding box center [423, 204] width 846 height 409
click at [691, 73] on div "123 - LUCAS DORNELES" at bounding box center [710, 69] width 66 height 13
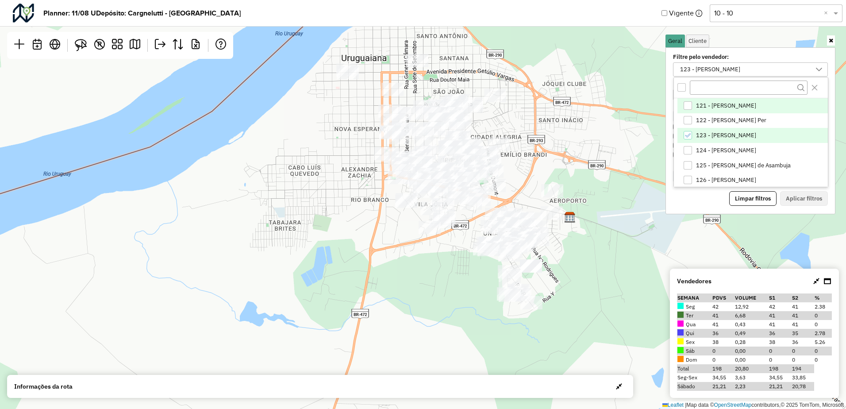
click at [701, 104] on span "121 - WILLIAM MARTINS PEREIRA" at bounding box center [726, 105] width 60 height 7
click at [700, 134] on span "123 - LUCAS DORNELES" at bounding box center [726, 135] width 60 height 7
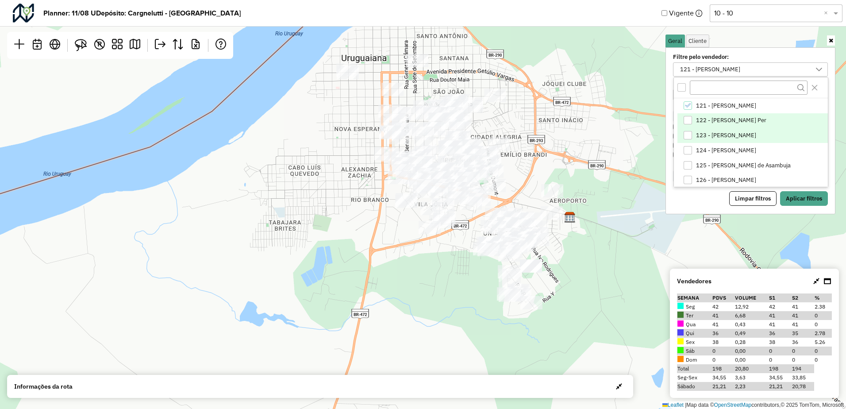
click at [704, 118] on span "122 - Antonio Moacir Per" at bounding box center [731, 120] width 70 height 7
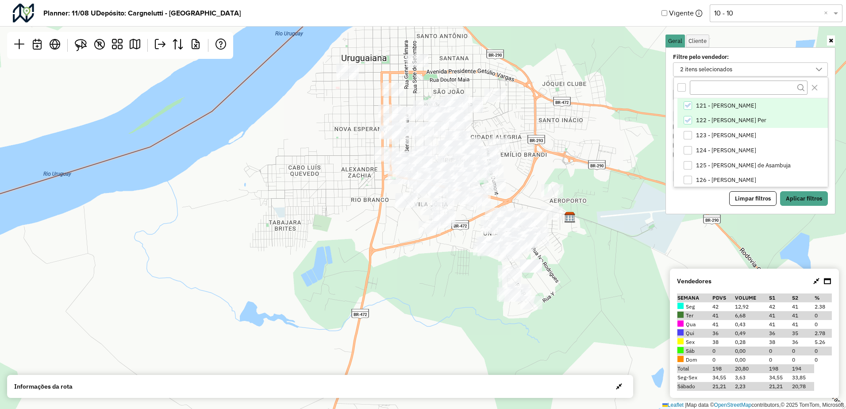
click at [709, 107] on span "121 - WILLIAM MARTINS PEREIRA" at bounding box center [726, 105] width 60 height 7
click at [792, 194] on button "Aplicar filtros" at bounding box center [804, 198] width 48 height 15
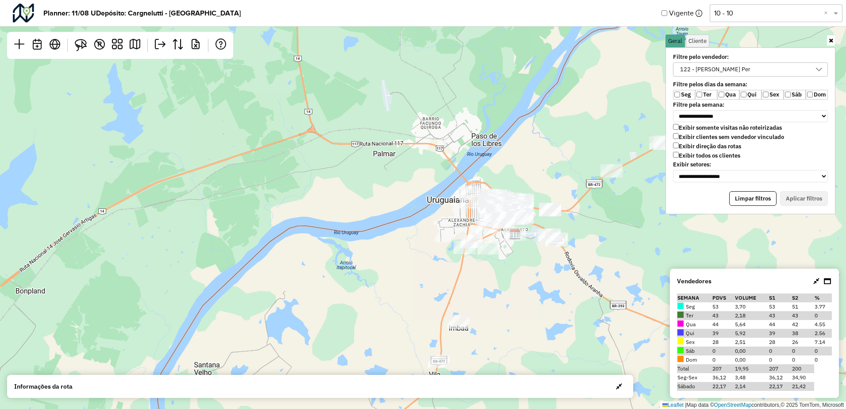
drag, startPoint x: 545, startPoint y: 267, endPoint x: 517, endPoint y: 276, distance: 29.4
click at [519, 278] on div "Leaflet | Map data © OpenStreetMap contributors,© 2025 TomTom, Microsoft" at bounding box center [423, 204] width 846 height 409
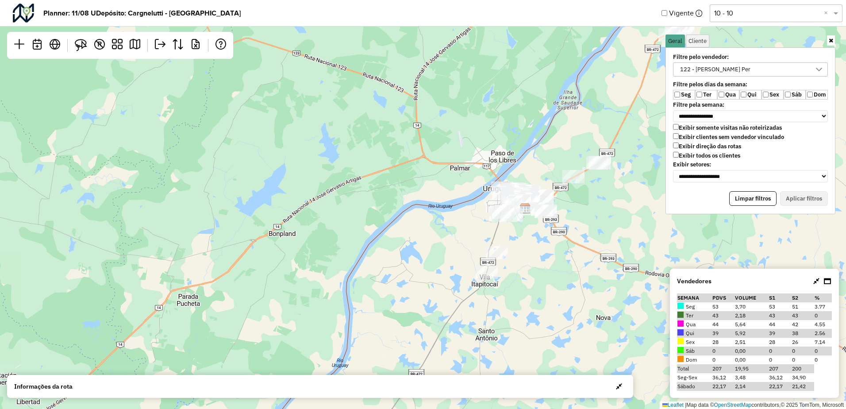
drag, startPoint x: 614, startPoint y: 252, endPoint x: 490, endPoint y: 196, distance: 135.8
click at [490, 196] on div "Leaflet | Map data © OpenStreetMap contributors,© 2025 TomTom, Microsoft" at bounding box center [423, 204] width 846 height 409
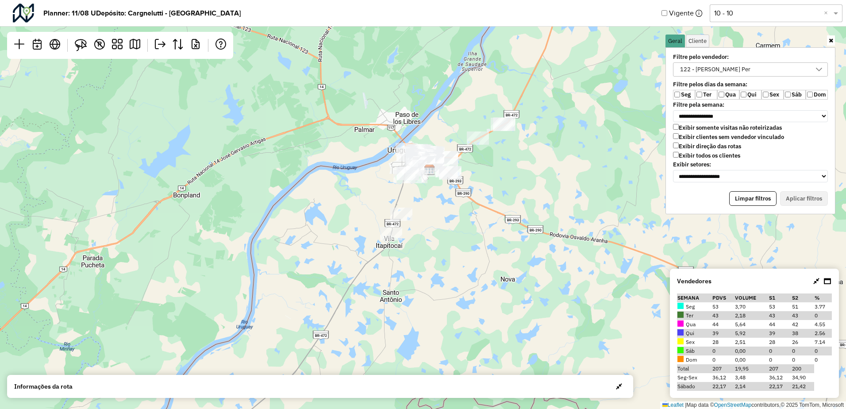
click at [691, 67] on div "122 - Antonio Moacir Per" at bounding box center [715, 69] width 77 height 13
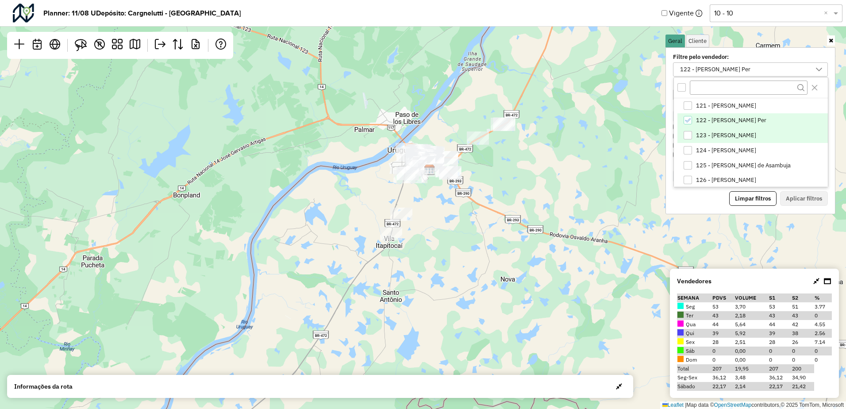
click at [708, 135] on span "123 - LUCAS DORNELES" at bounding box center [726, 135] width 60 height 7
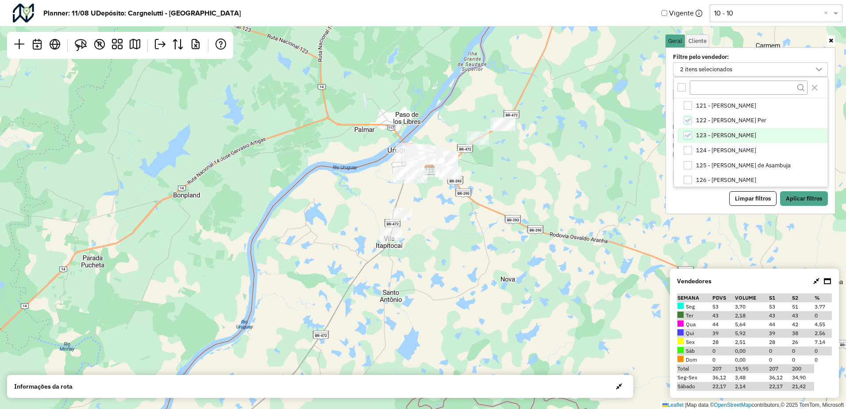
click at [703, 133] on span "123 - LUCAS DORNELES" at bounding box center [726, 135] width 60 height 7
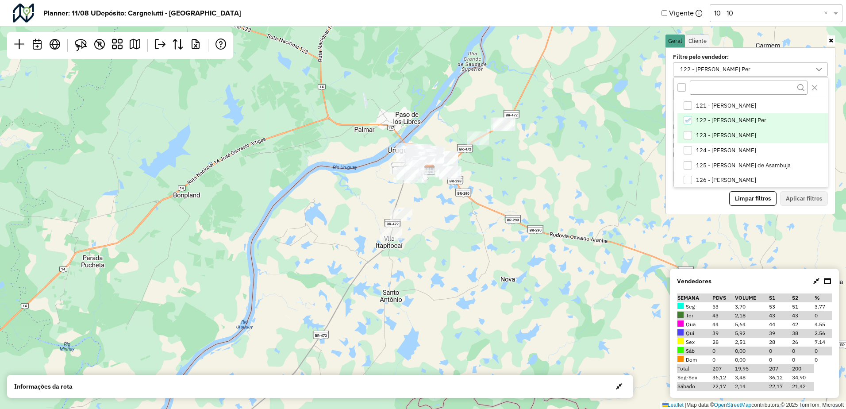
click at [708, 124] on span "122 - Antonio Moacir Per" at bounding box center [731, 120] width 70 height 7
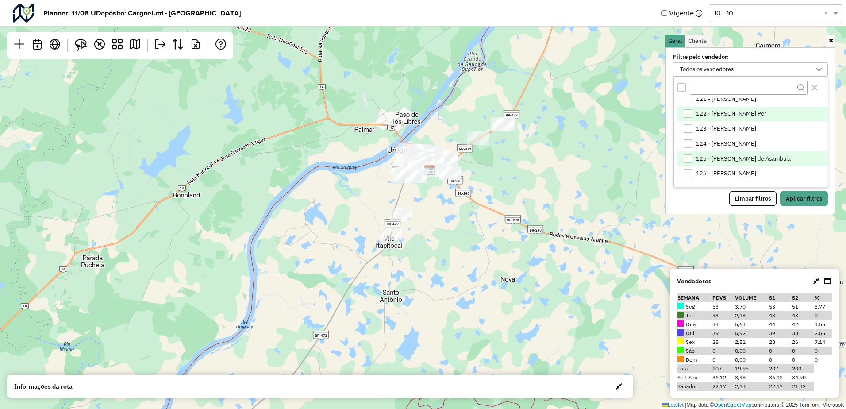
scroll to position [8, 0]
click at [706, 168] on li "126 - Marcos Valdir" at bounding box center [752, 172] width 150 height 15
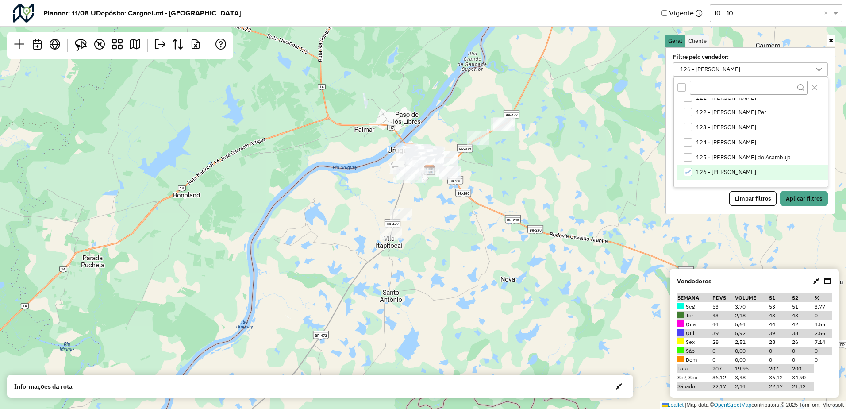
click at [711, 173] on span "126 - Marcos Valdir" at bounding box center [726, 172] width 60 height 7
click at [714, 155] on span "125 - Wellerson Machado de Asambuja" at bounding box center [743, 157] width 95 height 7
click at [697, 153] on li "125 - Wellerson Machado de Asambuja" at bounding box center [752, 157] width 150 height 15
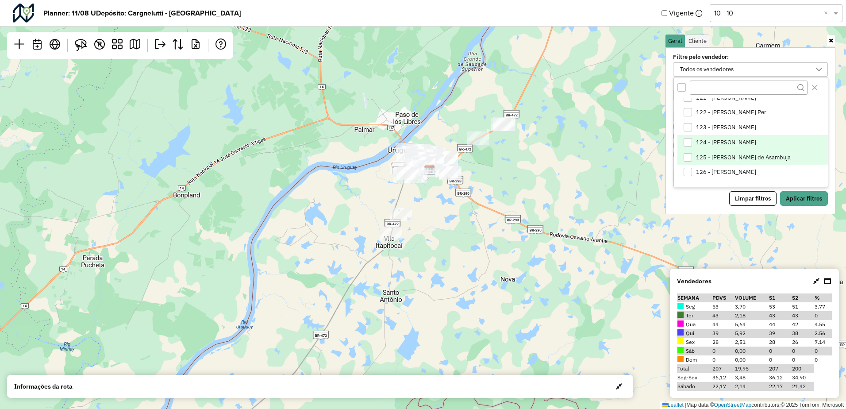
click at [698, 141] on span "124 - LUCIANO GUTERRES" at bounding box center [726, 142] width 60 height 7
click at [804, 196] on button "Aplicar filtros" at bounding box center [804, 198] width 48 height 15
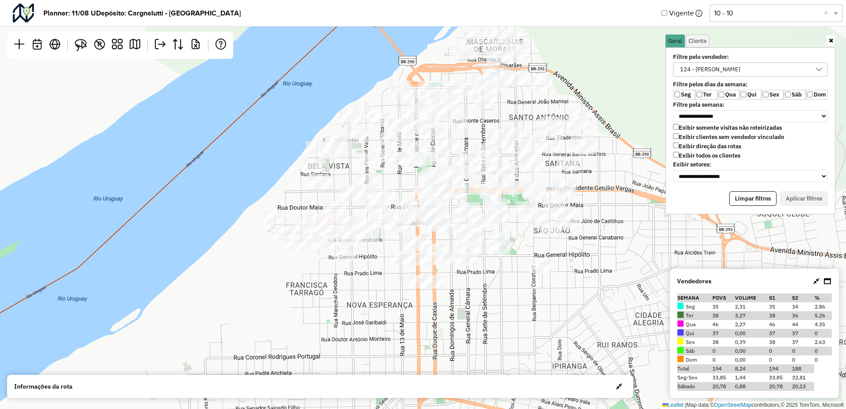
drag, startPoint x: 589, startPoint y: 243, endPoint x: 655, endPoint y: 236, distance: 66.7
click at [655, 236] on div "Leaflet | Map data © OpenStreetMap contributors,© 2025 TomTom, Microsoft" at bounding box center [423, 204] width 846 height 409
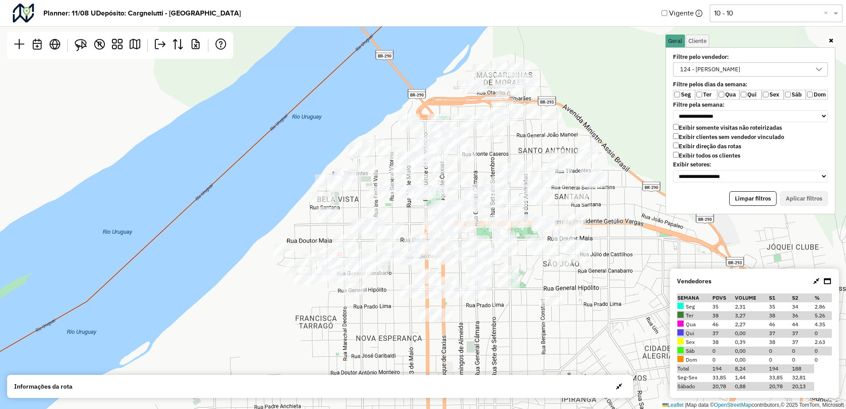
drag, startPoint x: 416, startPoint y: 180, endPoint x: 412, endPoint y: 209, distance: 29.5
click at [412, 209] on div "Leaflet | Map data © OpenStreetMap contributors,© 2025 TomTom, Microsoft" at bounding box center [423, 204] width 846 height 409
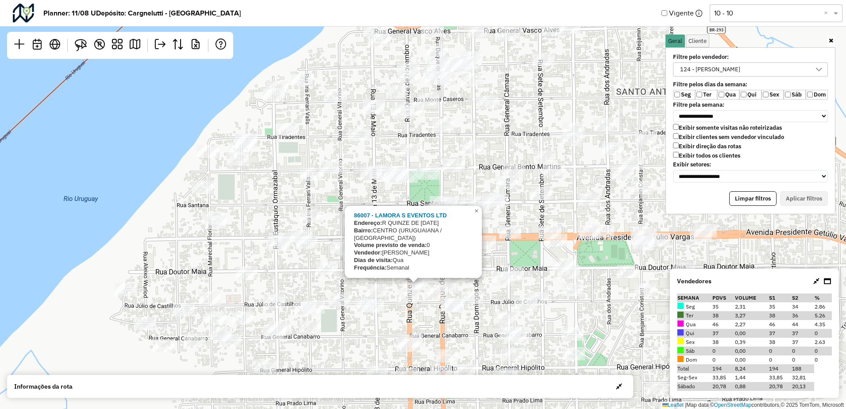
click at [510, 249] on div "86007 - LAMORA S EVENTOS LTD Endereço: R QUINZE DE NOVEMBRO 2335 Bairro: CENTRO…" at bounding box center [423, 204] width 846 height 409
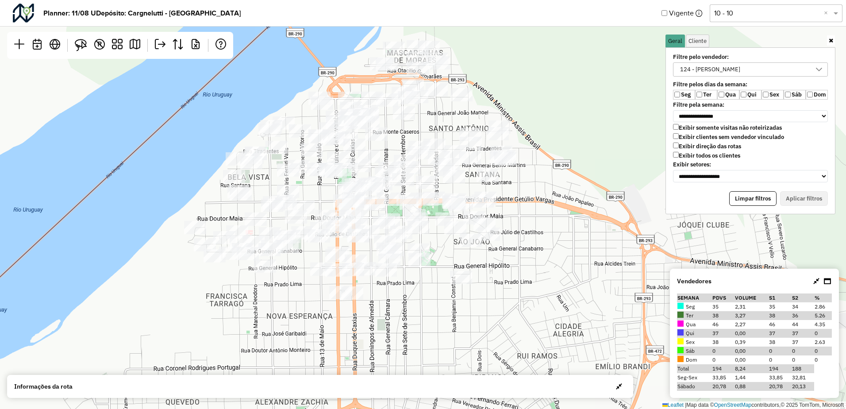
click at [704, 70] on div "124 - LUCIANO GUTERRES" at bounding box center [710, 69] width 66 height 13
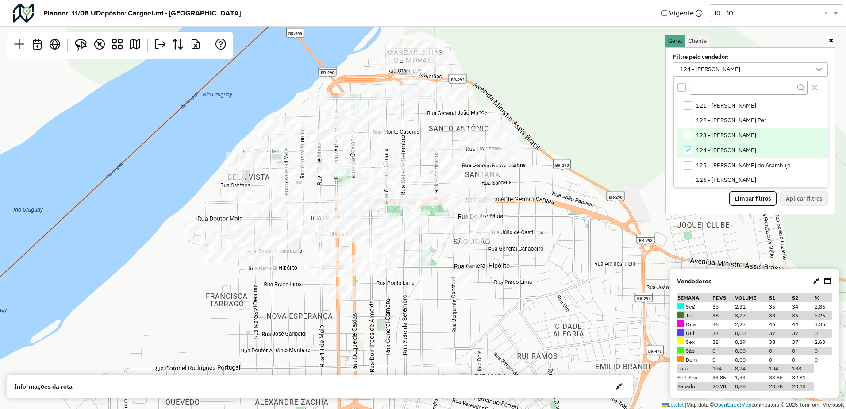
click at [711, 137] on span "123 - LUCAS DORNELES" at bounding box center [726, 135] width 60 height 7
click at [708, 146] on li "124 - LUCIANO GUTERRES" at bounding box center [752, 150] width 150 height 15
click at [793, 201] on button "Aplicar filtros" at bounding box center [804, 198] width 48 height 15
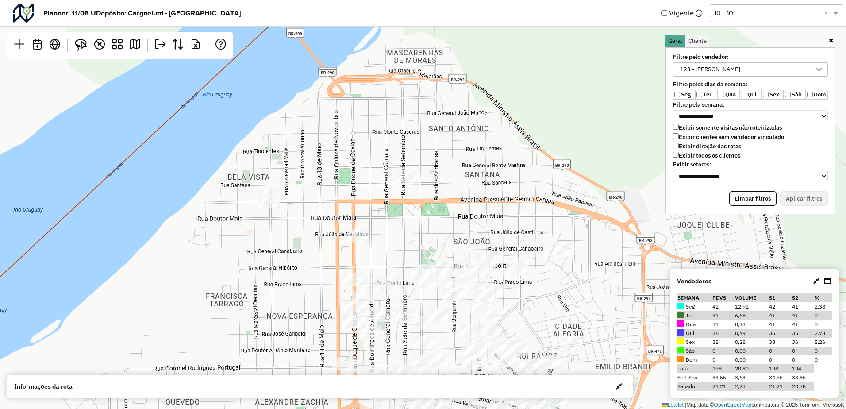
drag, startPoint x: 392, startPoint y: 231, endPoint x: 311, endPoint y: 62, distance: 187.4
click at [312, 65] on div "Leaflet | Map data © OpenStreetMap contributors,© 2025 TomTom, Microsoft" at bounding box center [423, 204] width 846 height 409
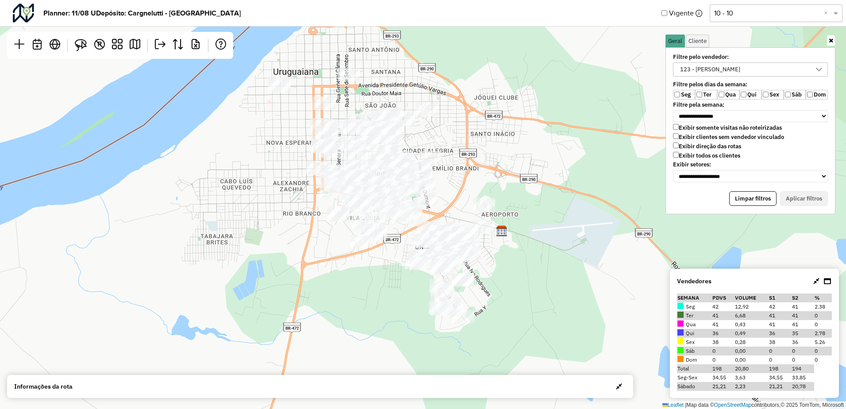
click at [698, 72] on div "123 - LUCAS DORNELES" at bounding box center [710, 69] width 66 height 13
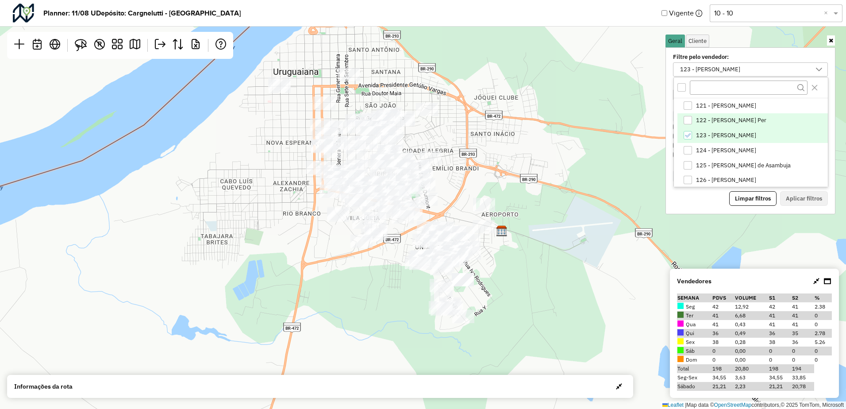
click at [695, 119] on li "122 - Antonio Moacir Per" at bounding box center [752, 120] width 150 height 15
drag, startPoint x: 706, startPoint y: 144, endPoint x: 708, endPoint y: 138, distance: 5.9
click at [706, 143] on li "124 - LUCIANO GUTERRES" at bounding box center [752, 150] width 150 height 15
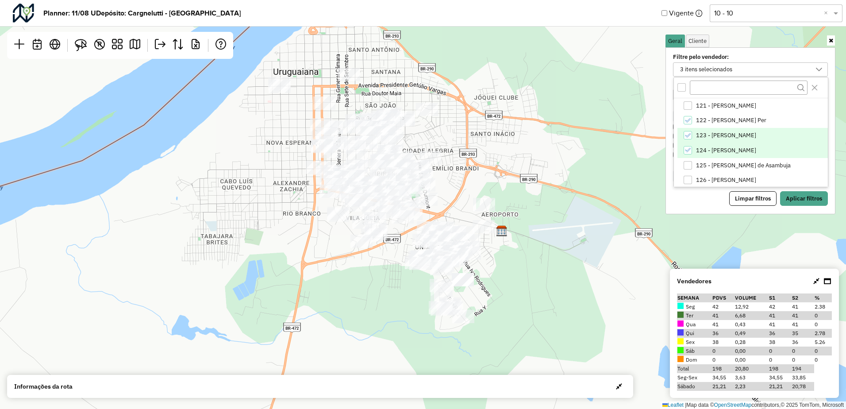
click at [708, 135] on span "123 - LUCAS DORNELES" at bounding box center [726, 135] width 60 height 7
click at [706, 147] on span "124 - LUCIANO GUTERRES" at bounding box center [726, 150] width 60 height 7
click at [794, 198] on button "Aplicar filtros" at bounding box center [804, 198] width 48 height 15
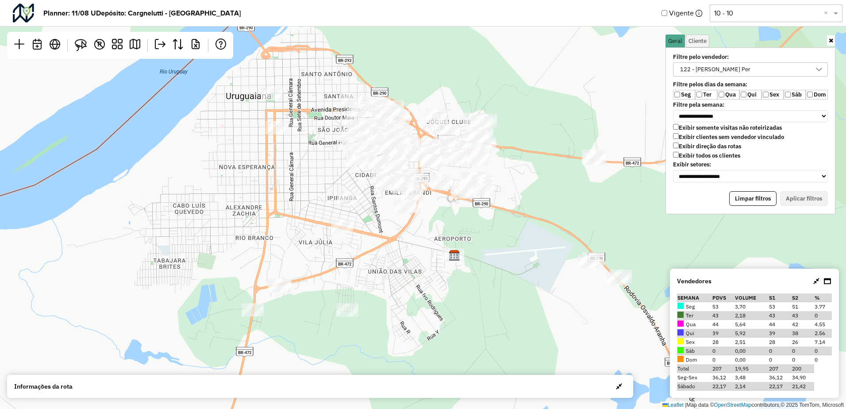
drag, startPoint x: 582, startPoint y: 147, endPoint x: 551, endPoint y: 161, distance: 33.9
click at [547, 165] on div "Leaflet | Map data © OpenStreetMap contributors,© 2025 TomTom, Microsoft" at bounding box center [423, 204] width 846 height 409
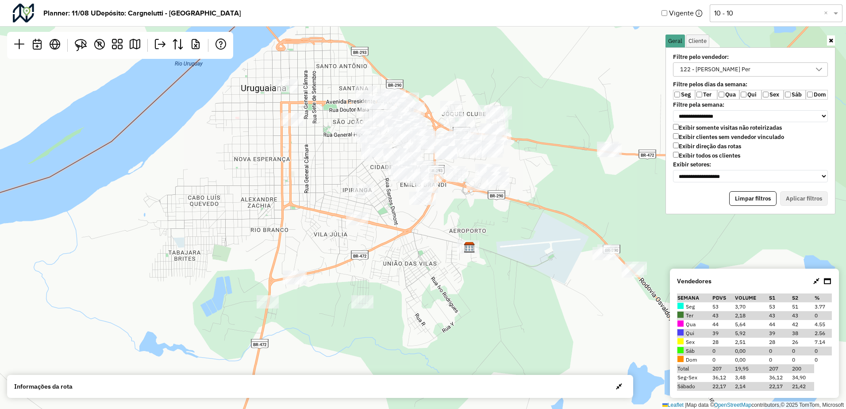
click at [724, 68] on div "122 - Antonio Moacir Per" at bounding box center [715, 69] width 77 height 13
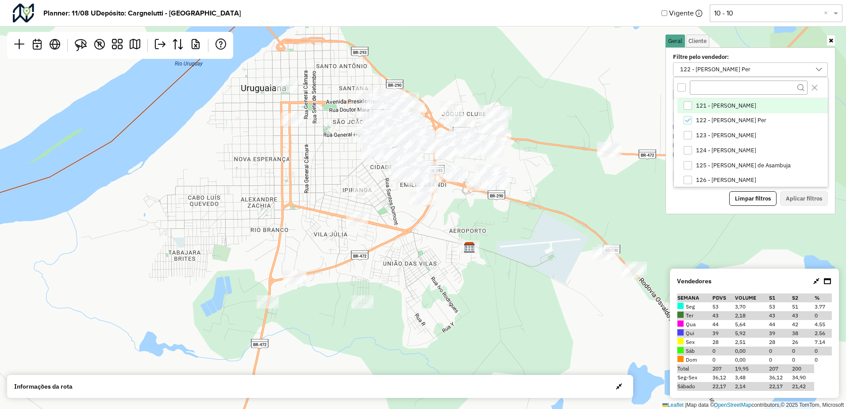
click at [699, 103] on span "121 - WILLIAM MARTINS PEREIRA" at bounding box center [726, 105] width 60 height 7
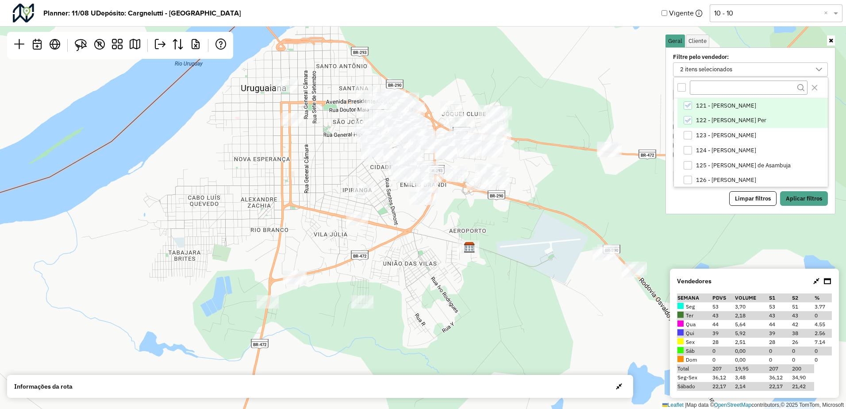
click at [697, 118] on span "122 - Antonio Moacir Per" at bounding box center [731, 120] width 70 height 7
click at [794, 200] on button "Aplicar filtros" at bounding box center [804, 198] width 48 height 15
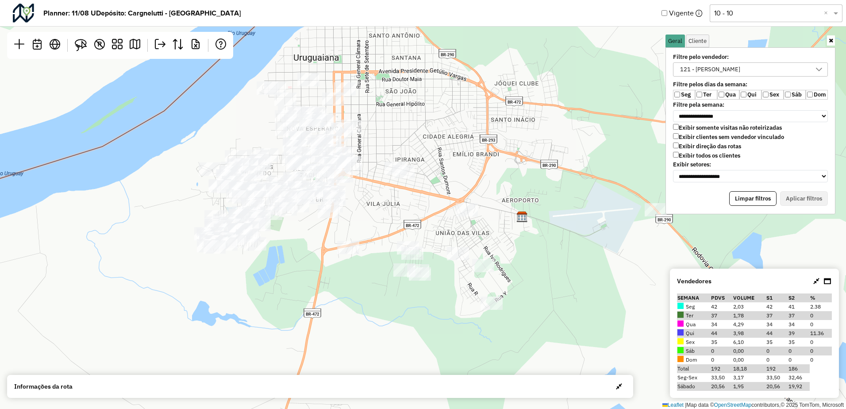
drag, startPoint x: 478, startPoint y: 157, endPoint x: 531, endPoint y: 127, distance: 60.9
click at [531, 127] on div "Leaflet | Map data © OpenStreetMap contributors,© 2025 TomTom, Microsoft" at bounding box center [423, 204] width 846 height 409
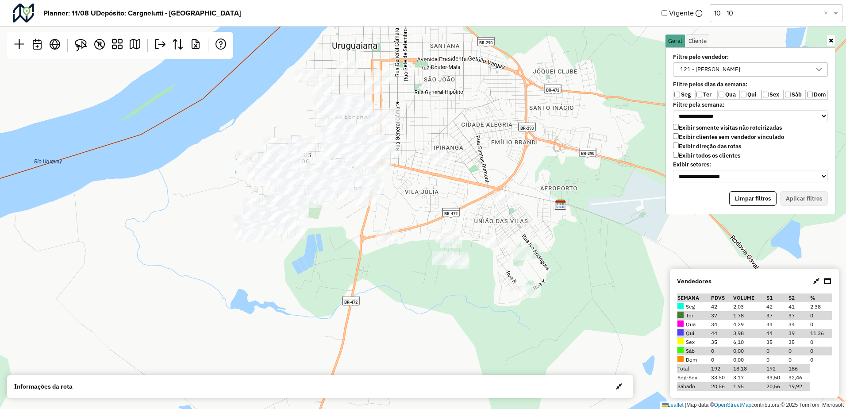
drag, startPoint x: 367, startPoint y: 195, endPoint x: 409, endPoint y: 183, distance: 43.4
click at [409, 183] on div "Leaflet | Map data © OpenStreetMap contributors,© 2025 TomTom, Microsoft" at bounding box center [423, 204] width 846 height 409
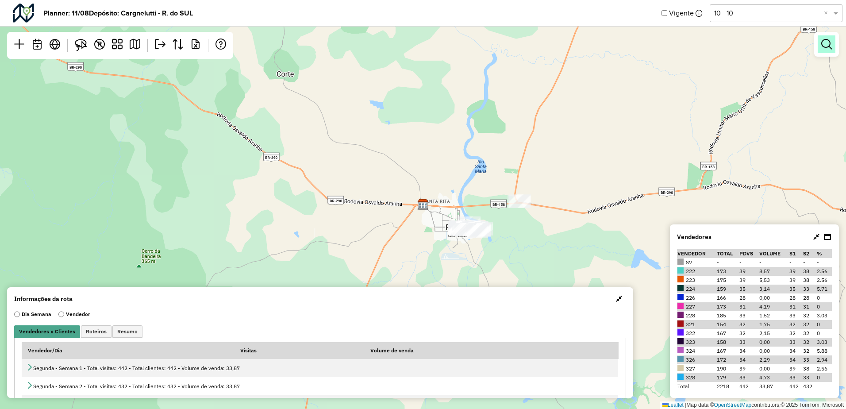
click at [828, 45] on em at bounding box center [826, 44] width 11 height 11
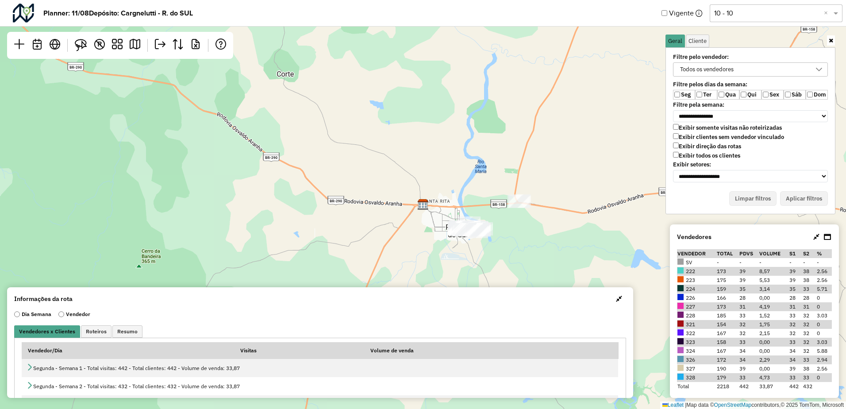
click at [692, 73] on div "Todos os vendedores" at bounding box center [707, 69] width 60 height 13
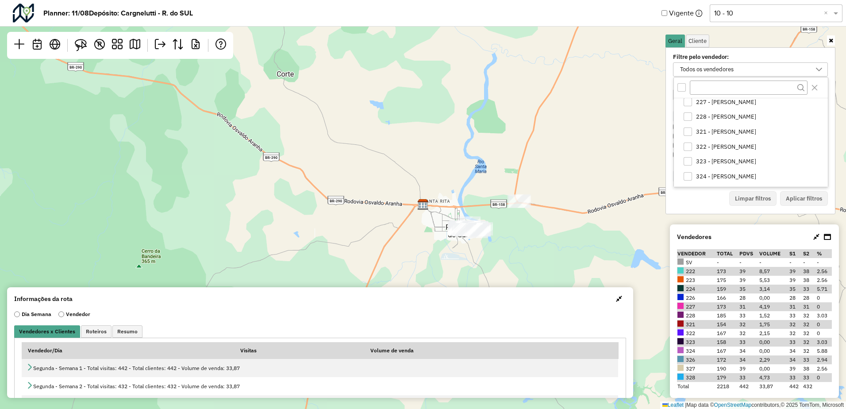
scroll to position [88, 0]
click at [719, 109] on span "321 - [PERSON_NAME]" at bounding box center [726, 106] width 60 height 7
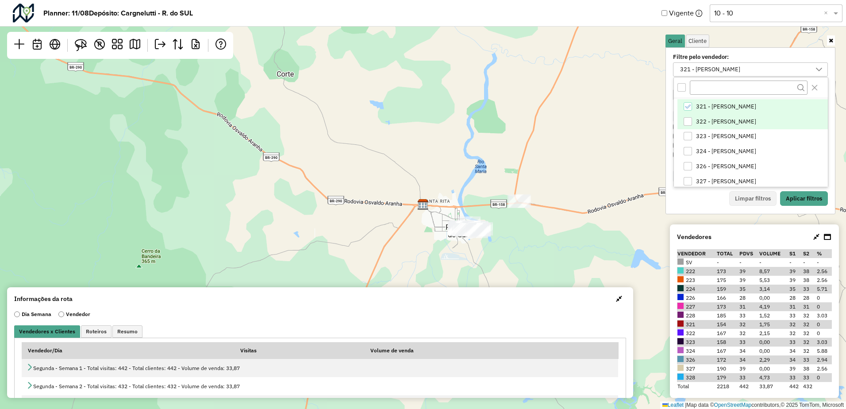
click at [719, 122] on span "322 - [PERSON_NAME]" at bounding box center [726, 121] width 60 height 7
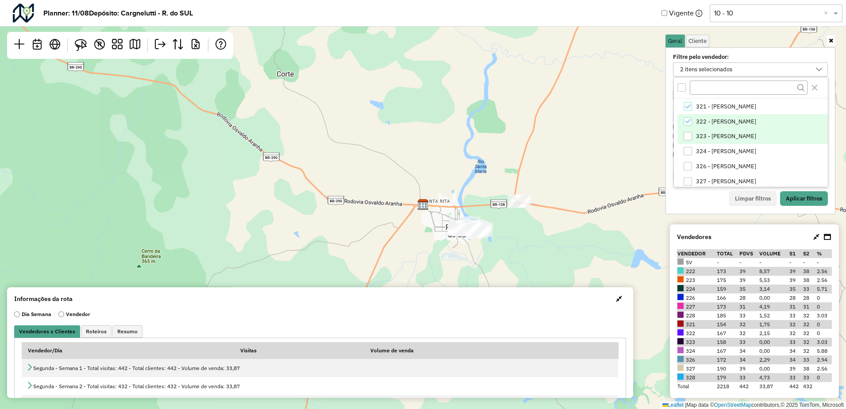
click at [724, 134] on span "323 - [PERSON_NAME]" at bounding box center [726, 136] width 60 height 7
click at [713, 141] on li "323 - [PERSON_NAME]" at bounding box center [752, 136] width 150 height 15
click at [714, 124] on span "322 - [PERSON_NAME]" at bounding box center [726, 121] width 60 height 7
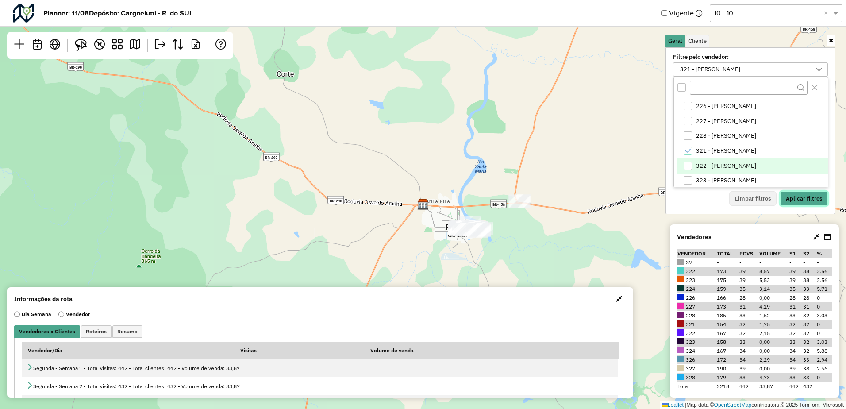
click at [797, 198] on button "Aplicar filtros" at bounding box center [804, 198] width 48 height 15
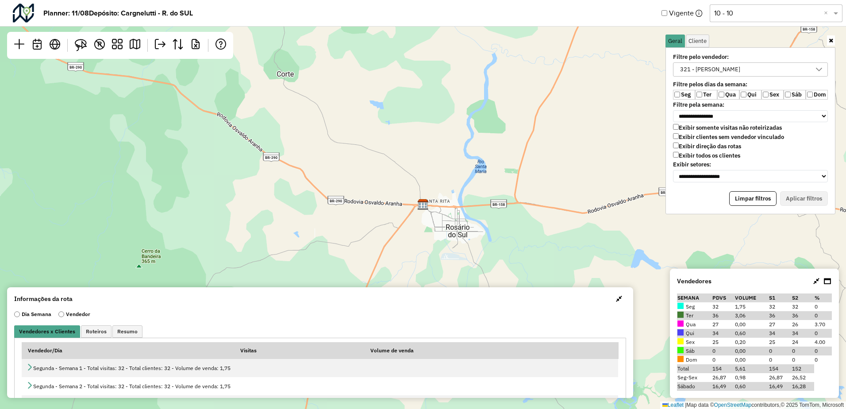
click at [618, 297] on span "button" at bounding box center [619, 298] width 6 height 7
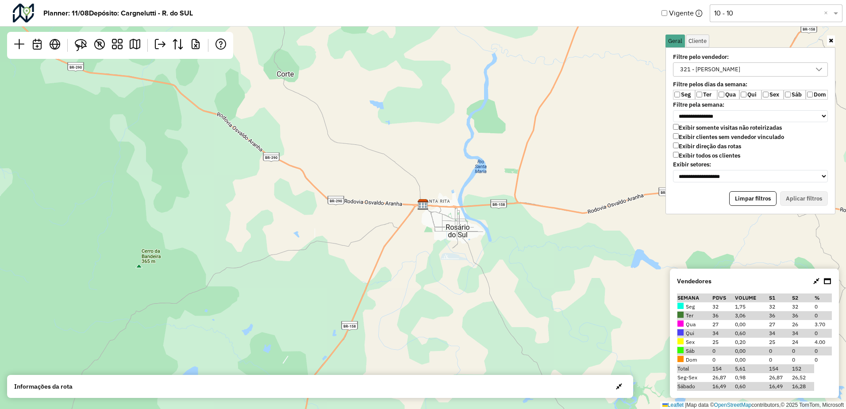
click at [815, 283] on icon at bounding box center [816, 280] width 6 height 7
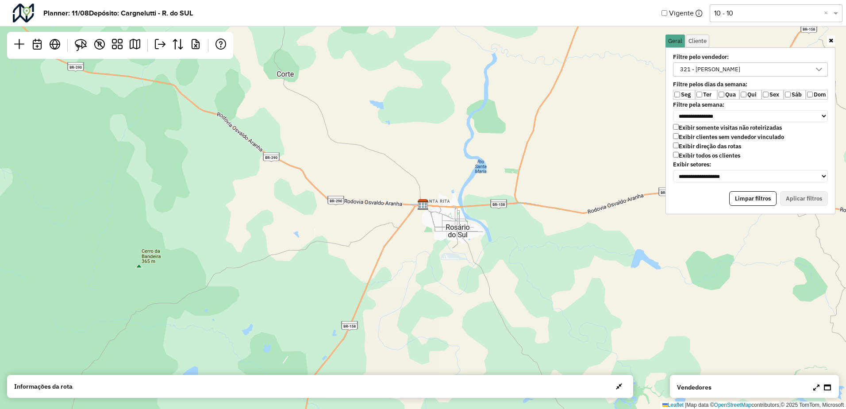
click at [829, 42] on icon at bounding box center [831, 41] width 4 height 6
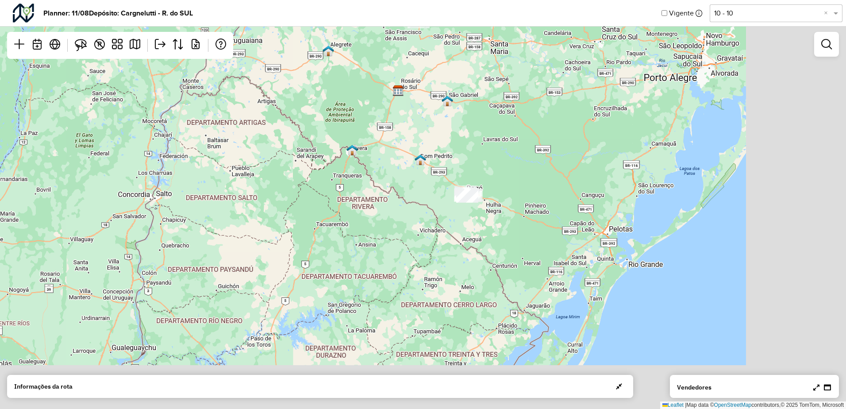
drag, startPoint x: 613, startPoint y: 249, endPoint x: 476, endPoint y: 132, distance: 179.8
click at [479, 134] on div "Leaflet | Map data © OpenStreetMap contributors,© 2025 TomTom, Microsoft" at bounding box center [423, 204] width 846 height 409
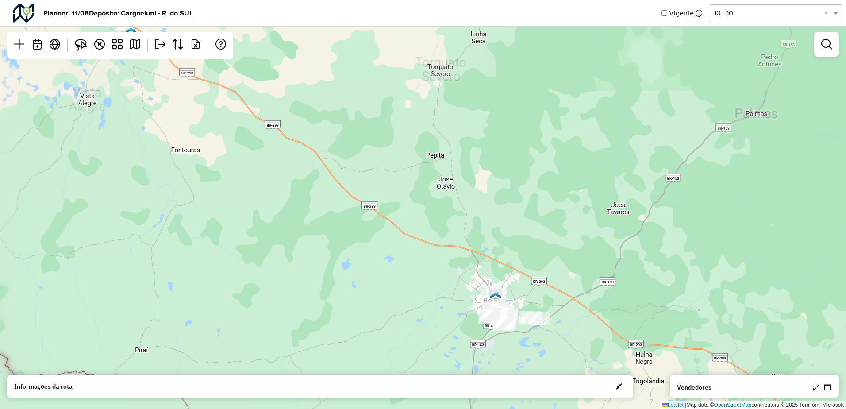
drag, startPoint x: 479, startPoint y: 187, endPoint x: 448, endPoint y: 131, distance: 63.8
click at [450, 137] on div "Leaflet | Map data © OpenStreetMap contributors,© 2025 TomTom, Microsoft" at bounding box center [423, 204] width 846 height 409
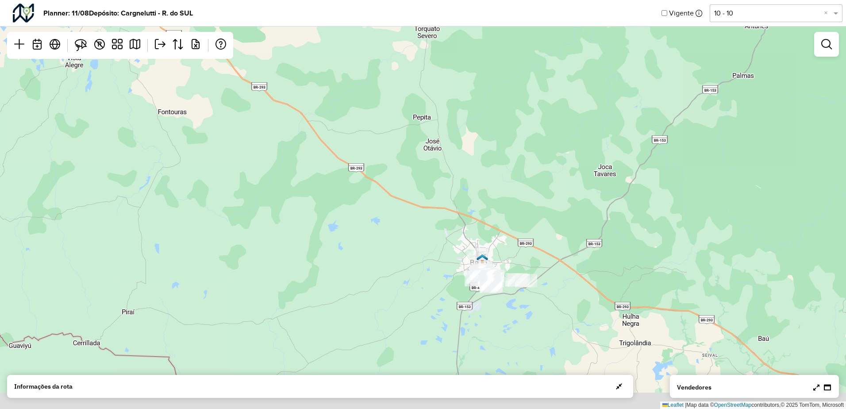
drag, startPoint x: 492, startPoint y: 190, endPoint x: 489, endPoint y: 112, distance: 78.8
click at [475, 118] on div "Leaflet | Map data © OpenStreetMap contributors,© 2025 TomTom, Microsoft" at bounding box center [423, 204] width 846 height 409
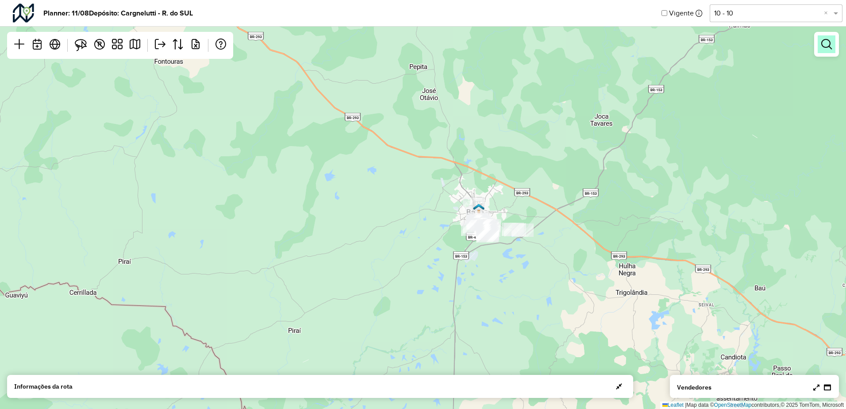
click at [835, 46] on link at bounding box center [827, 44] width 18 height 18
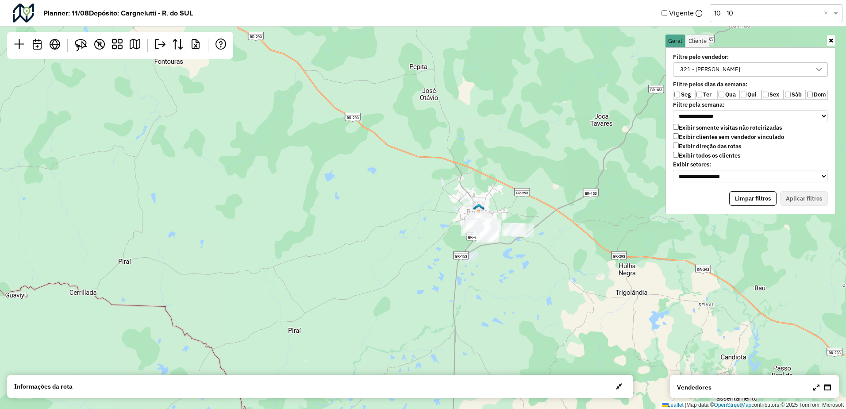
click at [697, 92] on label "Ter" at bounding box center [706, 95] width 22 height 10
click at [805, 200] on button "Aplicar filtros" at bounding box center [804, 198] width 48 height 15
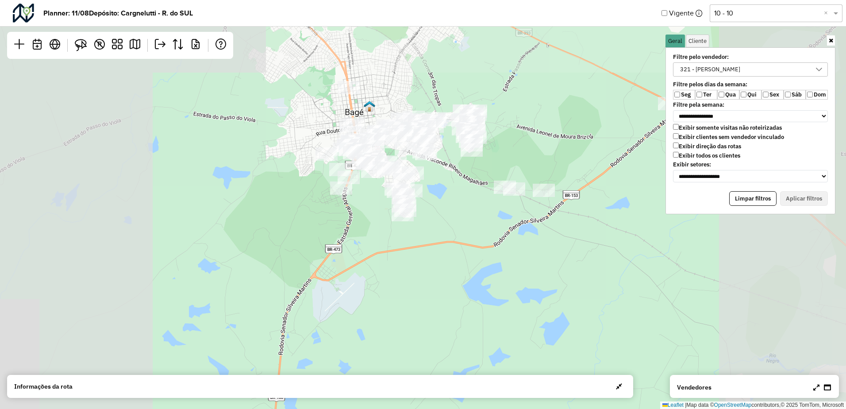
click at [736, 66] on div "321 - [PERSON_NAME]" at bounding box center [710, 69] width 66 height 13
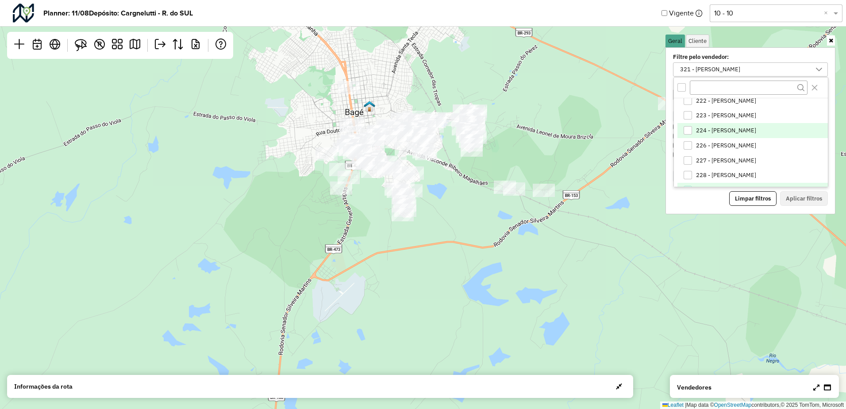
scroll to position [0, 0]
click at [230, 151] on div "Leaflet | Map data © OpenStreetMap contributors,© 2025 TomTom, Microsoft" at bounding box center [423, 204] width 846 height 409
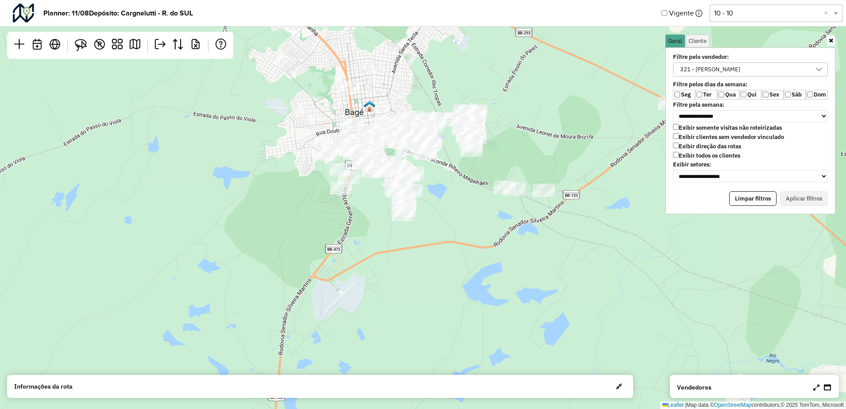
click at [589, 200] on div "Leaflet | Map data © OpenStreetMap contributors,© 2025 TomTom, Microsoft" at bounding box center [423, 204] width 846 height 409
click at [828, 38] on link at bounding box center [831, 40] width 8 height 10
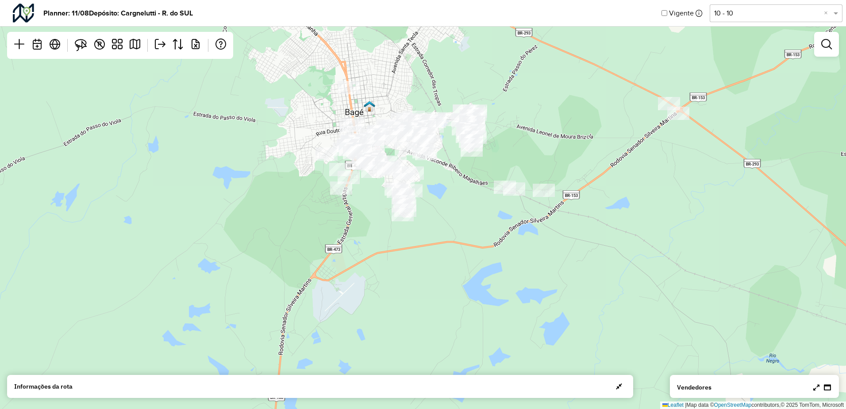
click at [526, 74] on div "Leaflet | Map data © OpenStreetMap contributors,© 2025 TomTom, Microsoft" at bounding box center [423, 204] width 846 height 409
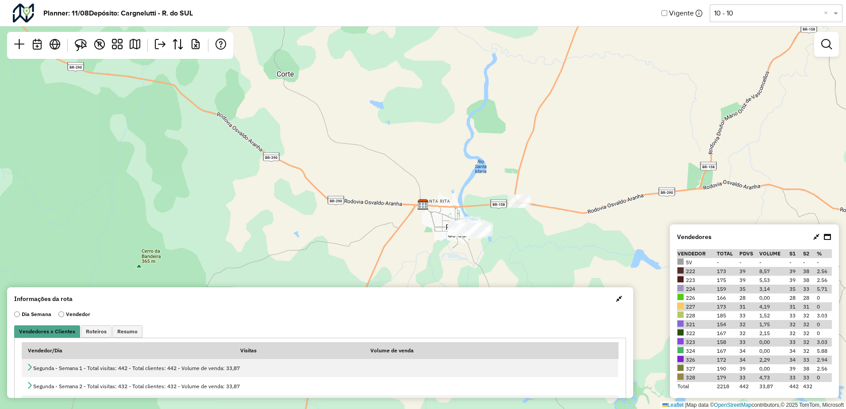
click at [825, 54] on div at bounding box center [826, 44] width 25 height 25
click at [832, 42] on link at bounding box center [827, 44] width 18 height 18
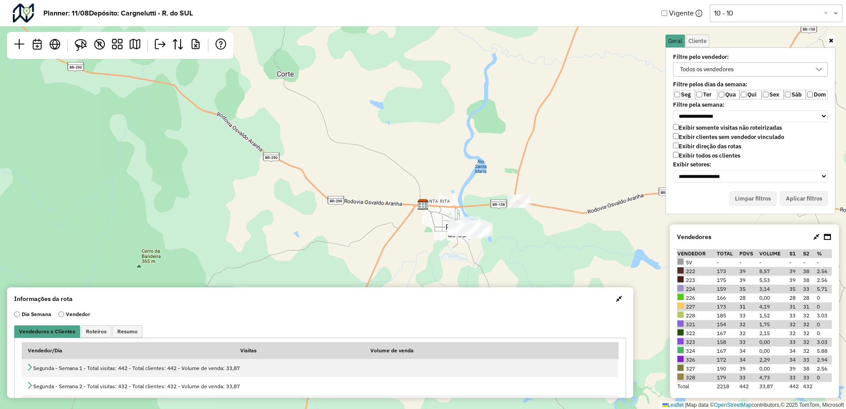
click at [688, 73] on div "Todos os vendedores" at bounding box center [707, 69] width 60 height 13
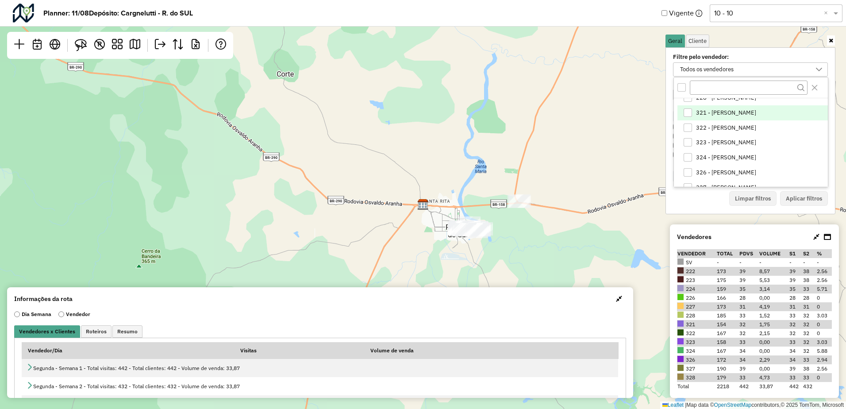
scroll to position [68, 0]
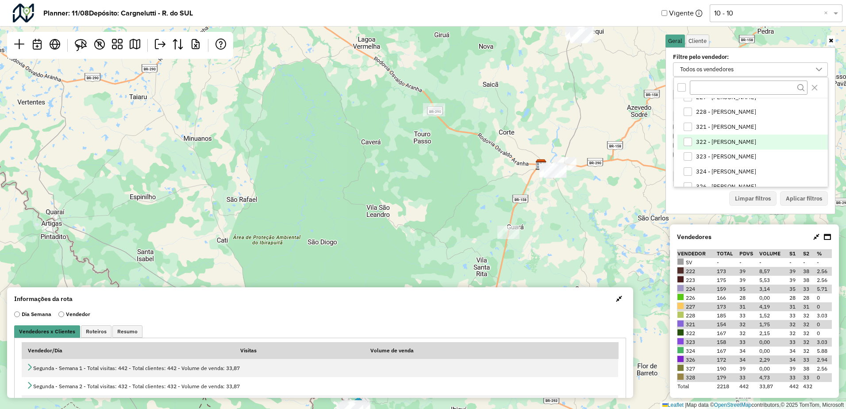
click at [720, 142] on span "322 - [PERSON_NAME]" at bounding box center [726, 141] width 60 height 7
click at [799, 198] on button "Aplicar filtros" at bounding box center [804, 198] width 48 height 15
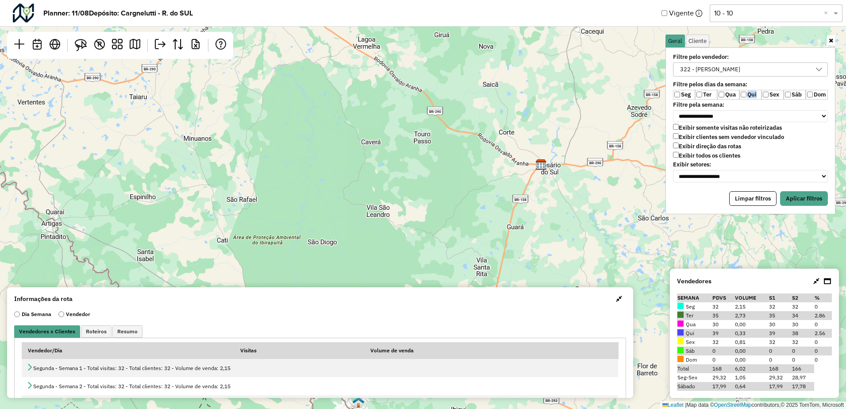
click at [762, 92] on div "Seg Ter Qua Qui Sex Sáb Dom" at bounding box center [750, 95] width 155 height 10
click at [798, 197] on button "Aplicar filtros" at bounding box center [804, 198] width 48 height 15
click at [831, 40] on icon at bounding box center [831, 41] width 4 height 6
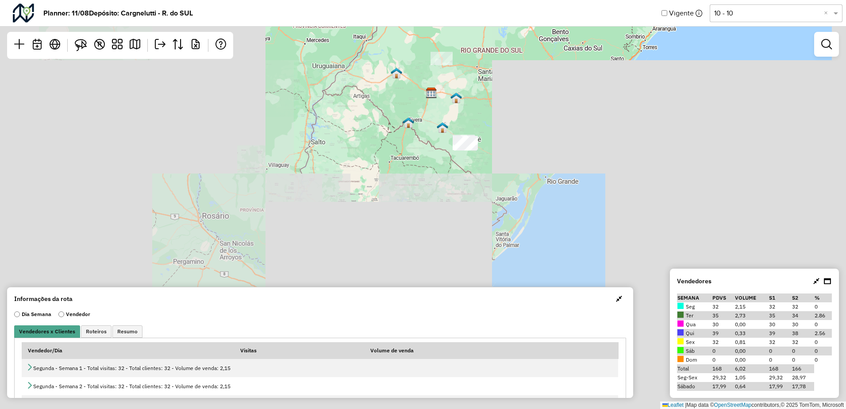
drag, startPoint x: 496, startPoint y: 137, endPoint x: 491, endPoint y: 130, distance: 9.2
click at [491, 130] on div "Leaflet | Map data © OpenStreetMap contributors,© 2025 TomTom, Microsoft" at bounding box center [423, 204] width 846 height 409
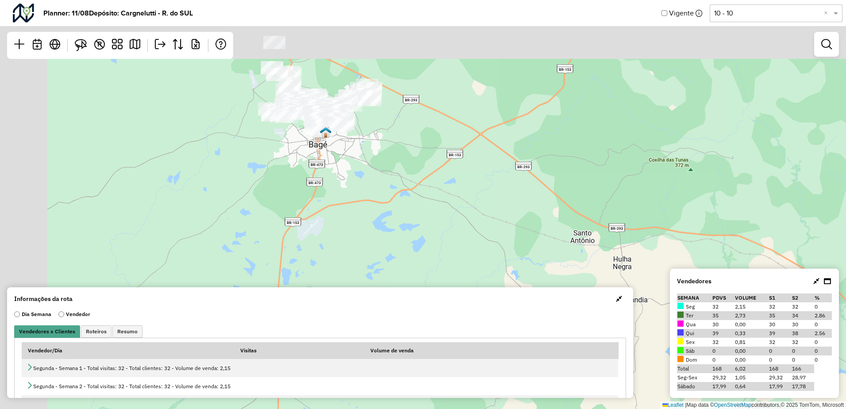
drag, startPoint x: 273, startPoint y: 75, endPoint x: 363, endPoint y: 185, distance: 142.7
click at [365, 191] on div "Leaflet | Map data © OpenStreetMap contributors,© 2025 TomTom, Microsoft" at bounding box center [423, 204] width 846 height 409
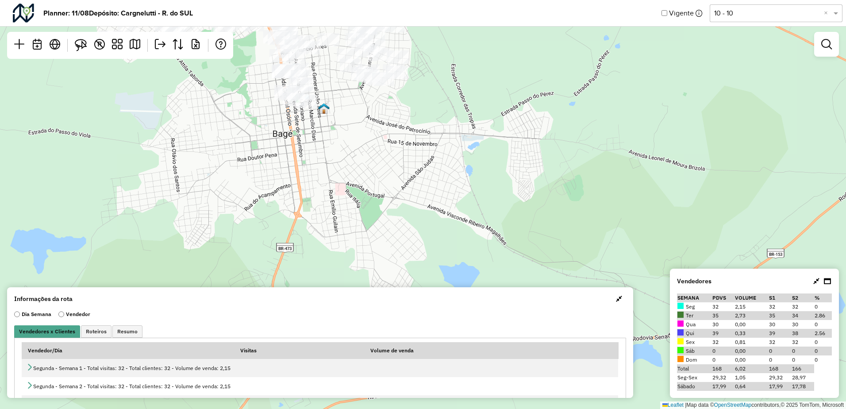
drag, startPoint x: 307, startPoint y: 108, endPoint x: 343, endPoint y: 179, distance: 79.2
click at [342, 179] on div "Leaflet | Map data © OpenStreetMap contributors,© 2025 TomTom, Microsoft" at bounding box center [423, 204] width 846 height 409
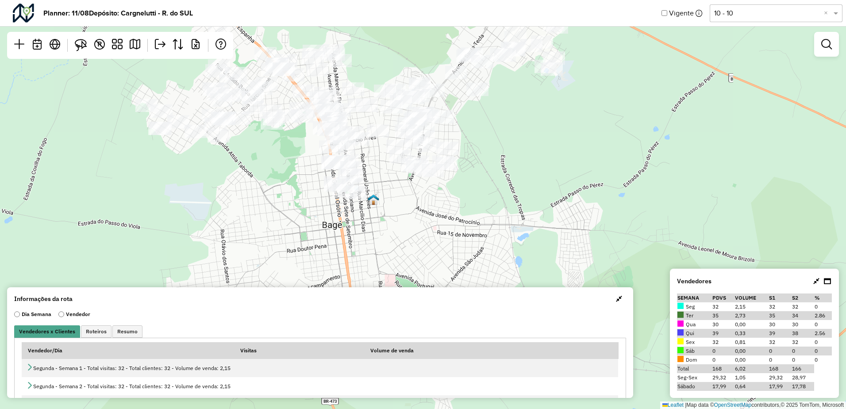
drag, startPoint x: 282, startPoint y: 141, endPoint x: 284, endPoint y: 158, distance: 17.4
click at [284, 158] on div "Leaflet | Map data © OpenStreetMap contributors,© 2025 TomTom, Microsoft" at bounding box center [423, 204] width 846 height 409
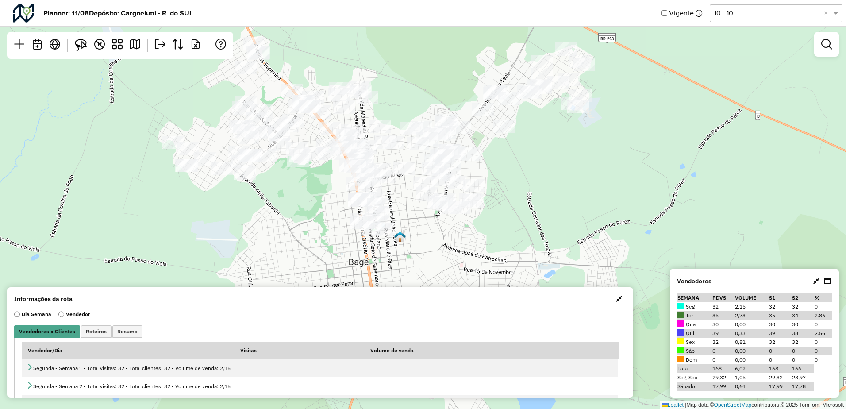
drag, startPoint x: 284, startPoint y: 176, endPoint x: 310, endPoint y: 197, distance: 33.7
click at [309, 196] on div "Leaflet | Map data © OpenStreetMap contributors,© 2025 TomTom, Microsoft" at bounding box center [423, 204] width 846 height 409
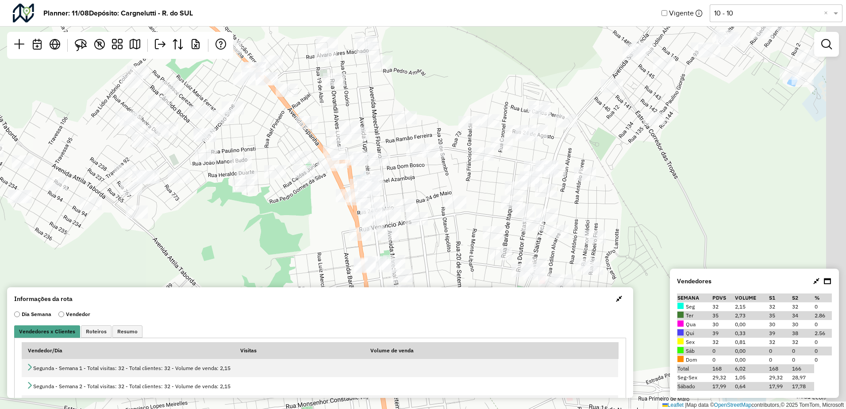
drag, startPoint x: 355, startPoint y: 159, endPoint x: 316, endPoint y: 202, distance: 57.7
click at [318, 204] on div "Leaflet | Map data © OpenStreetMap contributors,© 2025 TomTom, Microsoft" at bounding box center [423, 204] width 846 height 409
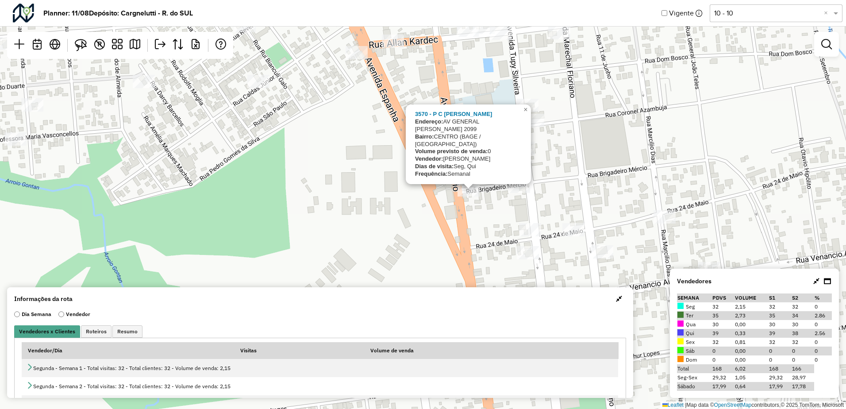
click at [379, 211] on div "3570 - P C MESSA DA SILVA Endereço: AV GENERAL OSORIO 2099 Bairro: CENTRO (BAGE…" at bounding box center [423, 204] width 846 height 409
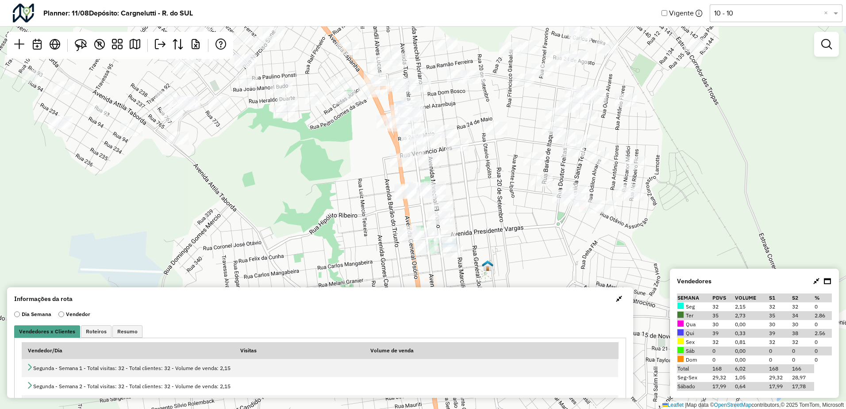
drag, startPoint x: 389, startPoint y: 237, endPoint x: 354, endPoint y: 191, distance: 57.5
click at [354, 191] on div "Leaflet | Map data © OpenStreetMap contributors,© 2025 TomTom, Microsoft" at bounding box center [423, 204] width 846 height 409
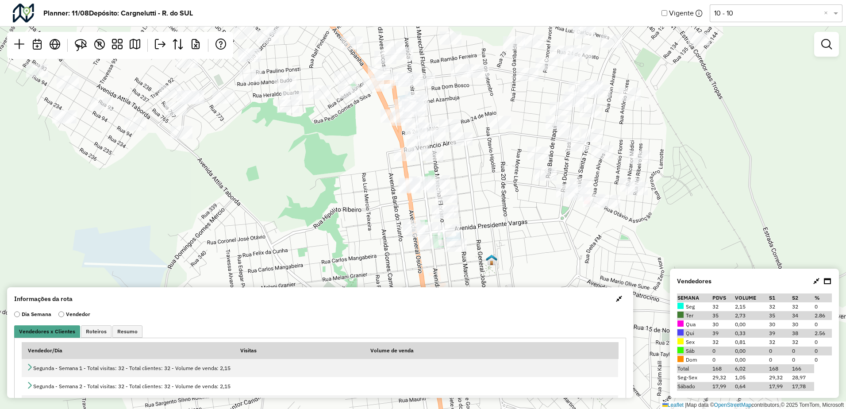
click at [619, 298] on span "button" at bounding box center [619, 298] width 6 height 7
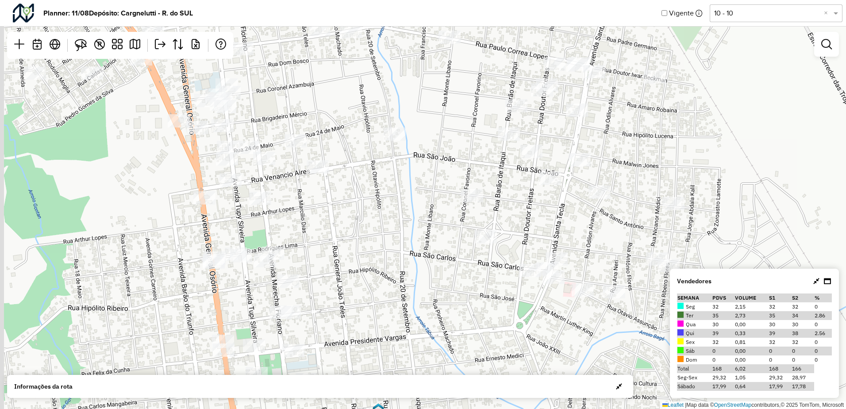
drag, startPoint x: 431, startPoint y: 138, endPoint x: 447, endPoint y: 208, distance: 71.8
click at [447, 208] on div "Leaflet | Map data © OpenStreetMap contributors,© 2025 TomTom, Microsoft" at bounding box center [423, 204] width 846 height 409
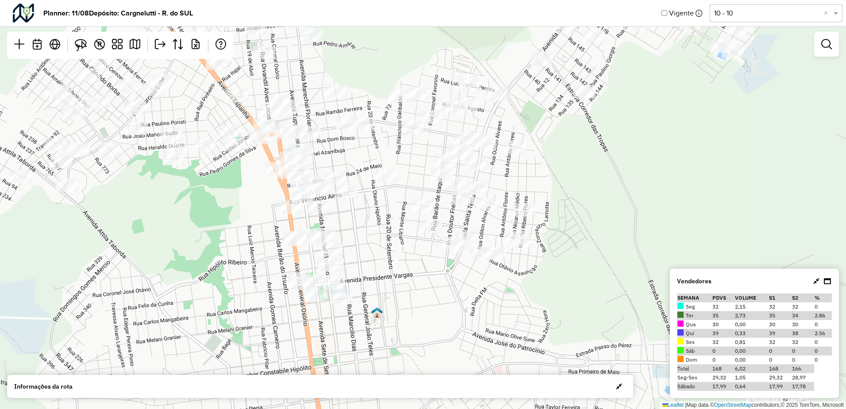
click at [377, 156] on div "Leaflet | Map data © OpenStreetMap contributors,© 2025 TomTom, Microsoft" at bounding box center [423, 204] width 846 height 409
click at [280, 54] on input "text" at bounding box center [300, 53] width 177 height 18
click at [276, 53] on input "text" at bounding box center [300, 53] width 177 height 18
type input "*****"
click at [281, 68] on li "12422 - SANDRA MARA GARCIA B" at bounding box center [300, 70] width 176 height 17
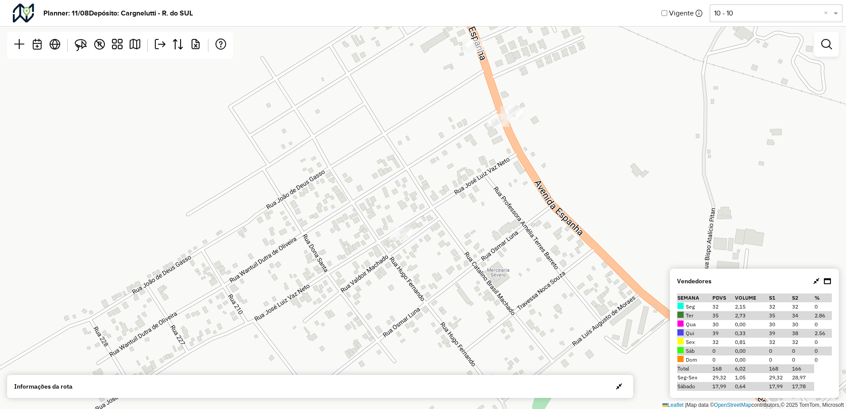
drag, startPoint x: 440, startPoint y: 205, endPoint x: 451, endPoint y: 215, distance: 15.0
click at [451, 215] on div "Leaflet | Map data © OpenStreetMap contributors,© 2025 TomTom, Microsoft" at bounding box center [423, 204] width 846 height 409
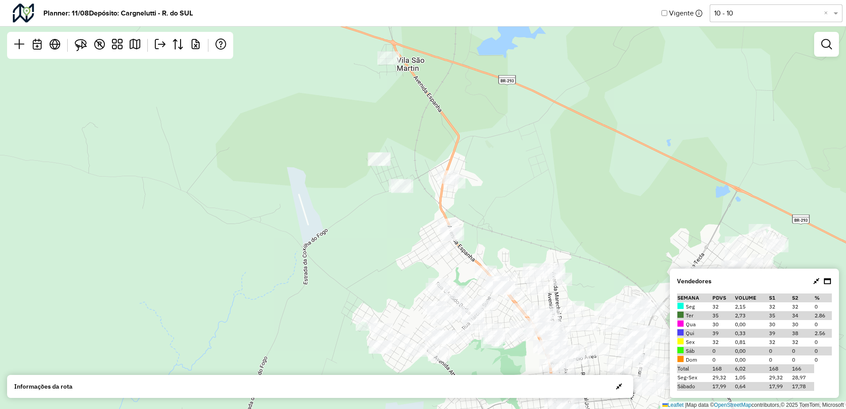
drag, startPoint x: 459, startPoint y: 264, endPoint x: 457, endPoint y: 222, distance: 42.5
click at [458, 225] on div "Leaflet | Map data © OpenStreetMap contributors,© 2025 TomTom, Microsoft" at bounding box center [423, 204] width 846 height 409
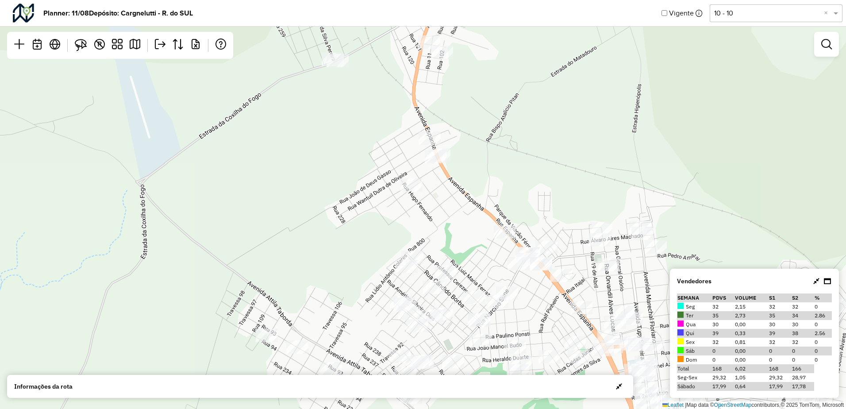
drag, startPoint x: 469, startPoint y: 242, endPoint x: 457, endPoint y: 224, distance: 22.0
click at [457, 224] on div "Leaflet | Map data © OpenStreetMap contributors,© 2025 TomTom, Microsoft" at bounding box center [423, 204] width 846 height 409
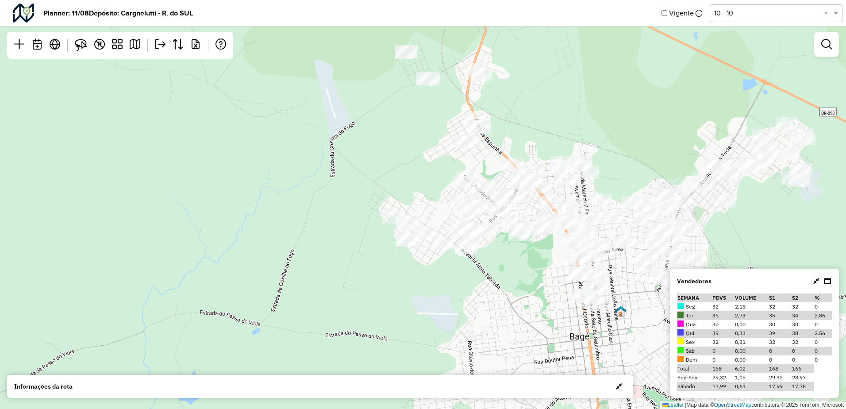
drag, startPoint x: 470, startPoint y: 212, endPoint x: 502, endPoint y: 148, distance: 70.8
click at [502, 148] on div "Leaflet | Map data © OpenStreetMap contributors,© 2025 TomTom, Microsoft" at bounding box center [423, 204] width 846 height 409
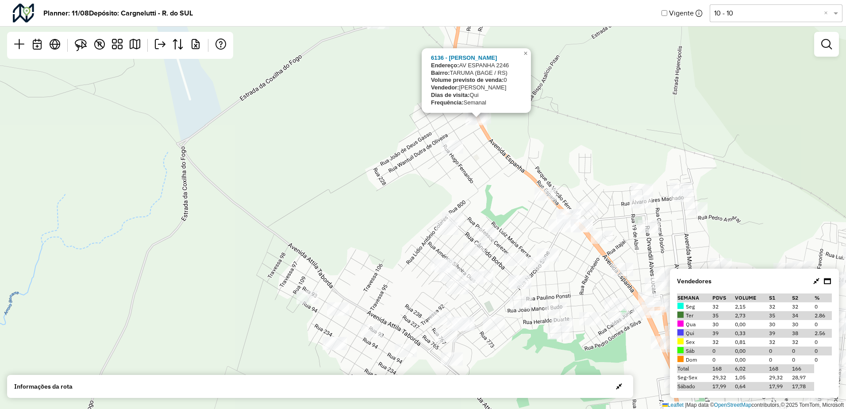
click at [536, 138] on div "6136 - TATIANE JARDIM FIGUE Endereço: AV ESPANHA 2246 Bairro: TARUMA (BAGE / RS…" at bounding box center [423, 204] width 846 height 409
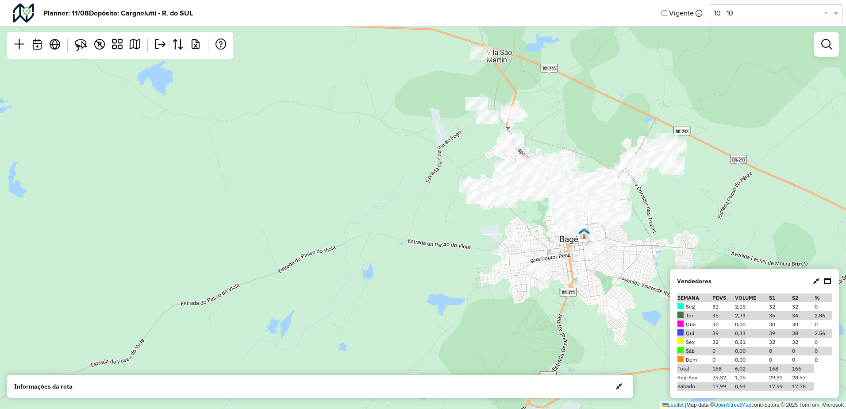
drag, startPoint x: 554, startPoint y: 90, endPoint x: 547, endPoint y: 133, distance: 43.9
click at [547, 133] on div "Leaflet | Map data © OpenStreetMap contributors,© 2025 TomTom, Microsoft" at bounding box center [423, 204] width 846 height 409
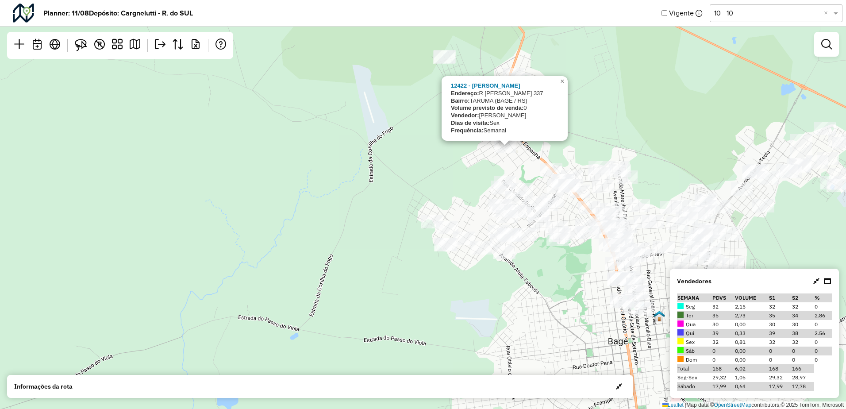
click at [356, 164] on div "12422 - SANDRA MARA GARCIA B Endereço: R JOSE LUIZ VAZ NETO 337 Bairro: TARUMA …" at bounding box center [423, 204] width 846 height 409
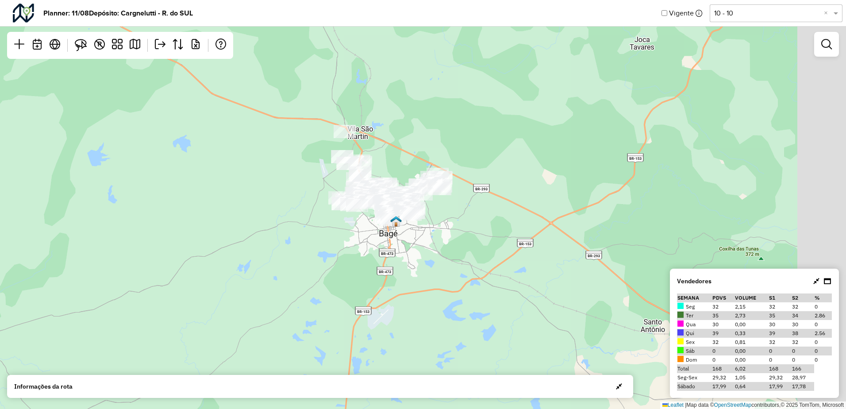
drag, startPoint x: 514, startPoint y: 245, endPoint x: 422, endPoint y: 232, distance: 92.9
click at [450, 242] on div "Leaflet | Map data © OpenStreetMap contributors,© 2025 TomTom, Microsoft" at bounding box center [423, 204] width 846 height 409
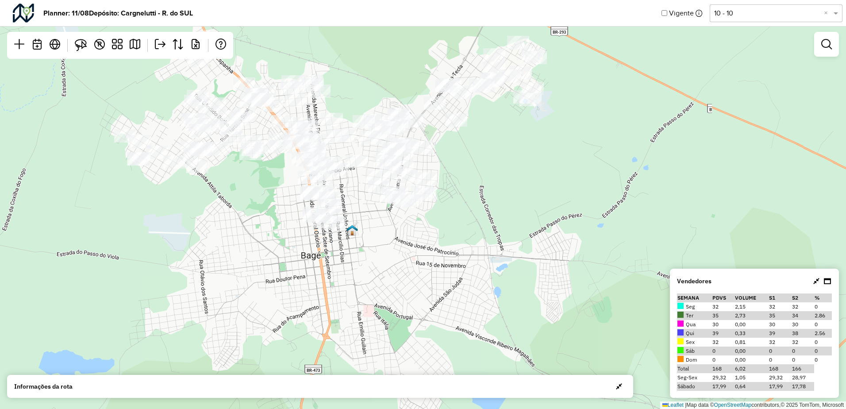
drag, startPoint x: 438, startPoint y: 202, endPoint x: 491, endPoint y: 238, distance: 64.1
click at [489, 237] on div "Leaflet | Map data © OpenStreetMap contributors,© 2025 TomTom, Microsoft" at bounding box center [423, 204] width 846 height 409
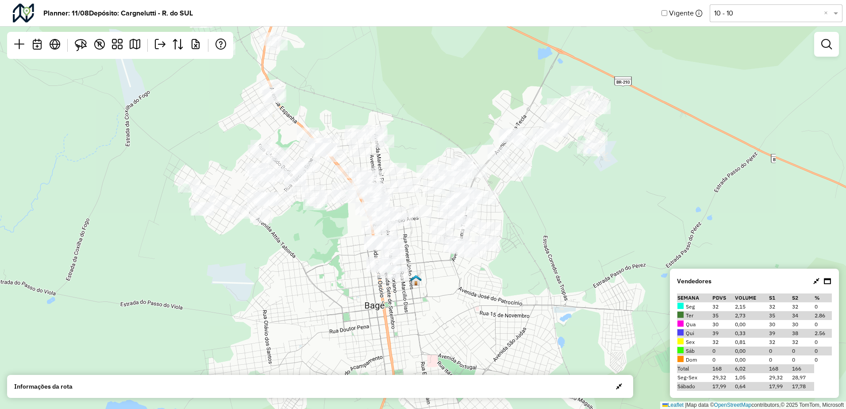
drag, startPoint x: 552, startPoint y: 233, endPoint x: 570, endPoint y: 247, distance: 23.0
click at [563, 242] on div "Leaflet | Map data © OpenStreetMap contributors,© 2025 TomTom, Microsoft" at bounding box center [423, 204] width 846 height 409
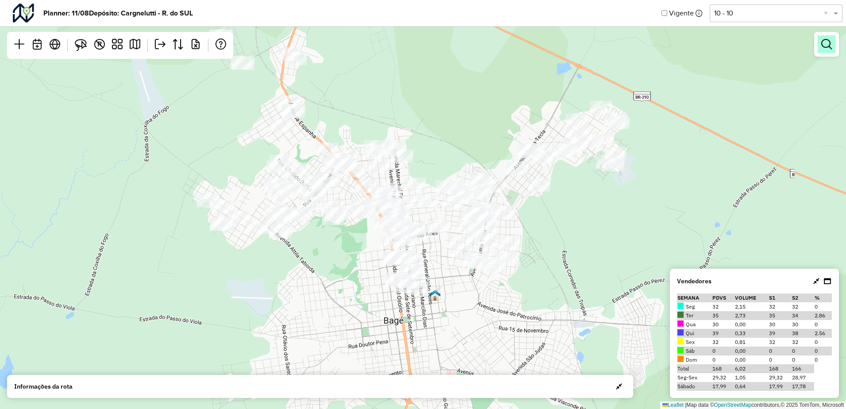
click at [824, 50] on link at bounding box center [827, 44] width 18 height 18
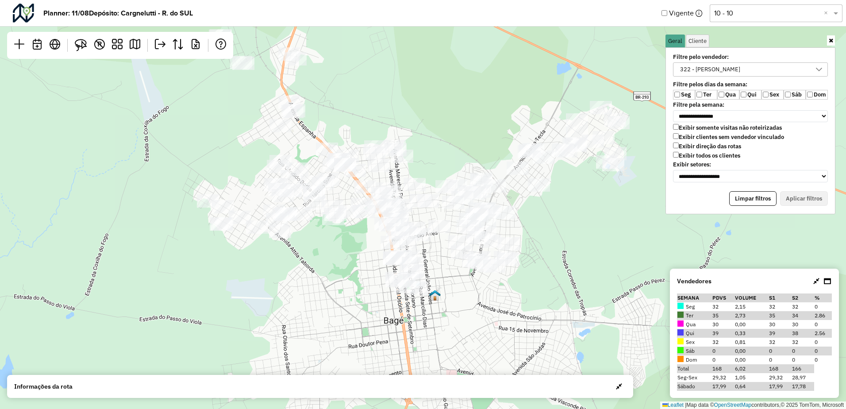
click at [694, 69] on div "322 - [PERSON_NAME]" at bounding box center [710, 69] width 66 height 13
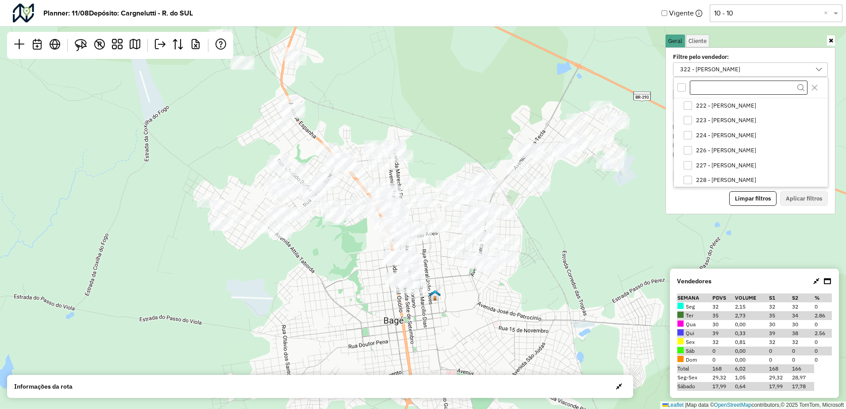
scroll to position [31, 0]
click at [706, 162] on span "321 - [PERSON_NAME]" at bounding box center [726, 164] width 60 height 7
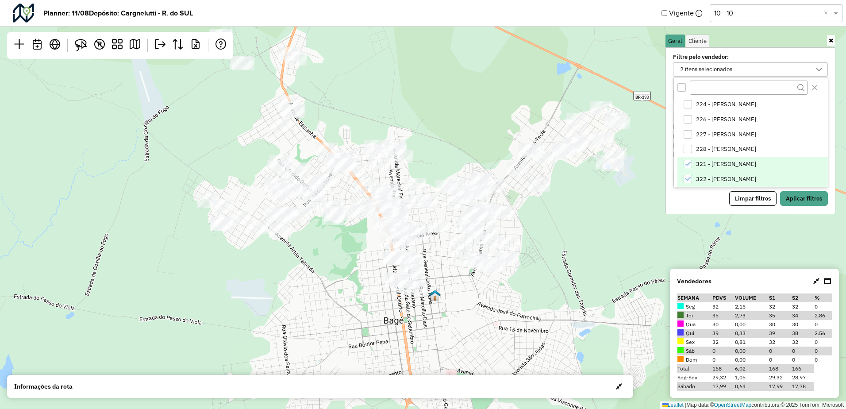
click at [706, 179] on span "322 - [PERSON_NAME]" at bounding box center [726, 179] width 60 height 7
click at [804, 199] on button "Aplicar filtros" at bounding box center [804, 198] width 48 height 15
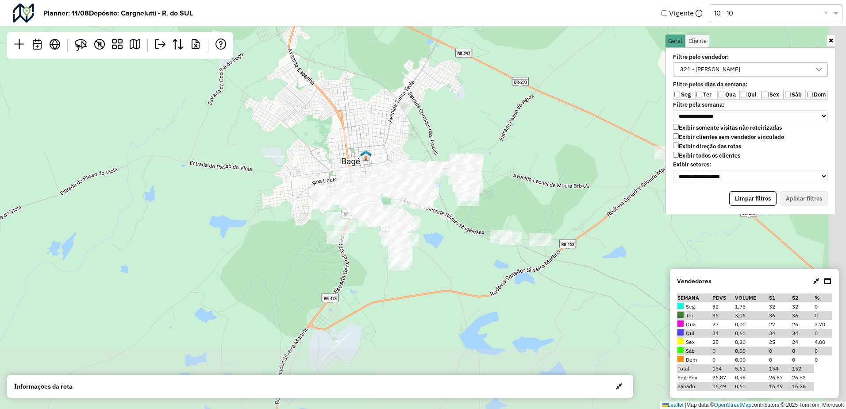
drag, startPoint x: 503, startPoint y: 169, endPoint x: 403, endPoint y: 109, distance: 116.5
click at [403, 109] on div "Leaflet | Map data © OpenStreetMap contributors,© 2025 TomTom, Microsoft" at bounding box center [423, 204] width 846 height 409
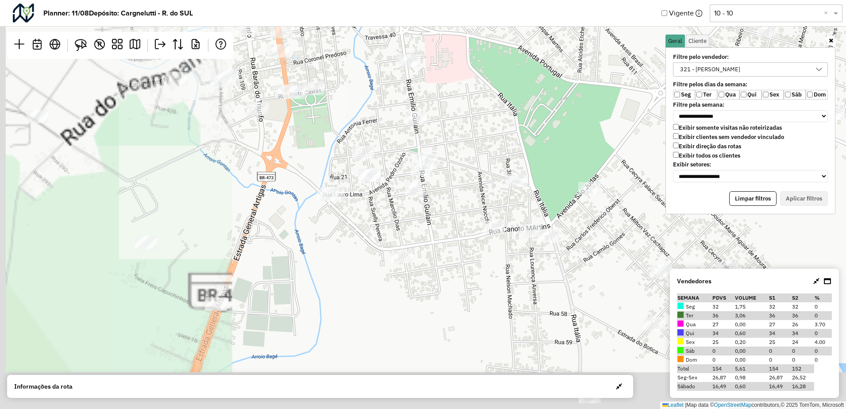
drag, startPoint x: 323, startPoint y: 210, endPoint x: 562, endPoint y: 120, distance: 255.9
click at [562, 121] on div "Leaflet | Map data © OpenStreetMap contributors,© 2025 TomTom, Microsoft" at bounding box center [423, 204] width 846 height 409
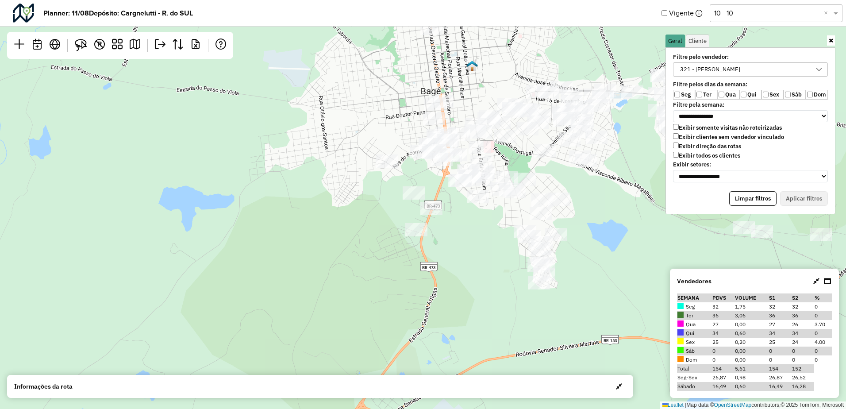
drag, startPoint x: 488, startPoint y: 221, endPoint x: 472, endPoint y: 263, distance: 44.8
click at [474, 262] on div "Leaflet | Map data © OpenStreetMap contributors,© 2025 TomTom, Microsoft" at bounding box center [423, 204] width 846 height 409
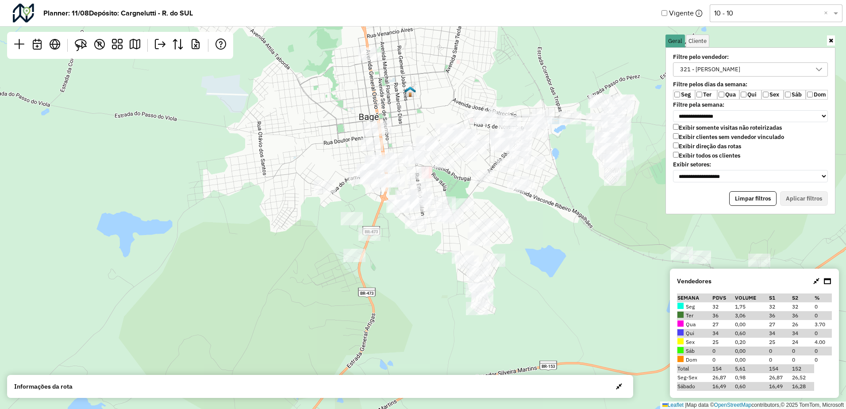
drag, startPoint x: 447, startPoint y: 259, endPoint x: 392, endPoint y: 251, distance: 55.4
click at [392, 252] on div "Leaflet | Map data © OpenStreetMap contributors,© 2025 TomTom, Microsoft" at bounding box center [423, 204] width 846 height 409
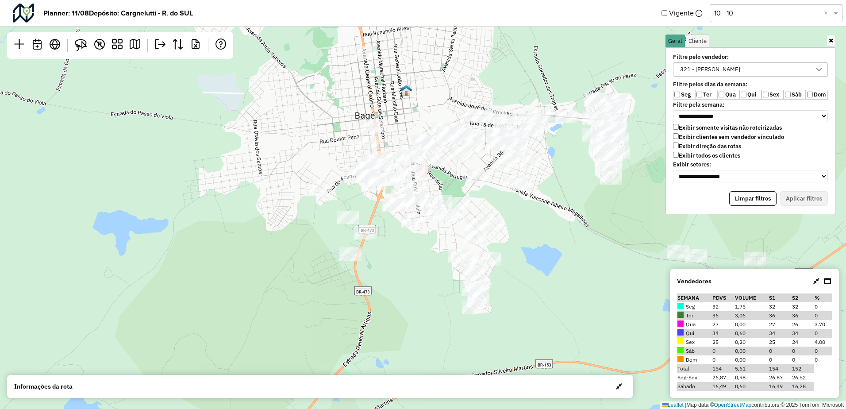
click at [454, 82] on div "Leaflet | Map data © OpenStreetMap contributors,© 2025 TomTom, Microsoft" at bounding box center [423, 204] width 846 height 409
click at [321, 54] on input "text" at bounding box center [300, 53] width 177 height 18
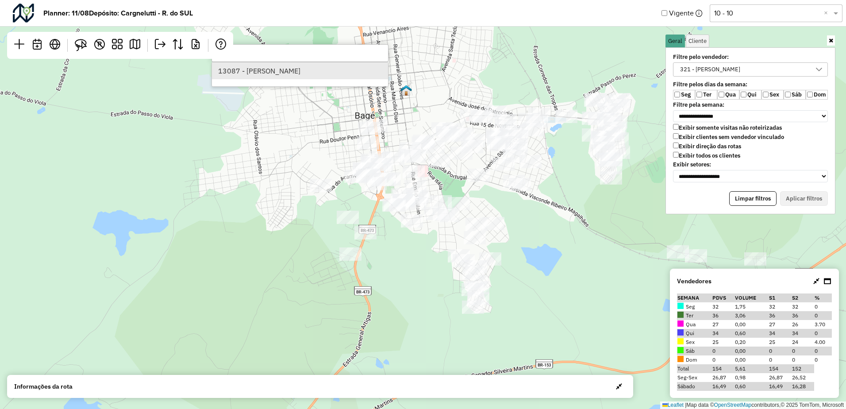
type input "*****"
click at [316, 75] on li "13087 - CIRO DANIEL MATTOS G" at bounding box center [300, 70] width 176 height 17
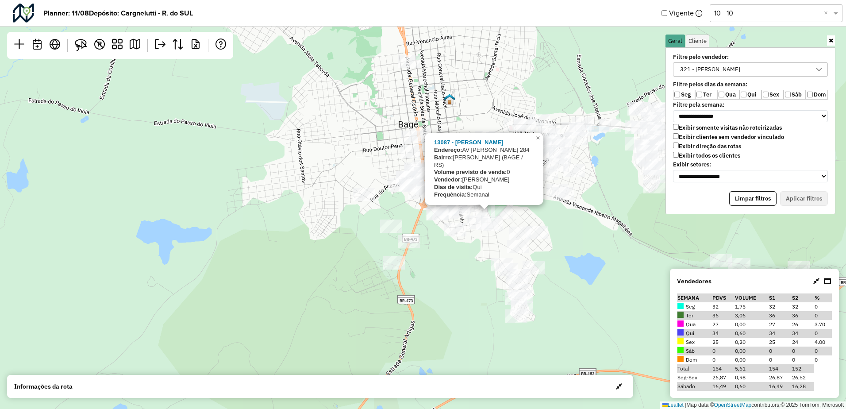
drag, startPoint x: 558, startPoint y: 211, endPoint x: 512, endPoint y: 223, distance: 48.1
click at [514, 223] on div "13087 - CIRO DANIEL MATTOS G Endereço: AV PEDRO OSORIO 284 Bairro: CASTRO ALVES…" at bounding box center [423, 204] width 846 height 409
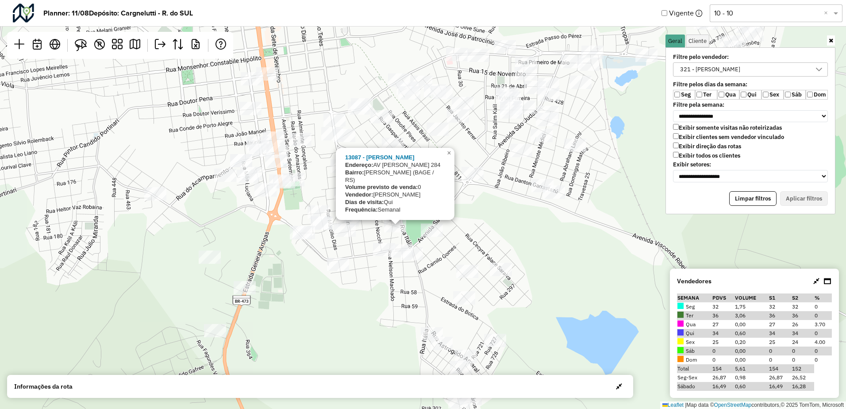
drag, startPoint x: 479, startPoint y: 220, endPoint x: 489, endPoint y: 240, distance: 23.0
click at [489, 240] on div "13087 - CIRO DANIEL MATTOS G Endereço: AV PEDRO OSORIO 284 Bairro: CASTRO ALVES…" at bounding box center [423, 204] width 846 height 409
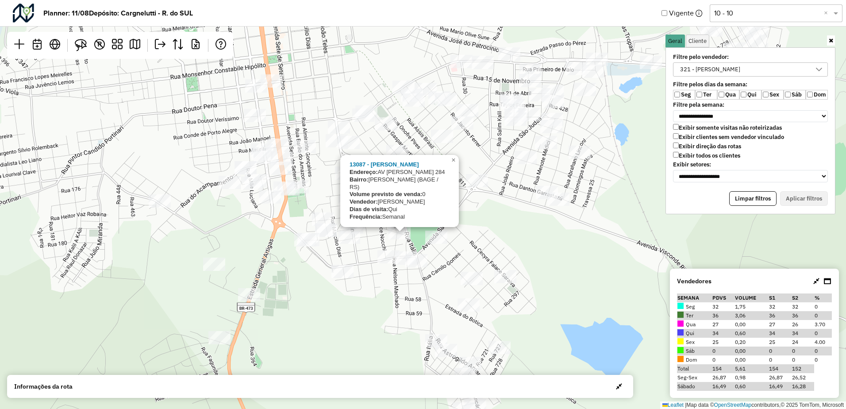
click at [417, 241] on div "13087 - CIRO DANIEL MATTOS G Endereço: AV PEDRO OSORIO 284 Bairro: CASTRO ALVES…" at bounding box center [423, 204] width 846 height 409
